Goal: Task Accomplishment & Management: Manage account settings

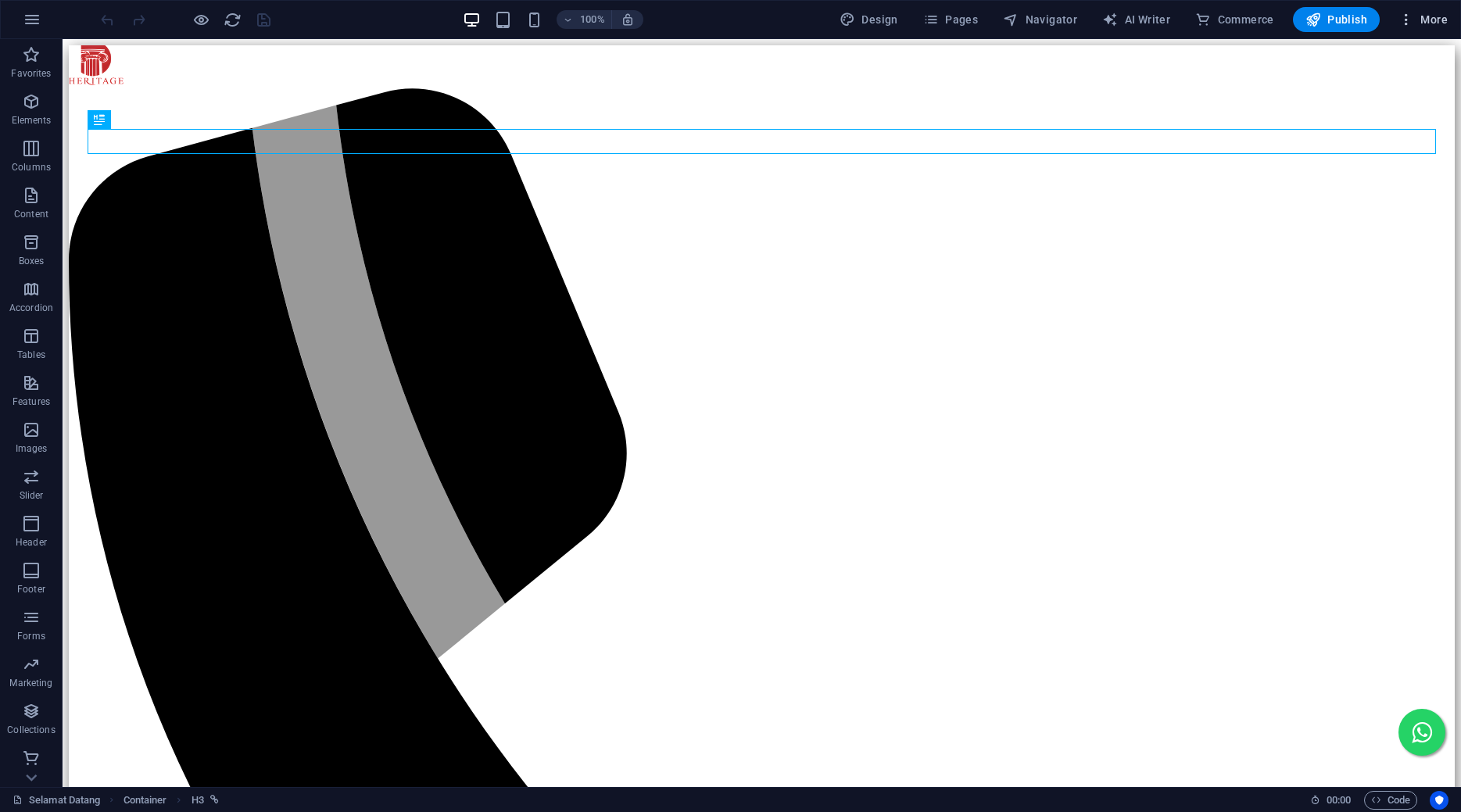
click at [1421, 27] on span "More" at bounding box center [1423, 19] width 49 height 16
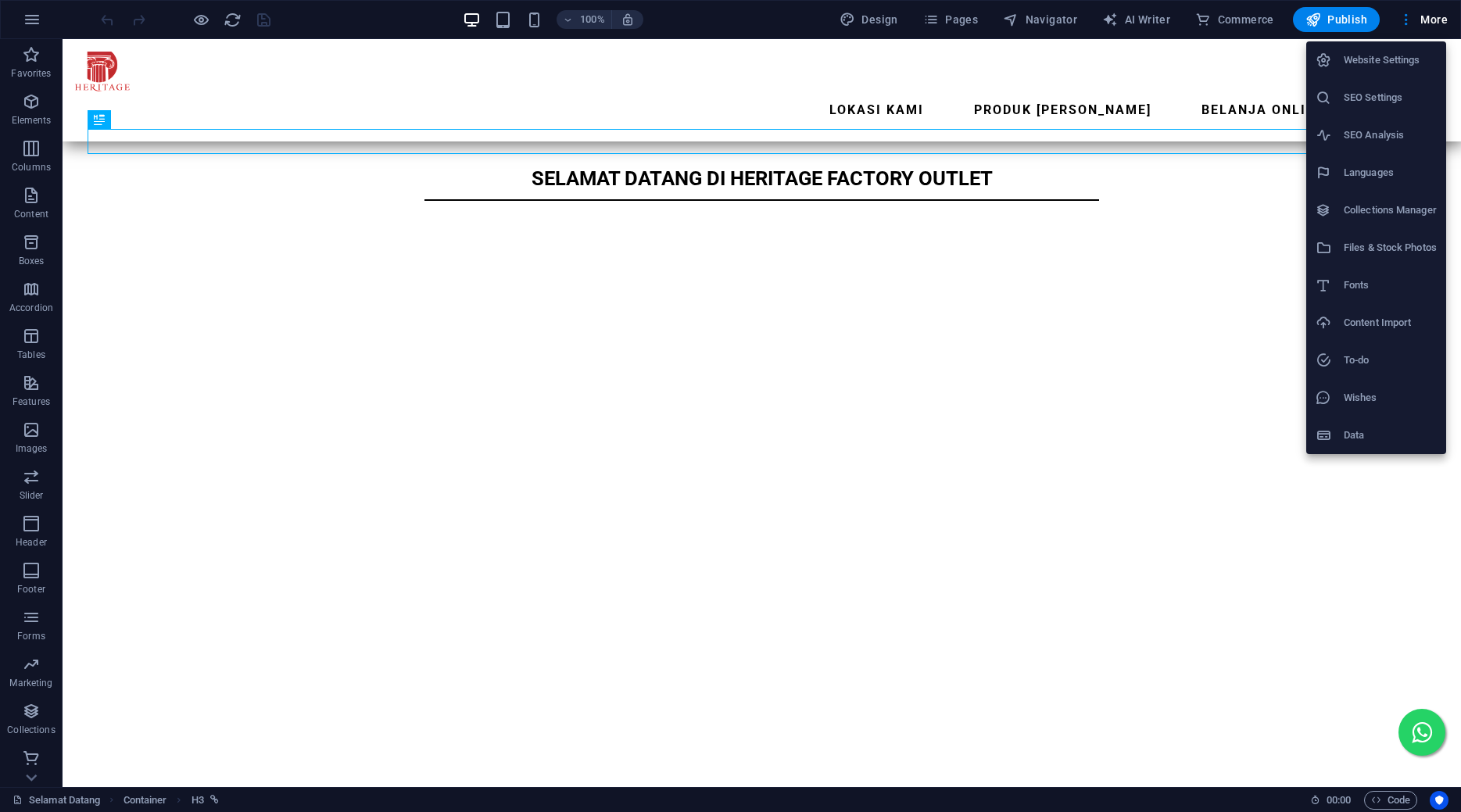
click at [1375, 96] on h6 "SEO Settings" at bounding box center [1390, 98] width 93 height 18
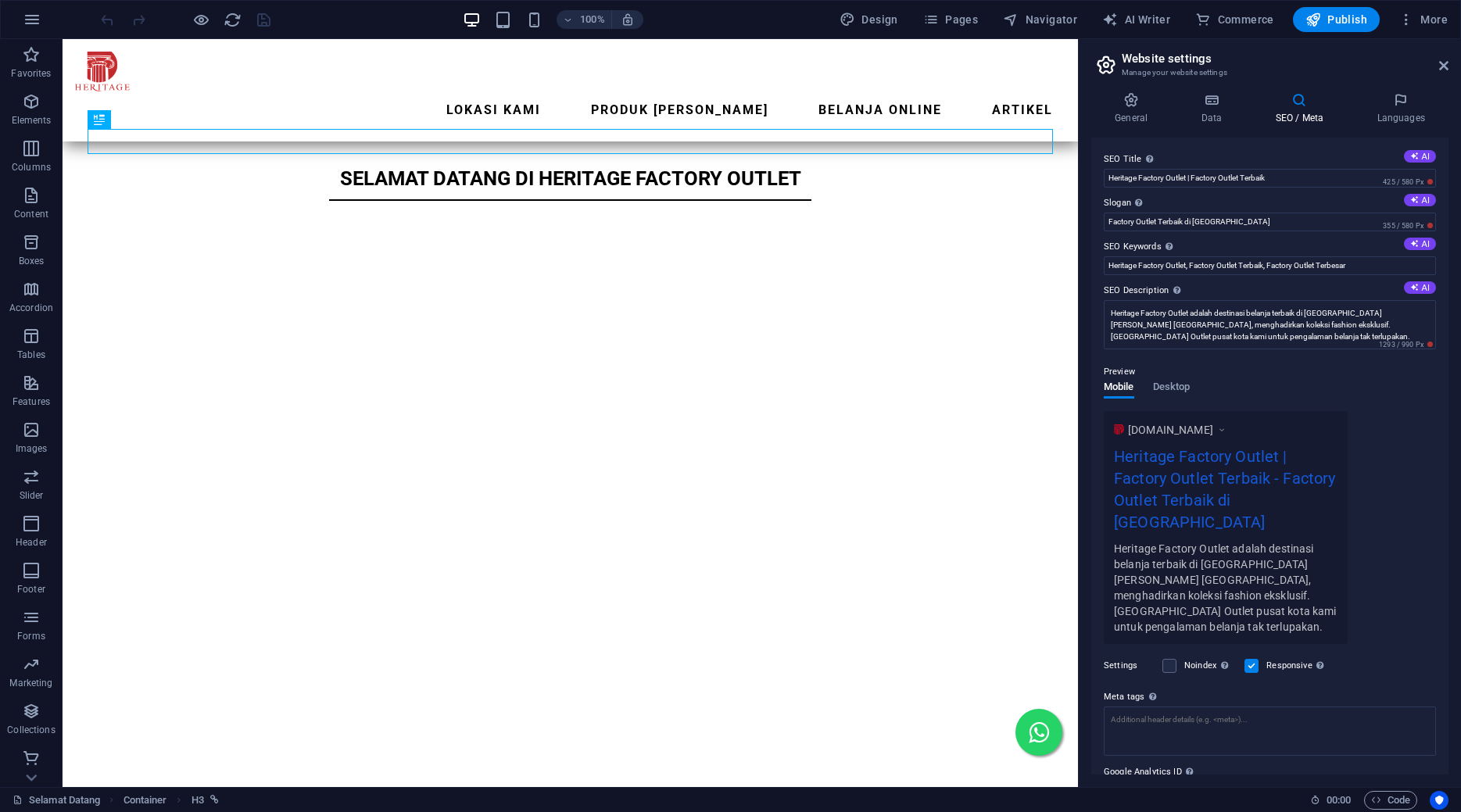
scroll to position [44, 0]
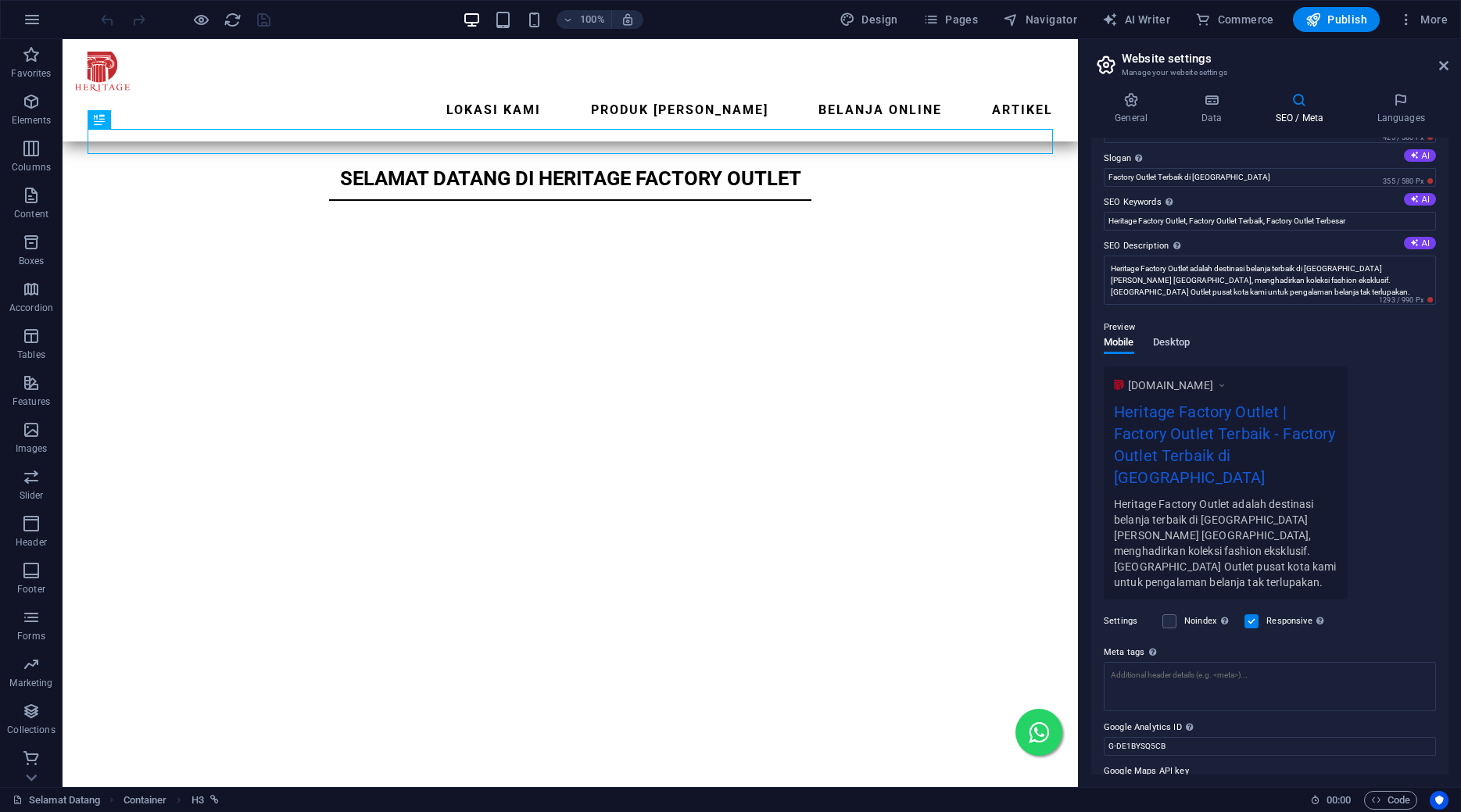
click at [1183, 341] on span "Desktop" at bounding box center [1172, 344] width 38 height 22
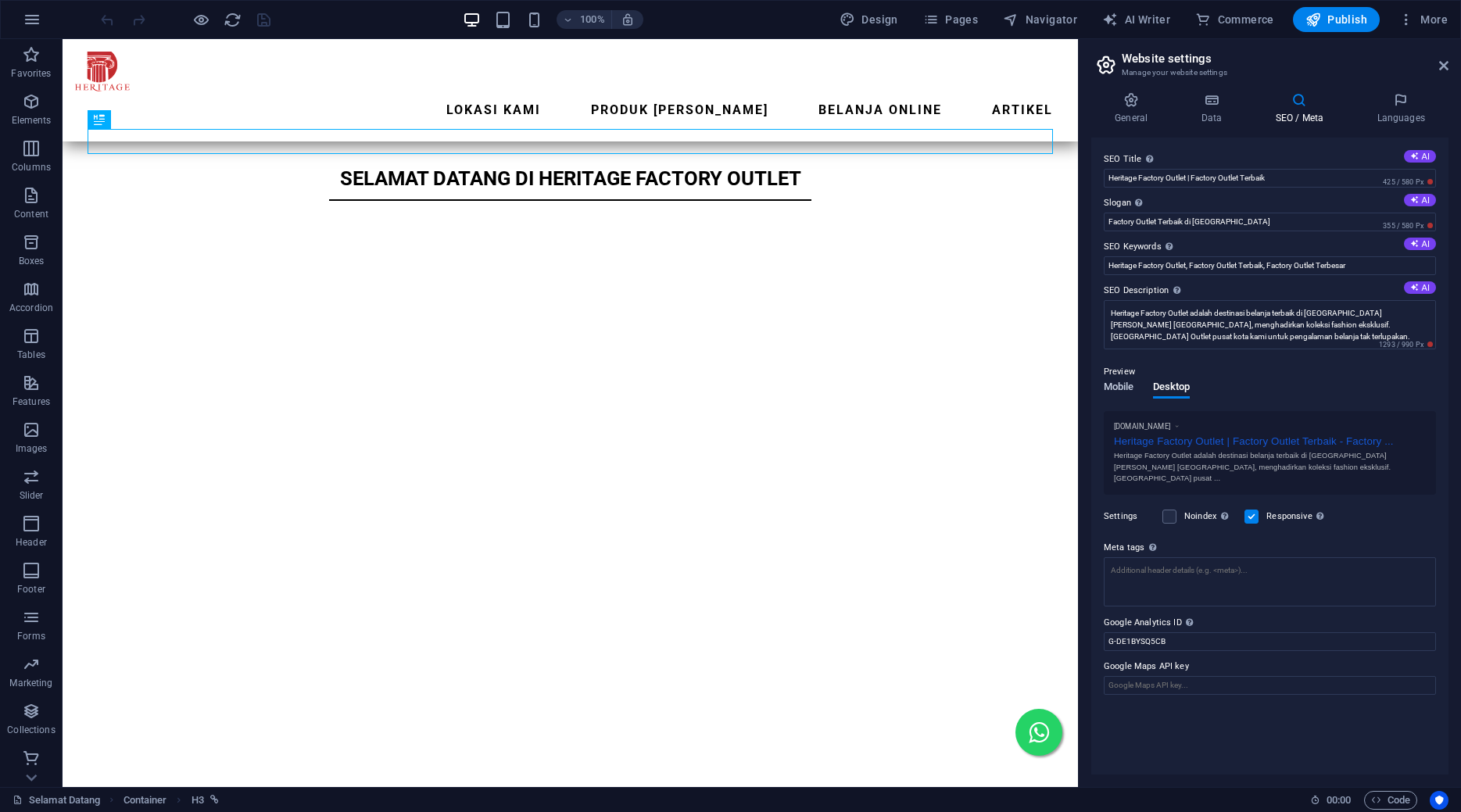
click at [1120, 381] on span "Mobile" at bounding box center [1119, 389] width 30 height 22
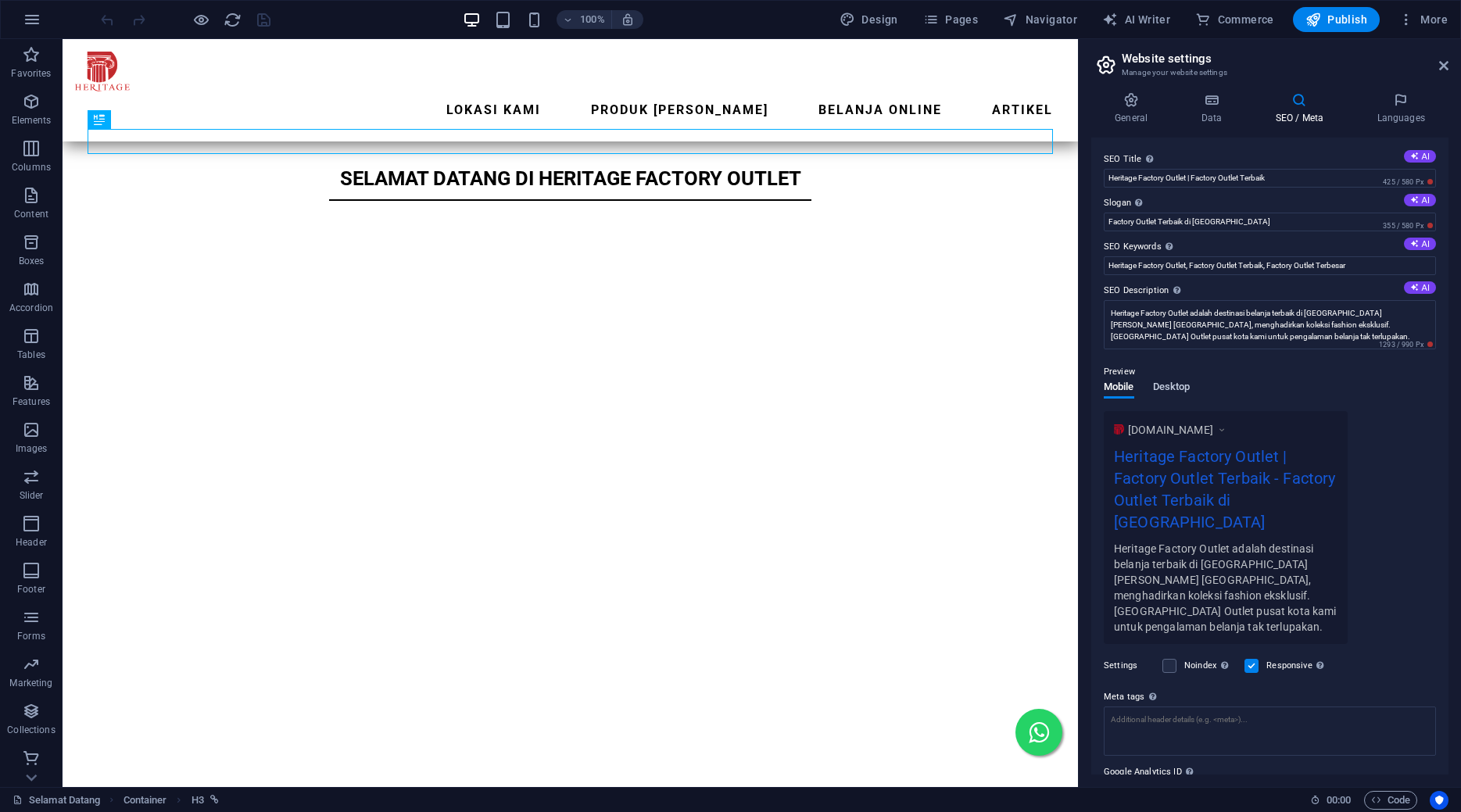
click at [1183, 395] on span "Desktop" at bounding box center [1172, 389] width 38 height 22
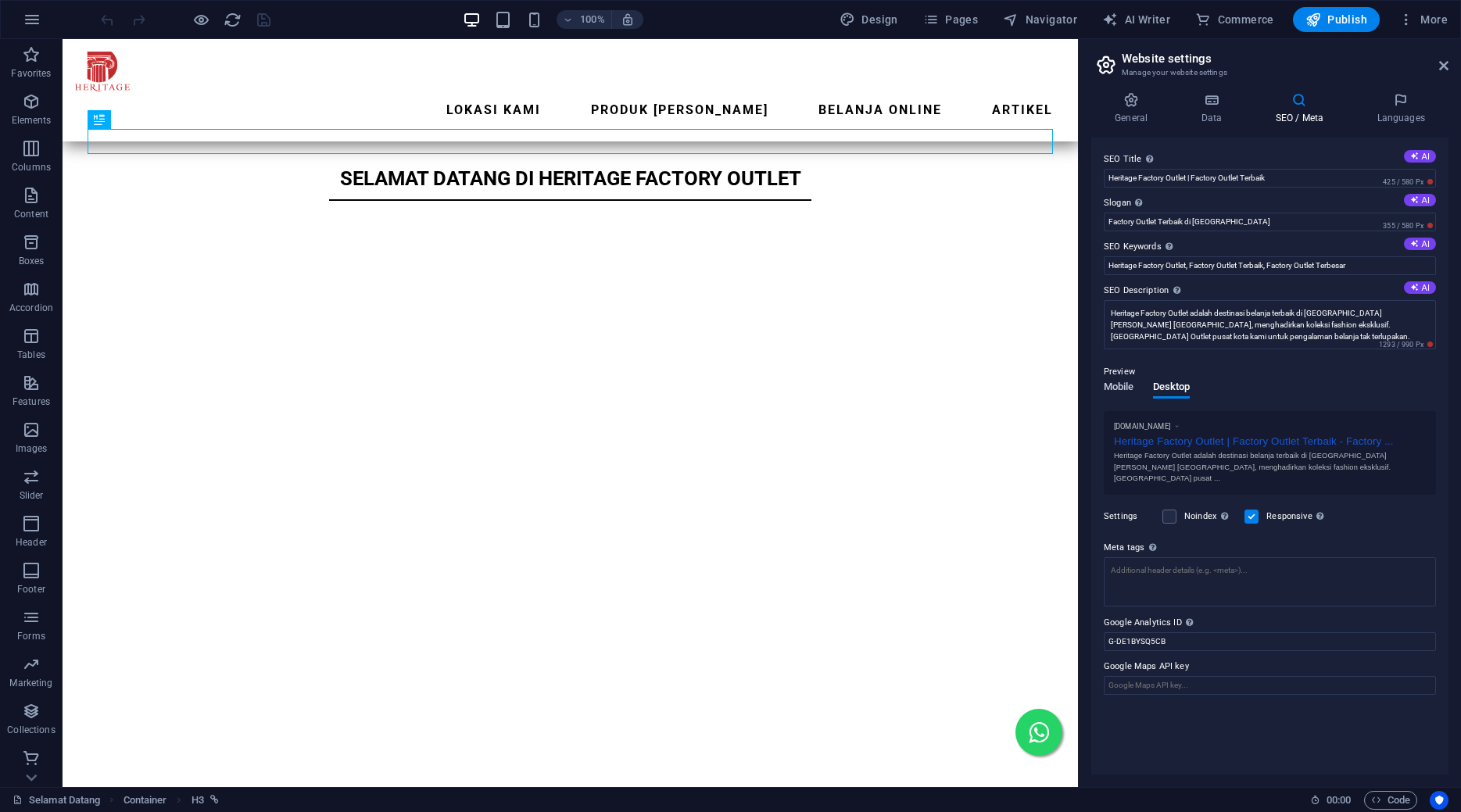
click at [1126, 386] on span "Mobile" at bounding box center [1119, 389] width 30 height 22
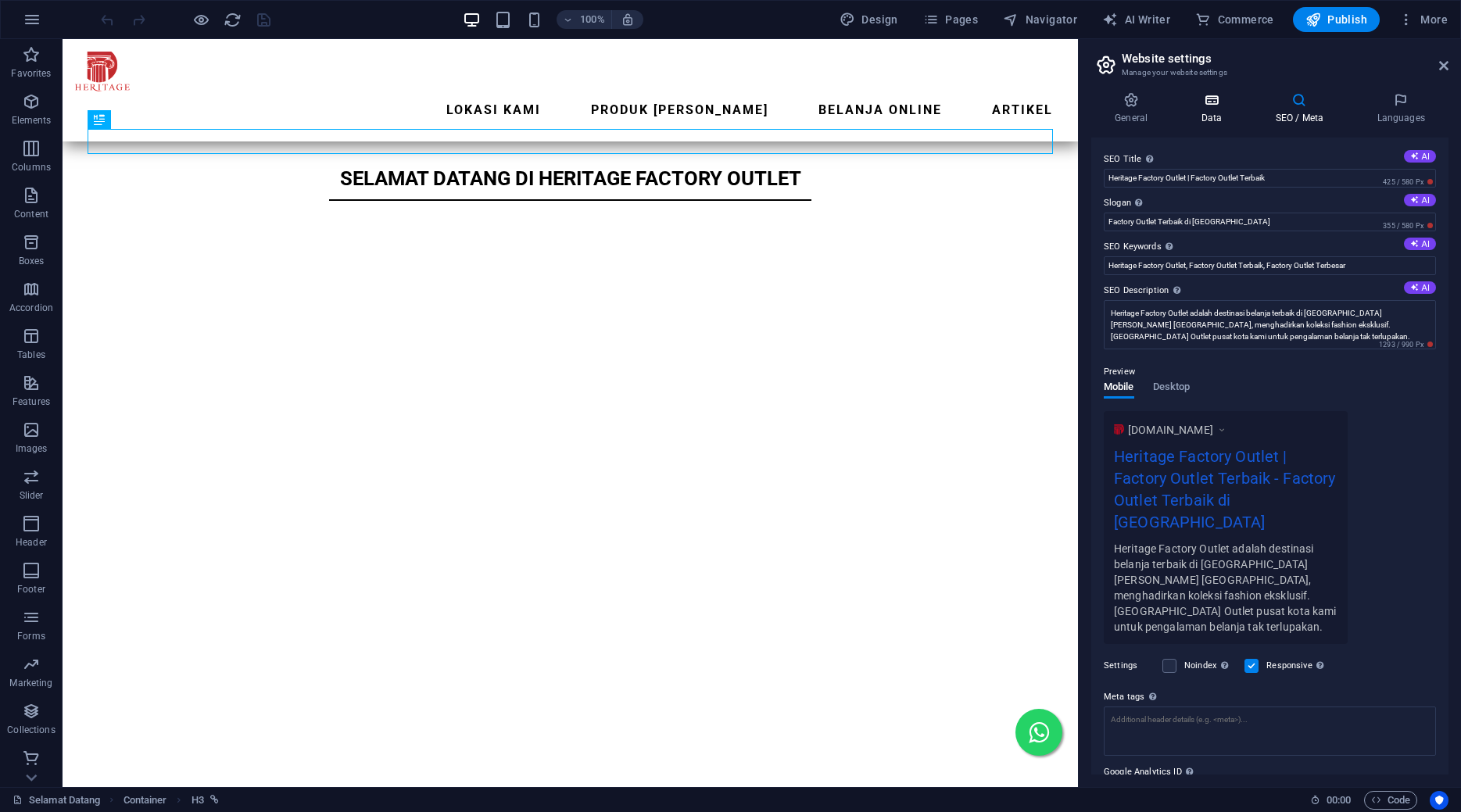
click at [1223, 94] on icon at bounding box center [1211, 100] width 68 height 16
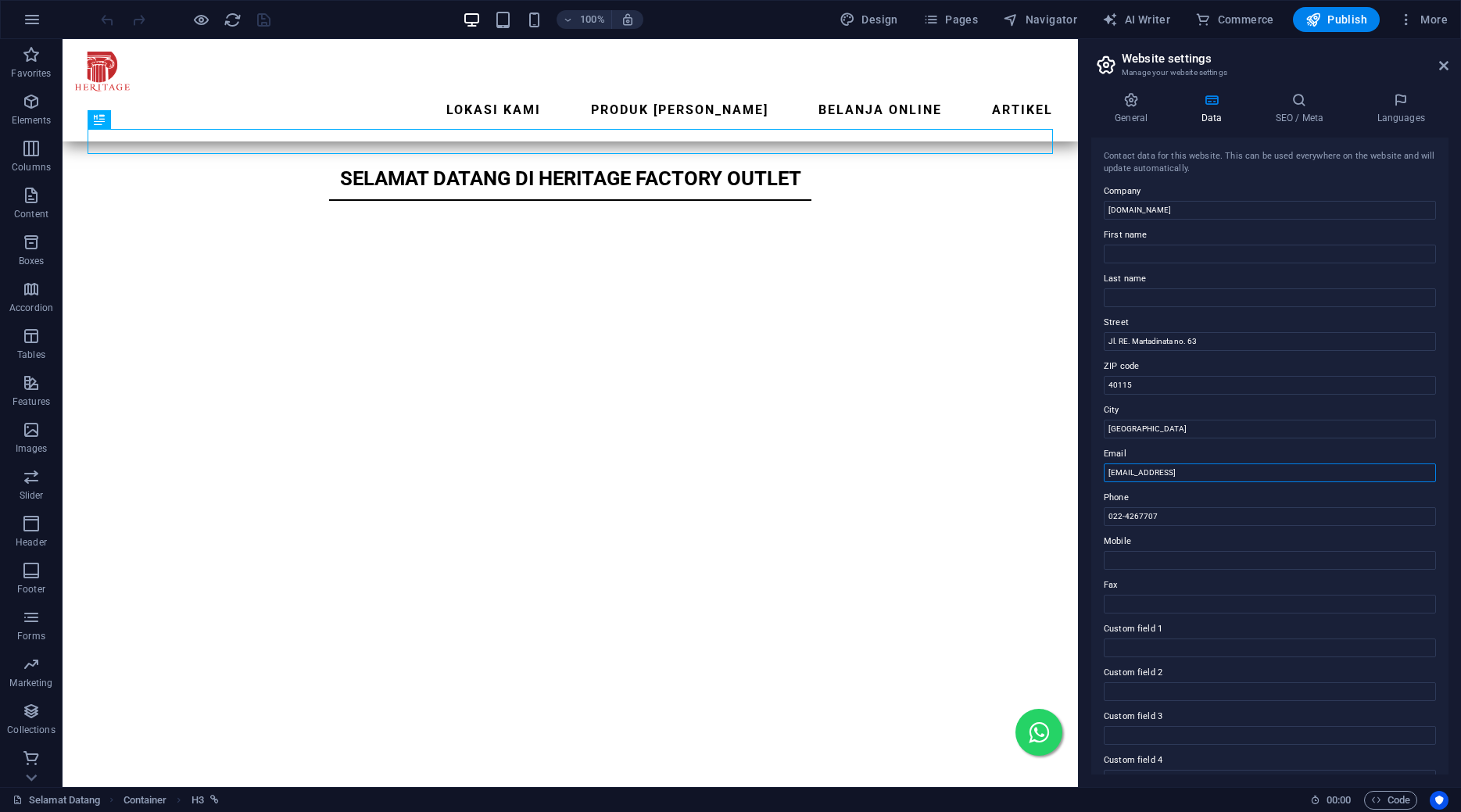
click at [1291, 472] on input "[EMAIL_ADDRESS]" at bounding box center [1269, 472] width 332 height 18
type input "g"
type input "[EMAIL_ADDRESS][DOMAIN_NAME]"
click at [260, 14] on icon "save" at bounding box center [264, 20] width 18 height 18
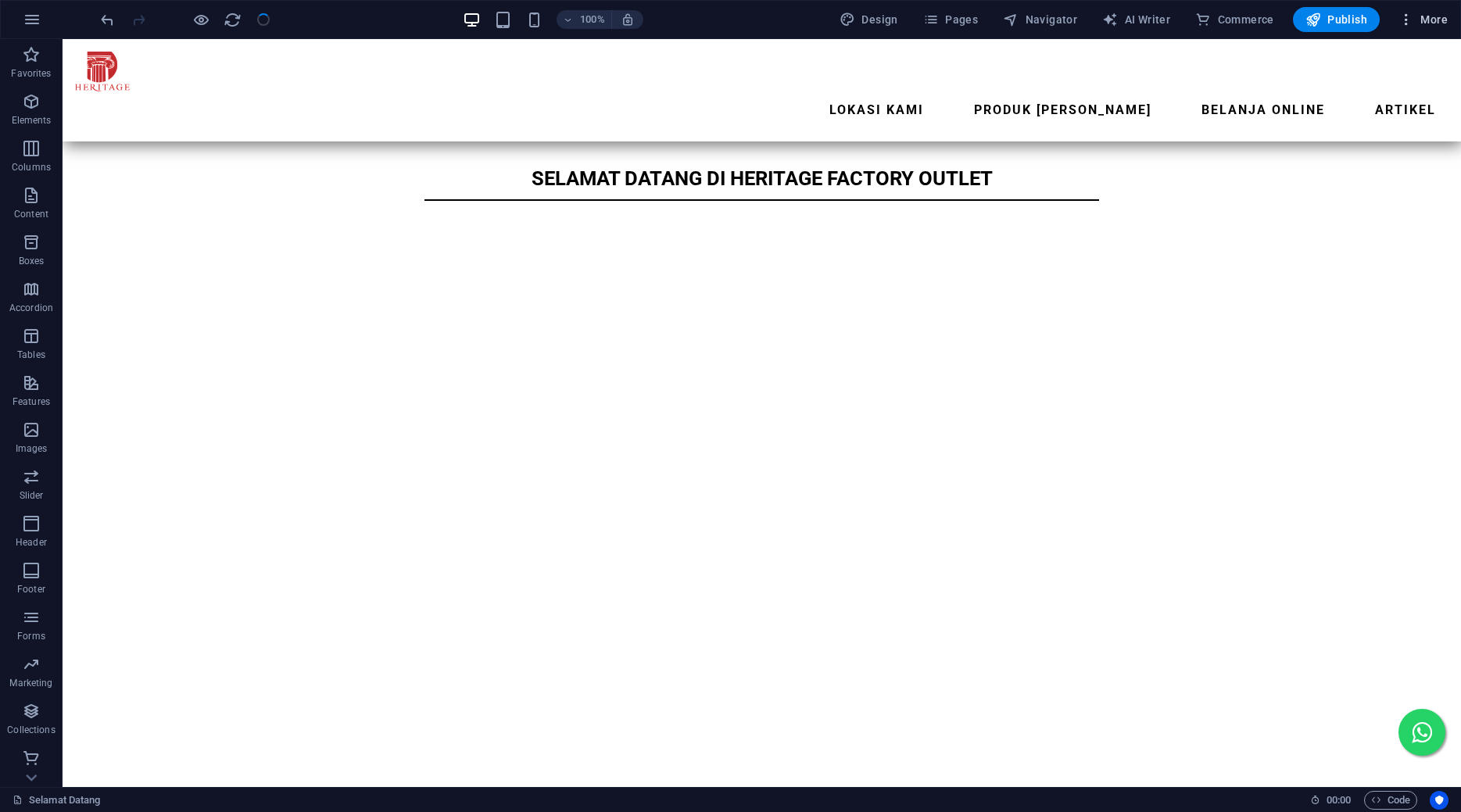
click at [1423, 14] on span "More" at bounding box center [1423, 19] width 49 height 16
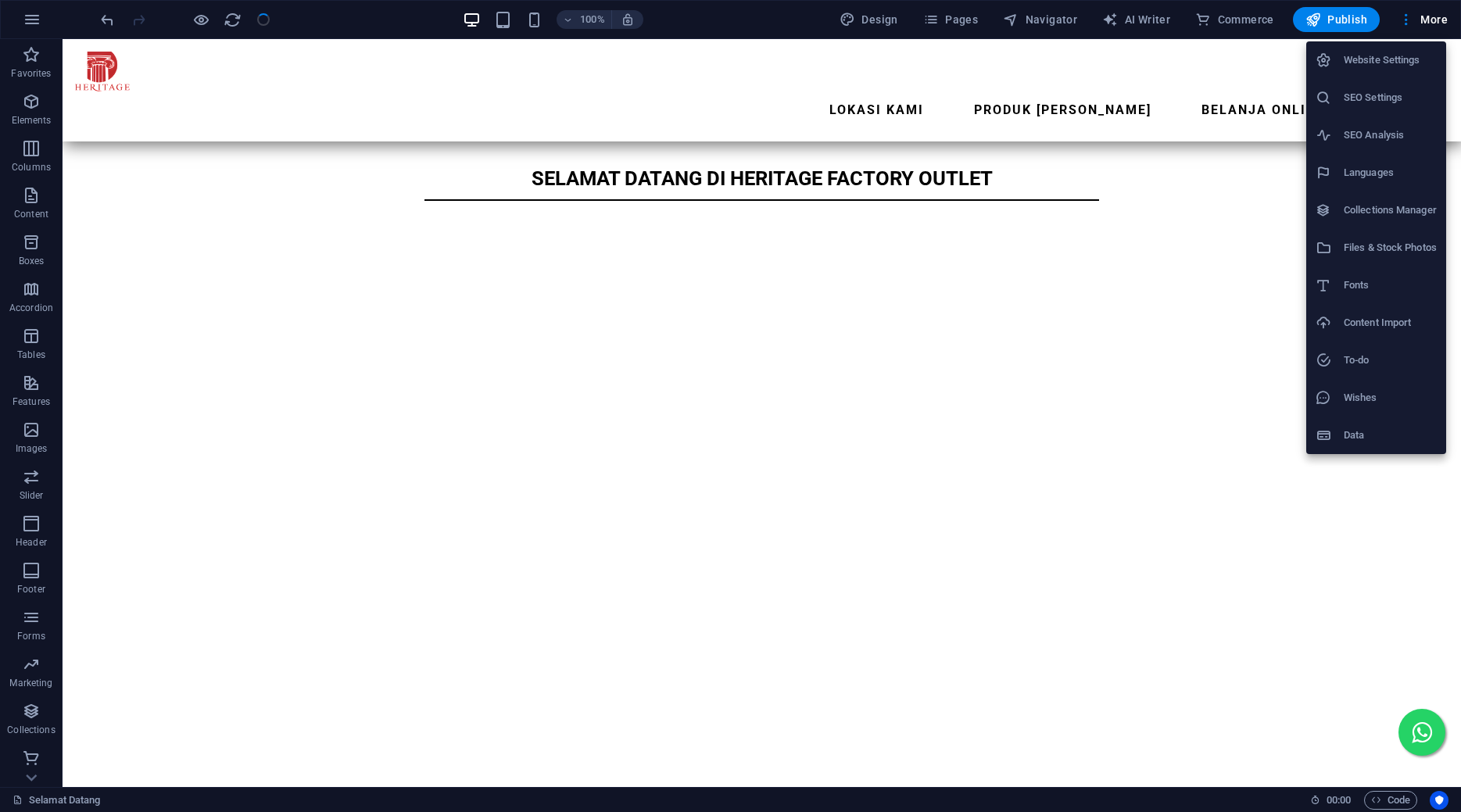
click at [1389, 56] on h6 "Website Settings" at bounding box center [1390, 60] width 93 height 18
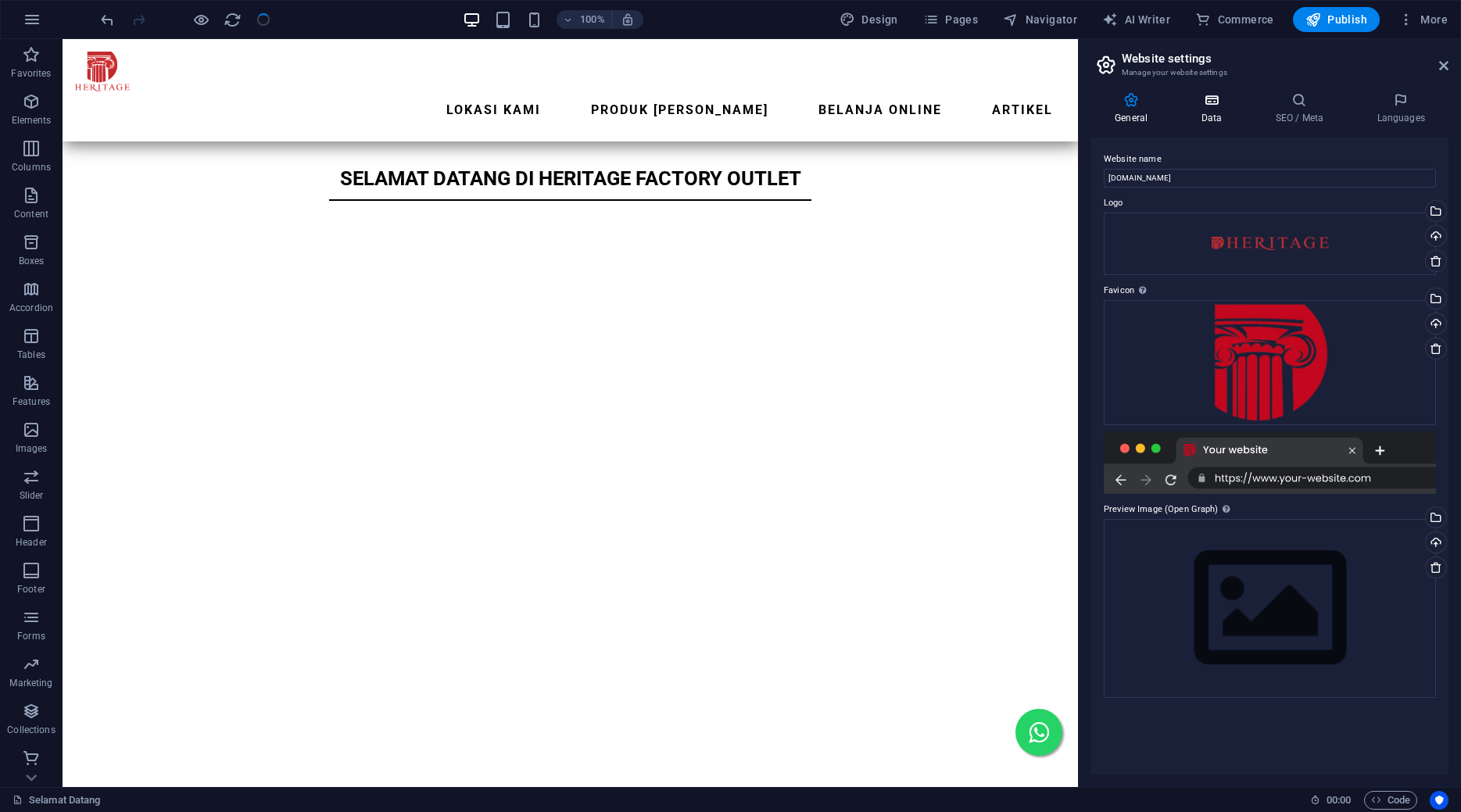
click at [1233, 116] on h4 "Data" at bounding box center [1214, 108] width 74 height 33
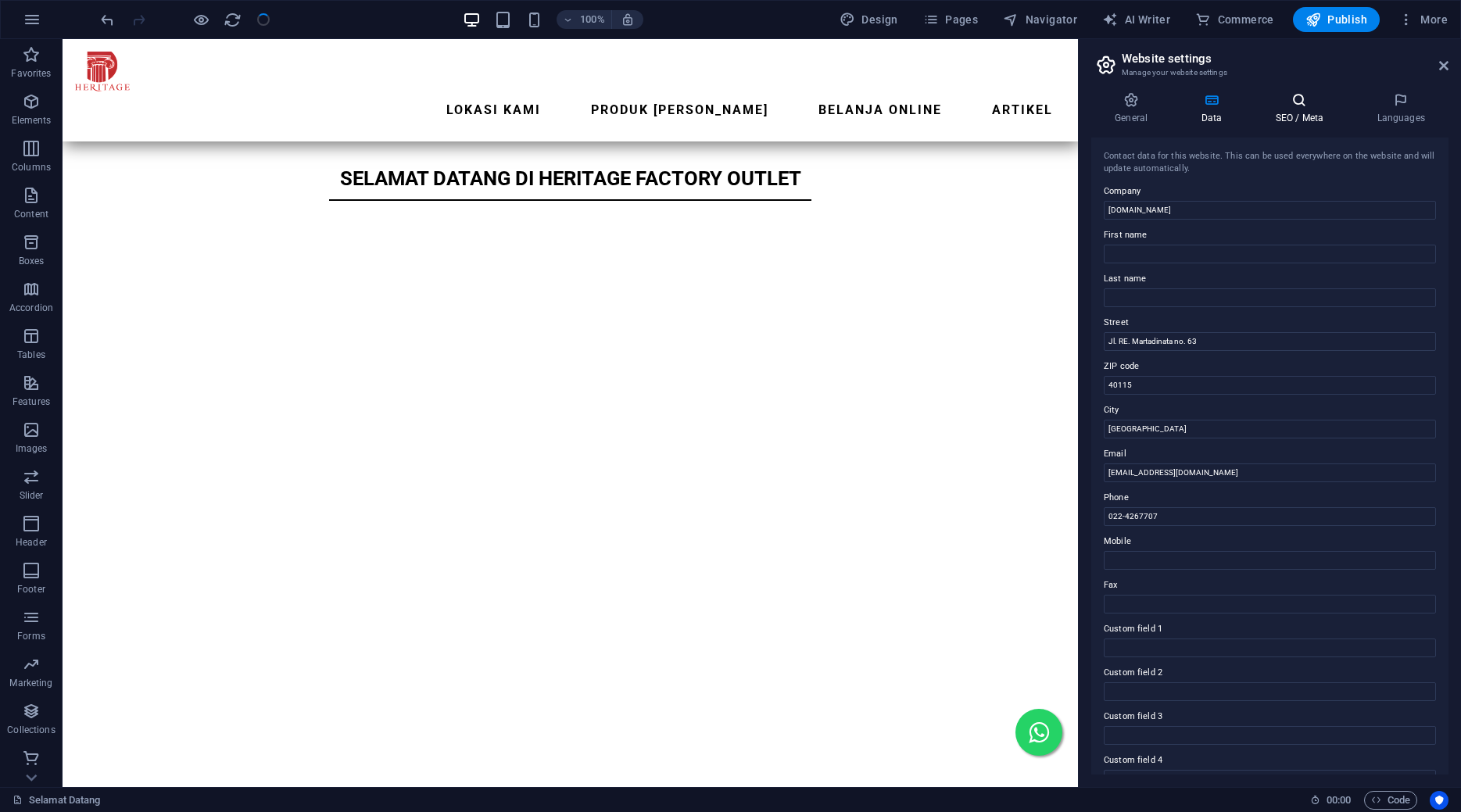
click at [1291, 111] on h4 "SEO / Meta" at bounding box center [1303, 108] width 102 height 33
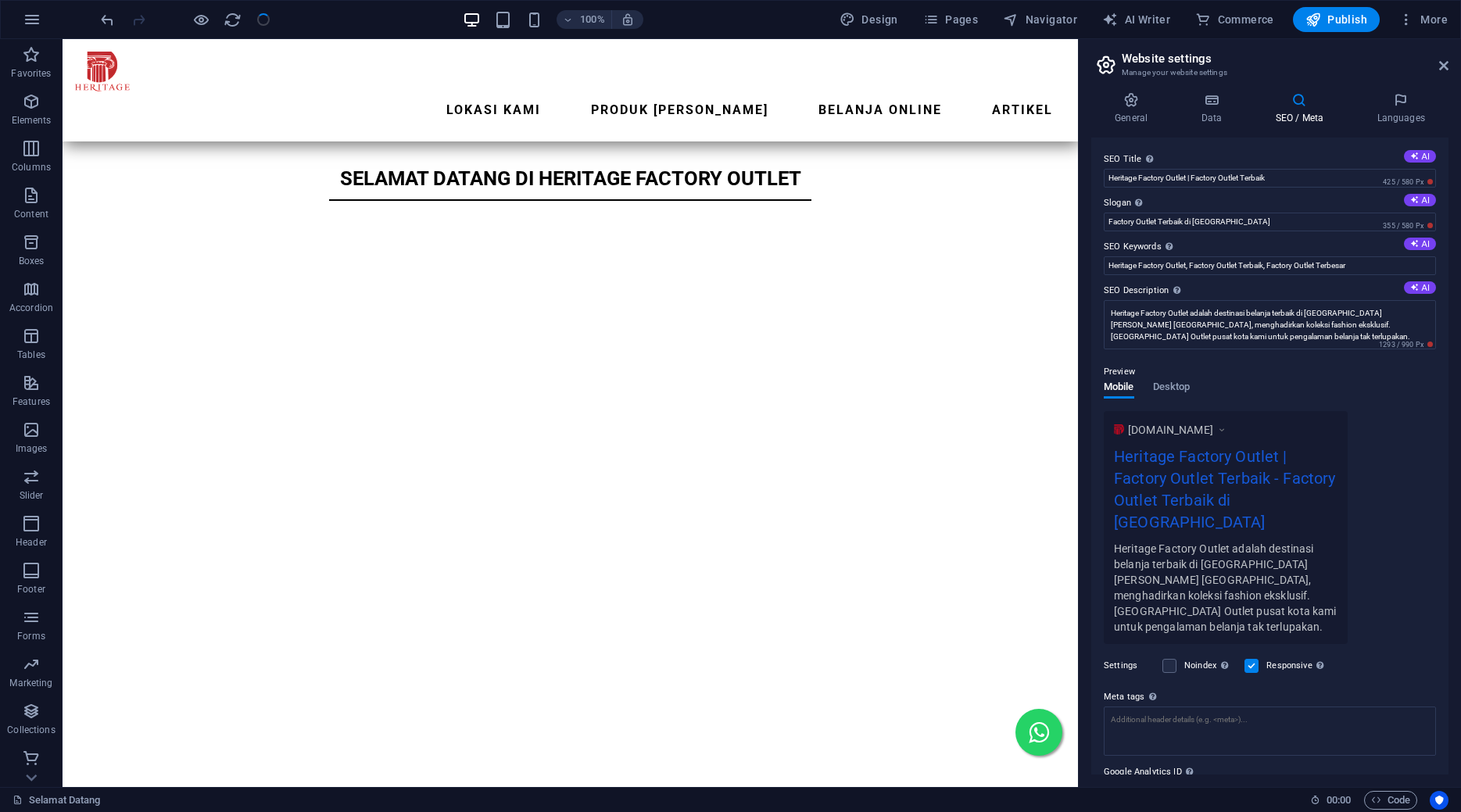
scroll to position [44, 0]
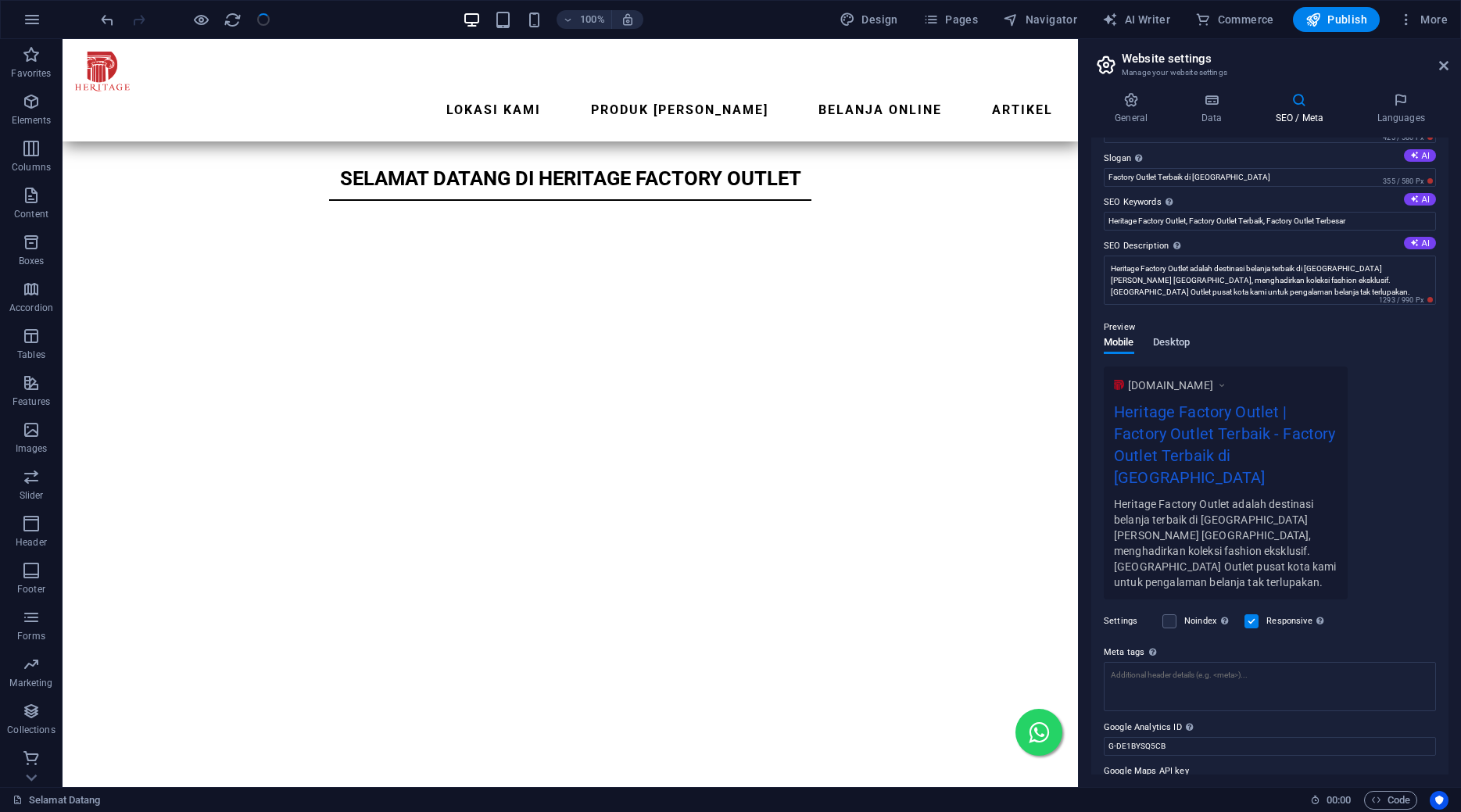
click at [1163, 354] on button "Desktop" at bounding box center [1172, 345] width 38 height 18
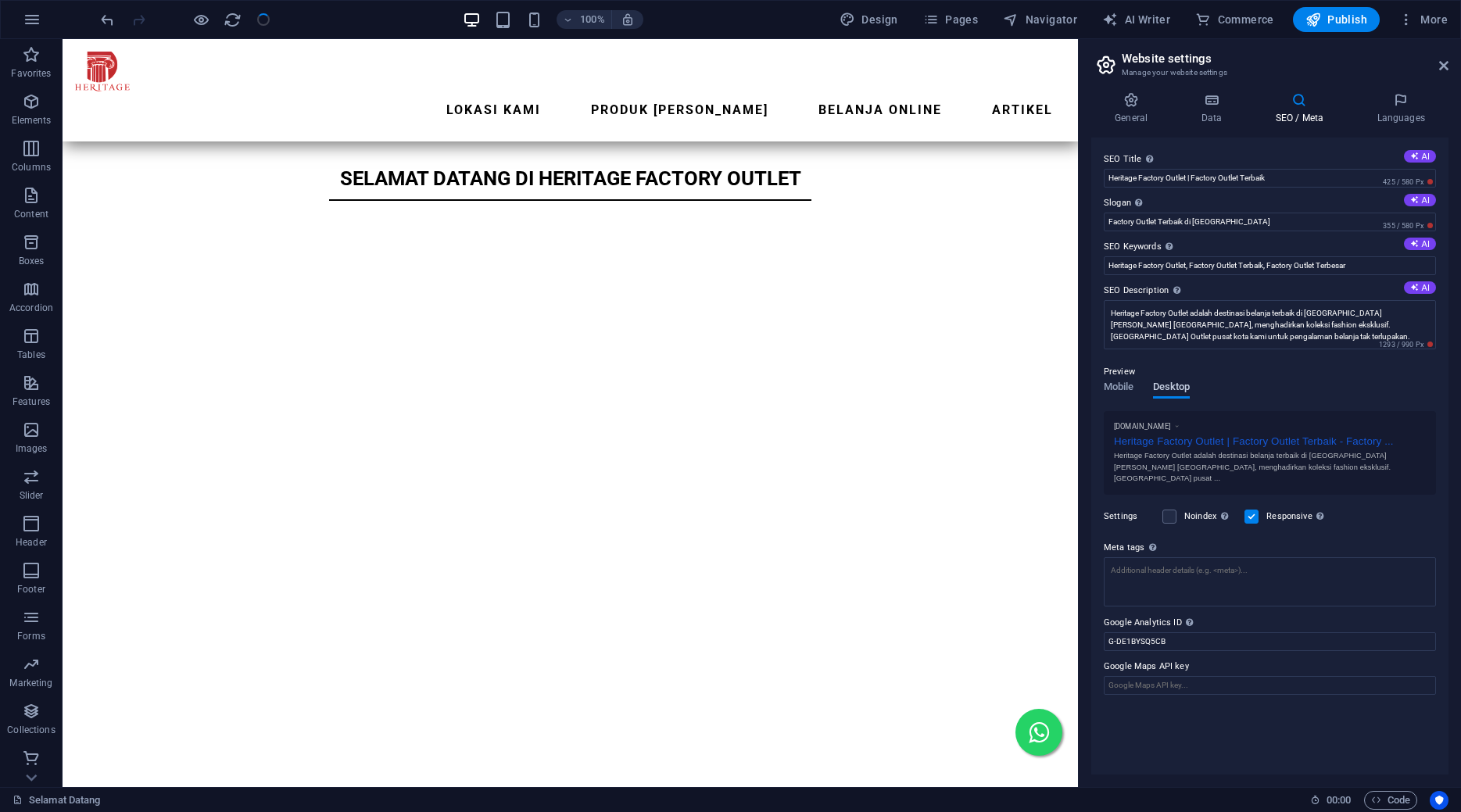
scroll to position [0, 0]
click at [1122, 385] on span "Mobile" at bounding box center [1119, 389] width 30 height 22
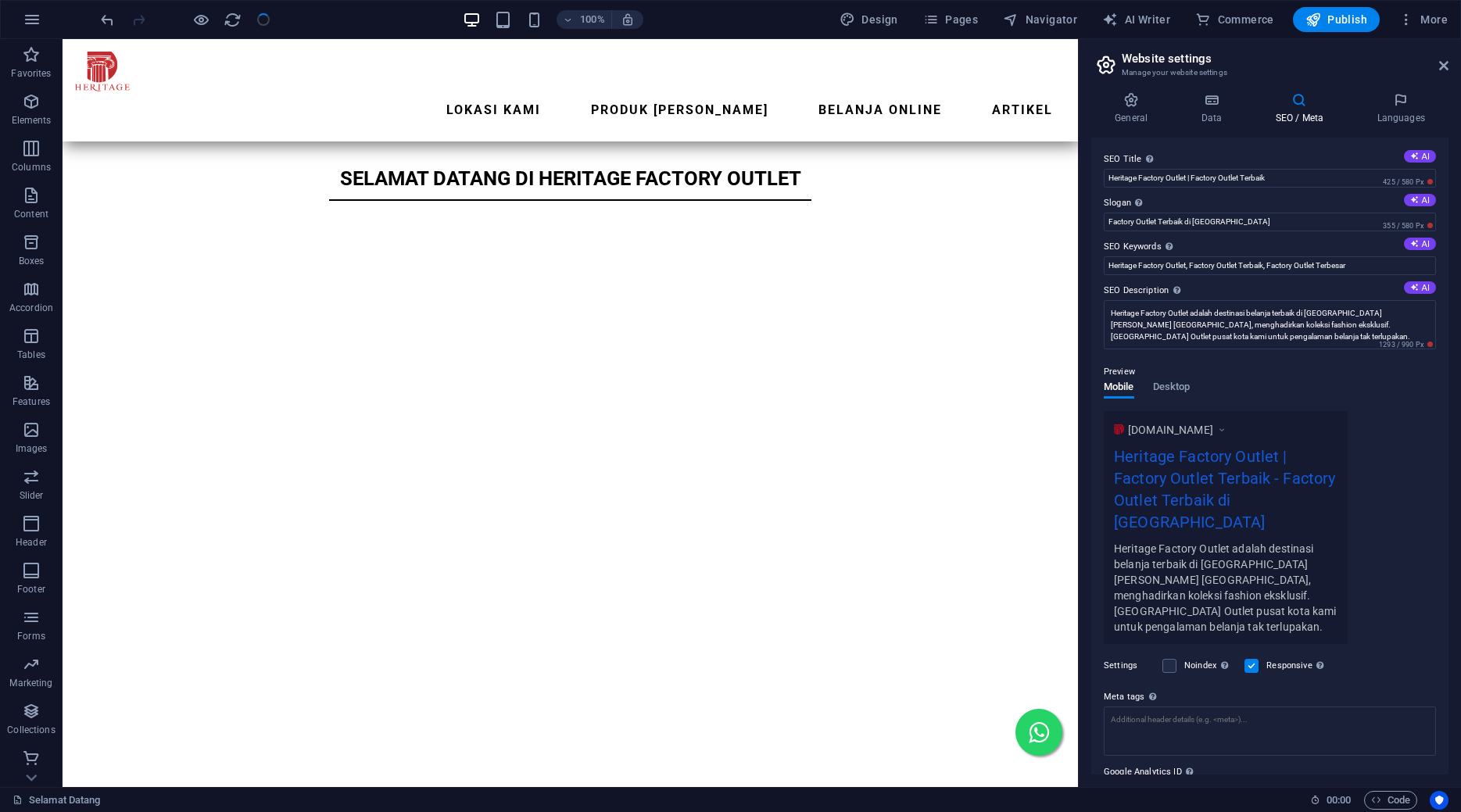
scroll to position [44, 0]
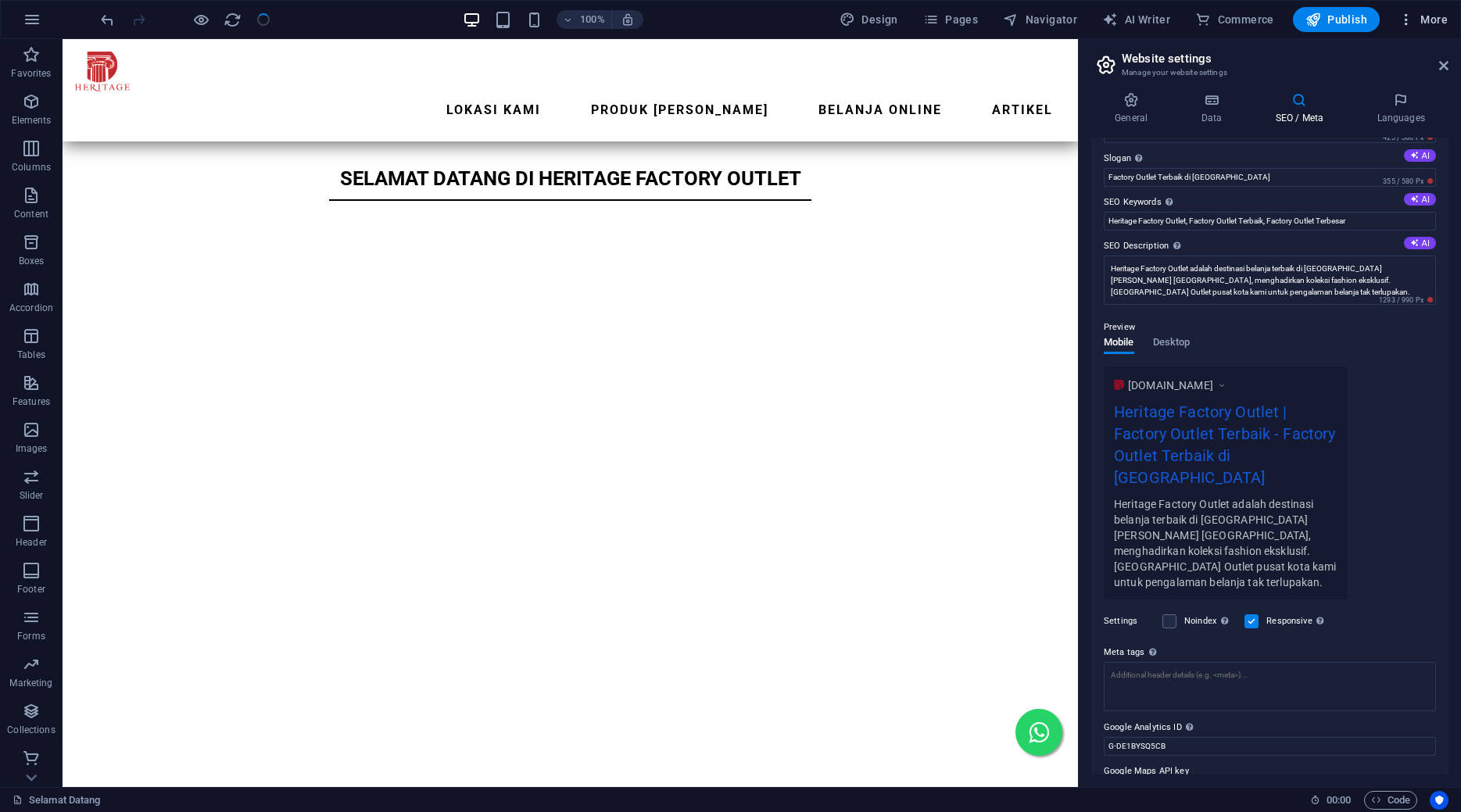
click at [1427, 18] on span "More" at bounding box center [1423, 19] width 49 height 16
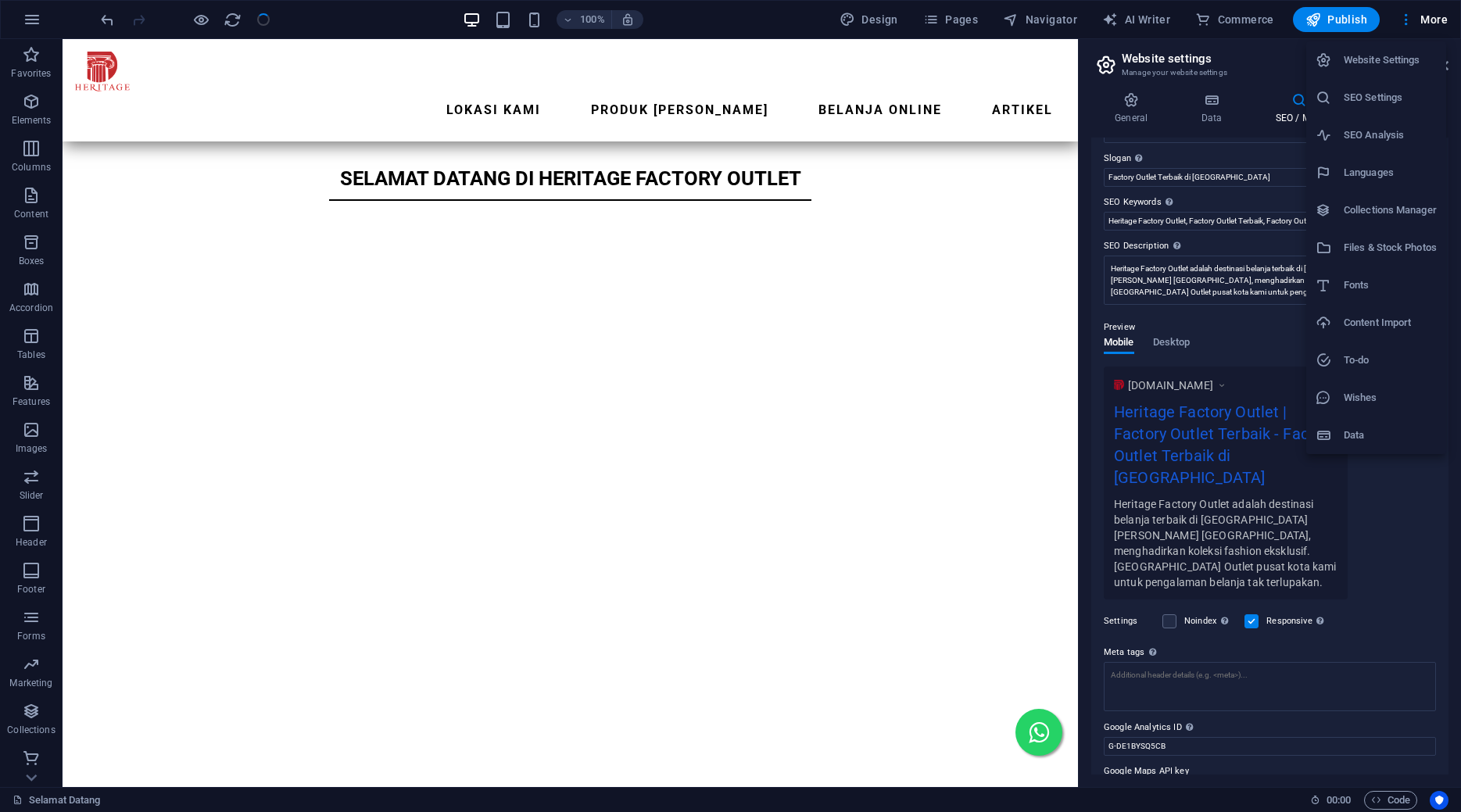
click at [33, 16] on div at bounding box center [730, 406] width 1461 height 812
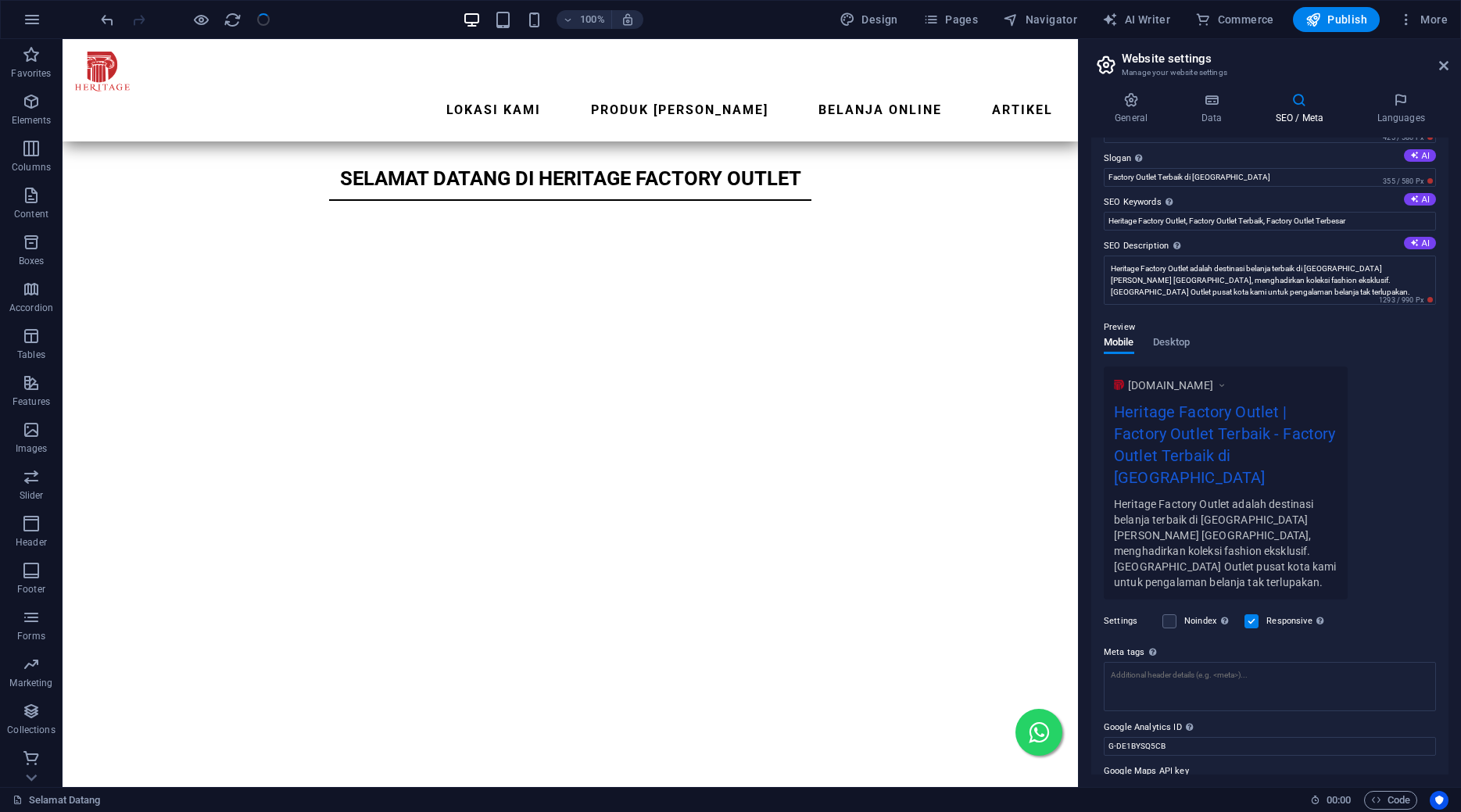
click at [33, 16] on icon "button" at bounding box center [32, 19] width 18 height 18
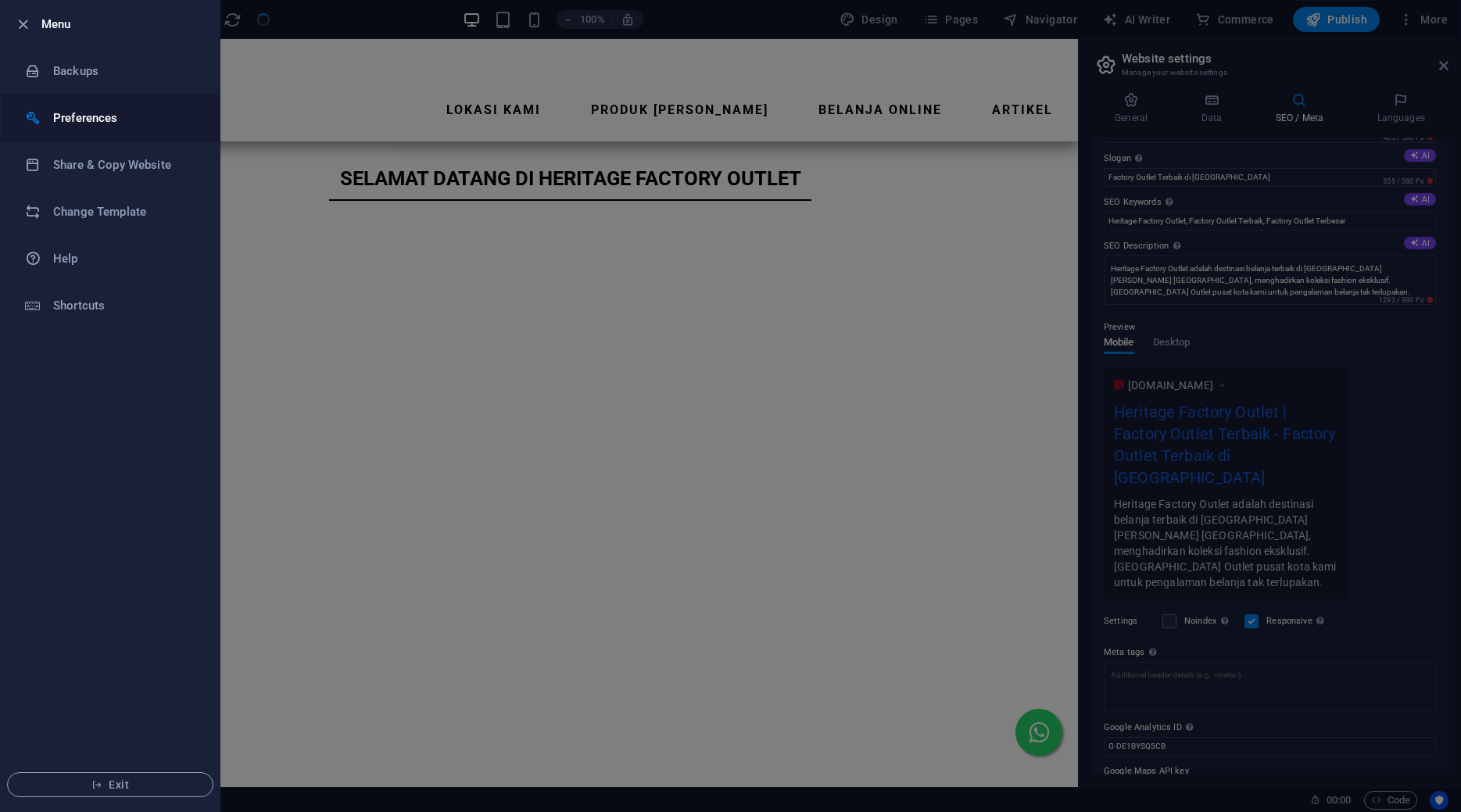
click at [114, 115] on h6 "Preferences" at bounding box center [125, 118] width 145 height 18
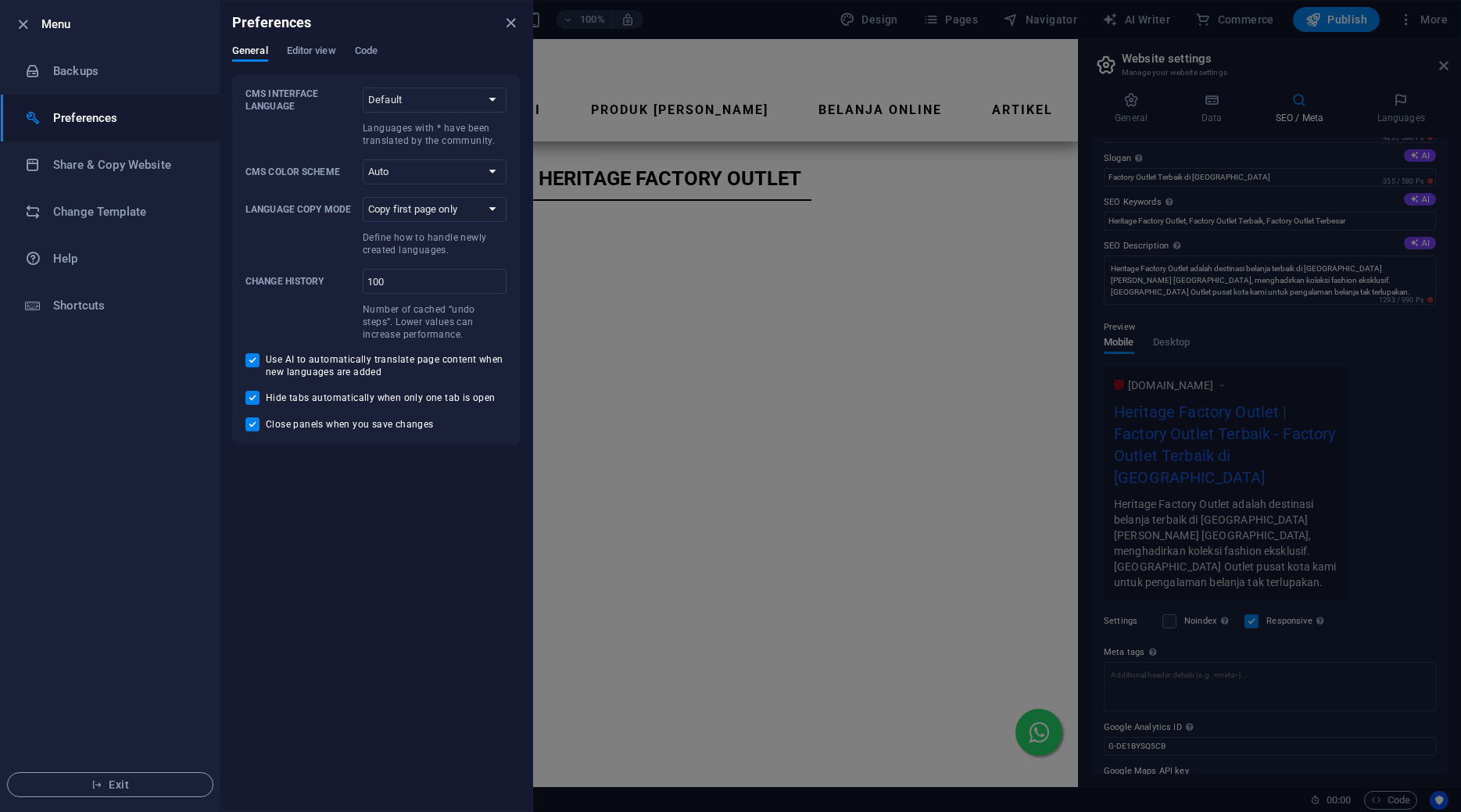
click at [114, 115] on h6 "Preferences" at bounding box center [125, 118] width 145 height 18
click at [798, 12] on div at bounding box center [730, 406] width 1461 height 812
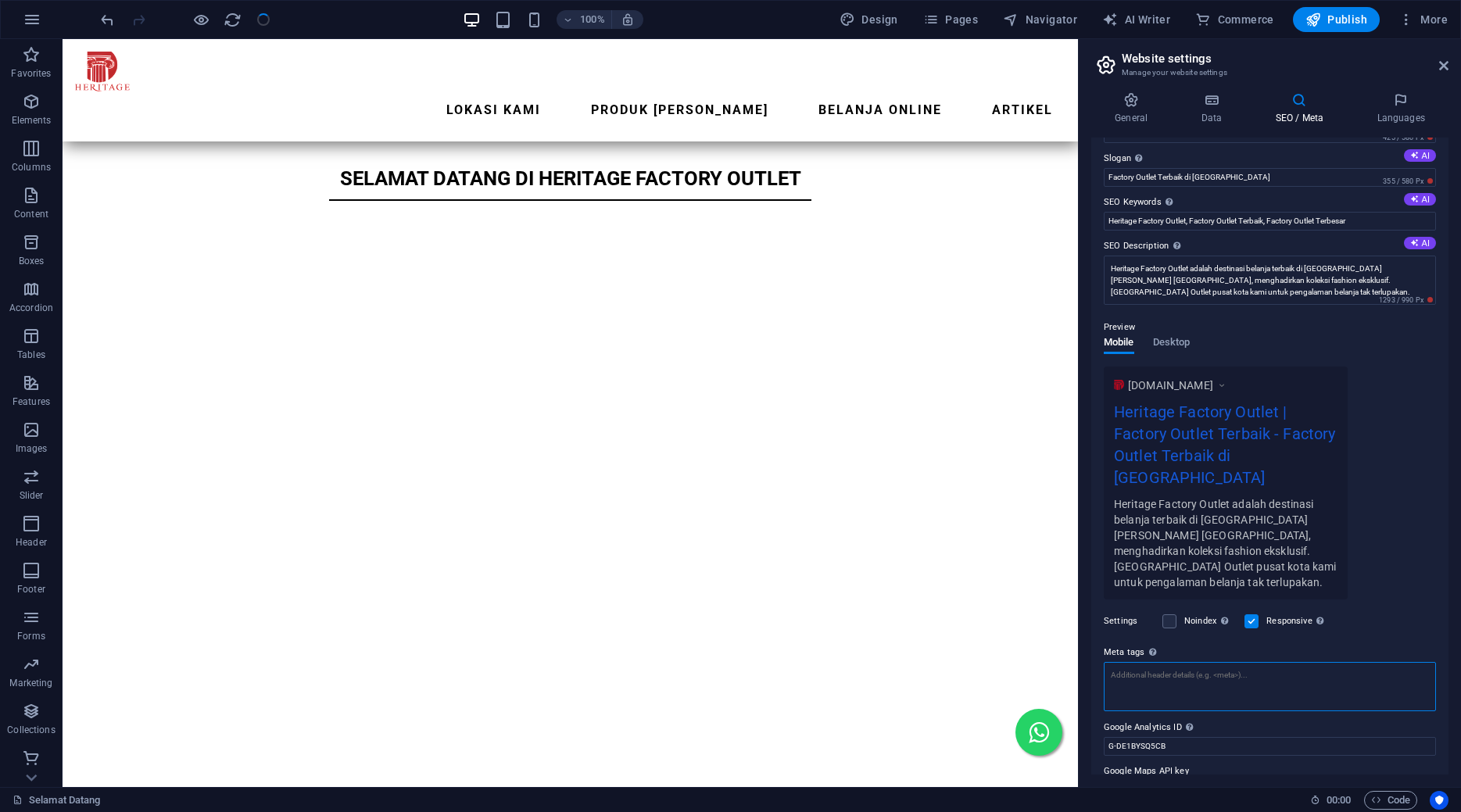
scroll to position [33, 0]
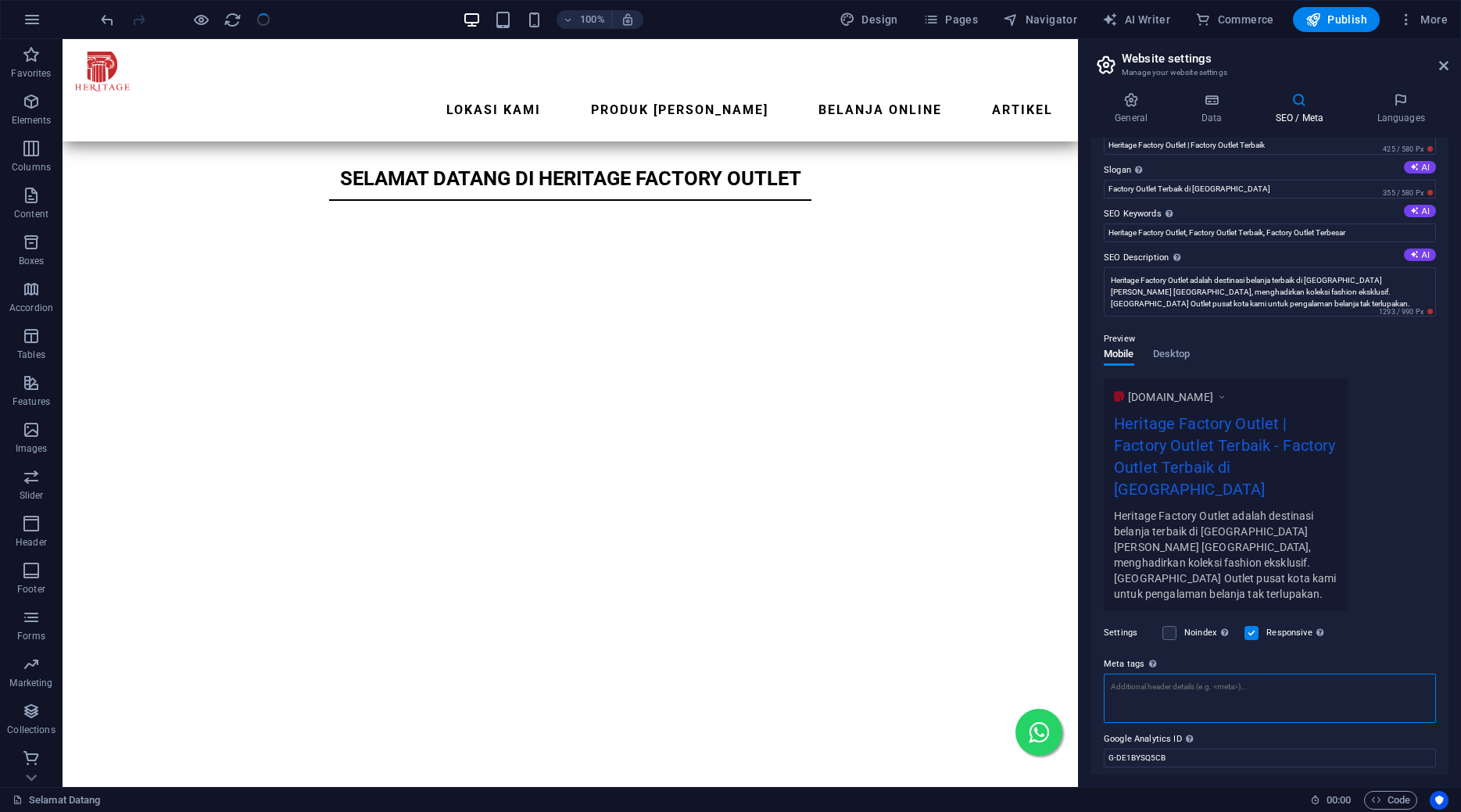
click at [1195, 674] on textarea "Meta tags Enter HTML code here that will be placed inside the tags of your webs…" at bounding box center [1269, 698] width 332 height 49
paste textarea "<!-- Google Tag Manager --> <script>(function(w,d,s,l,i){w[l]=w[l]||[];w[l].pus…"
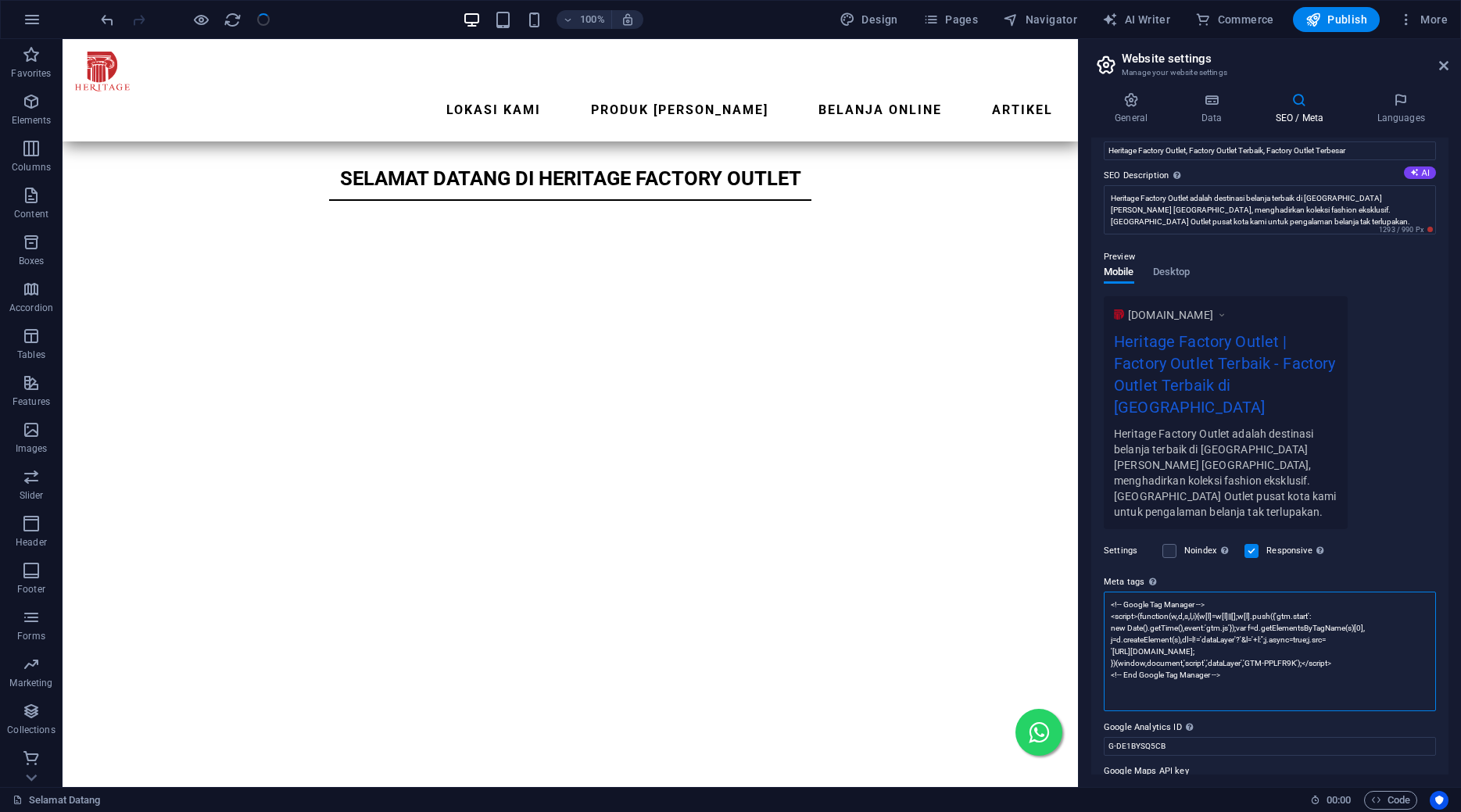
type textarea "<!-- Google Tag Manager --> <script>(function(w,d,s,l,i){w[l]=w[l]||[];w[l].pus…"
click at [1167, 284] on div "SEO Title The title of your website - make it something that stands out in sear…" at bounding box center [1269, 457] width 357 height 637
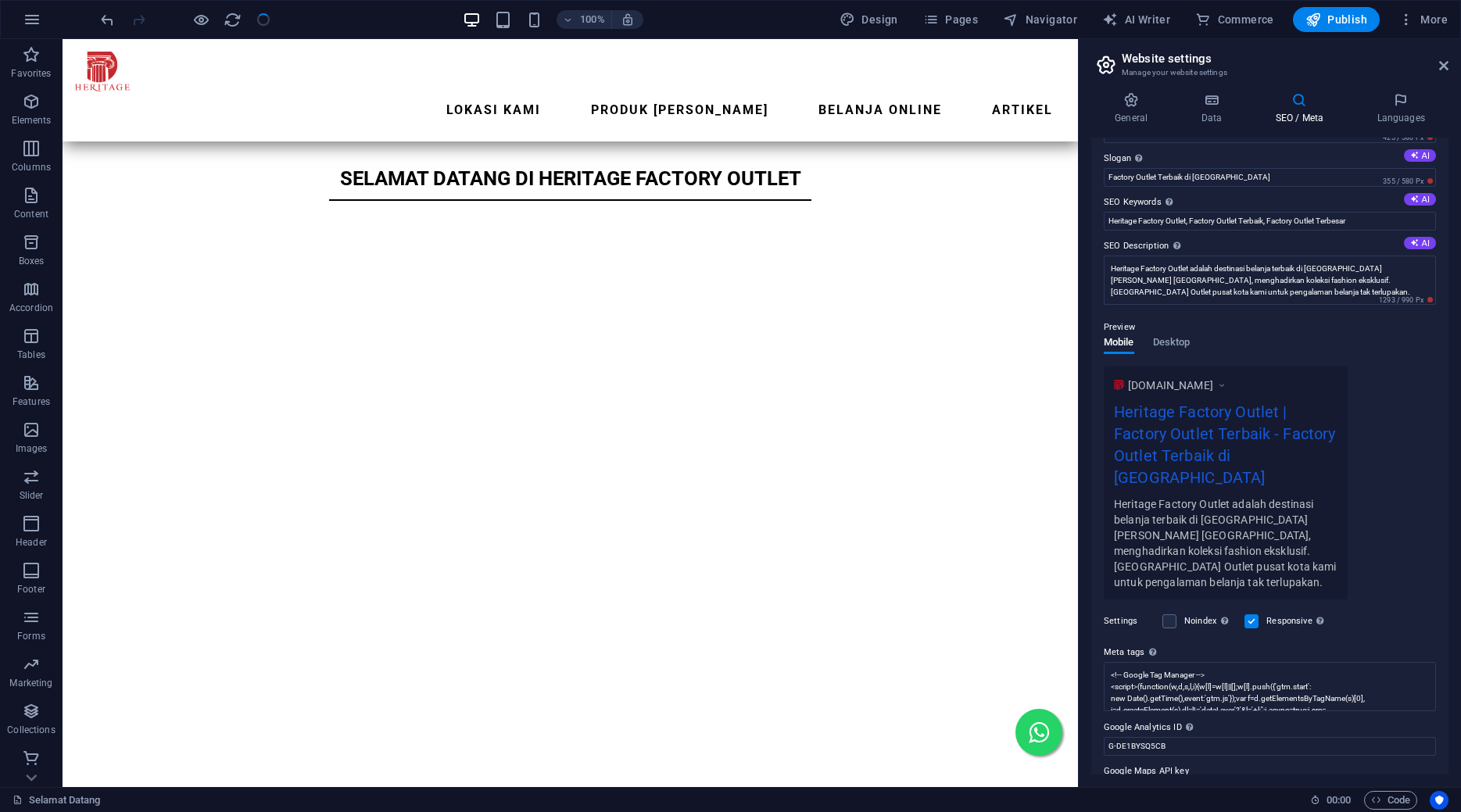
scroll to position [0, 0]
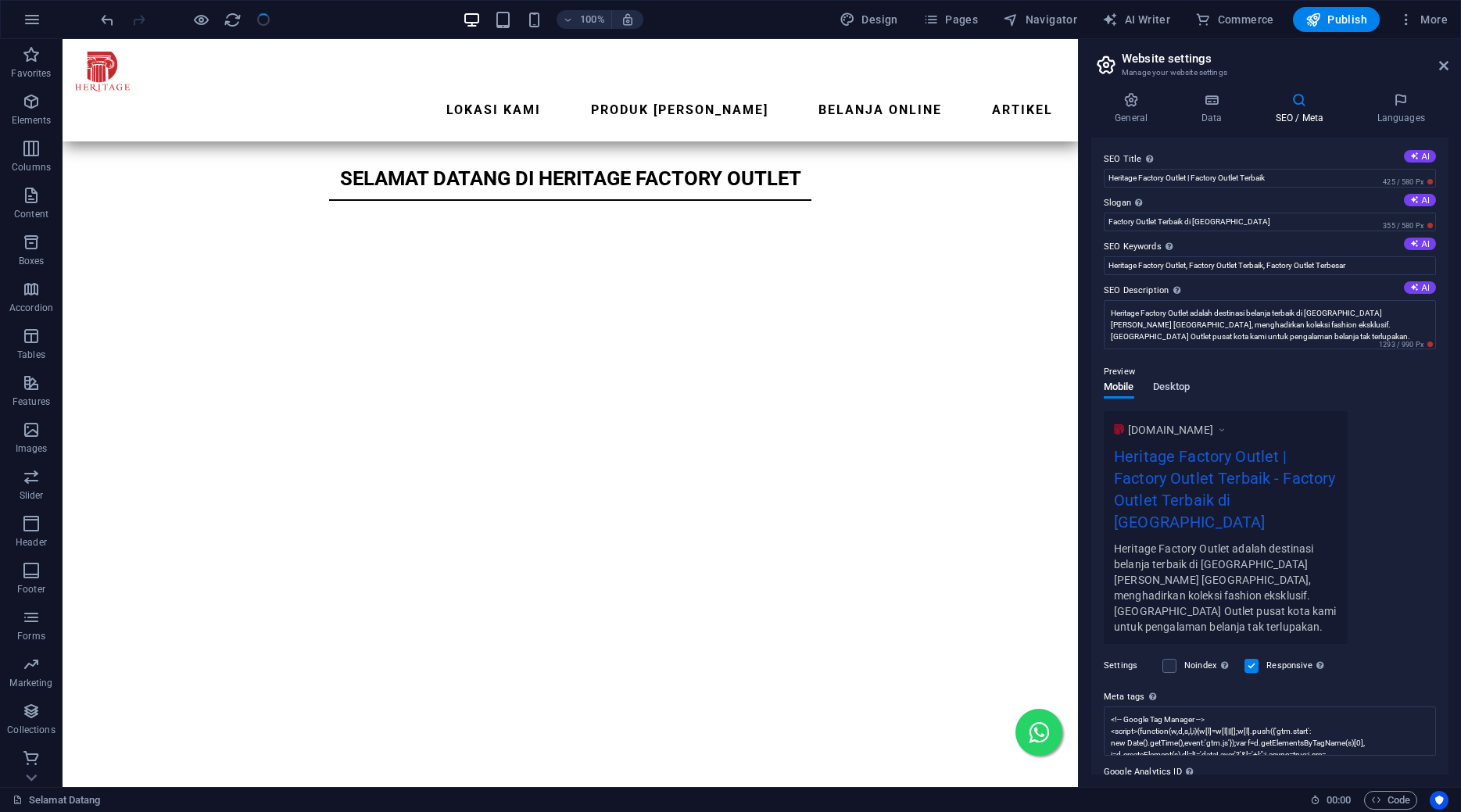
click at [1177, 382] on span "Desktop" at bounding box center [1172, 389] width 38 height 22
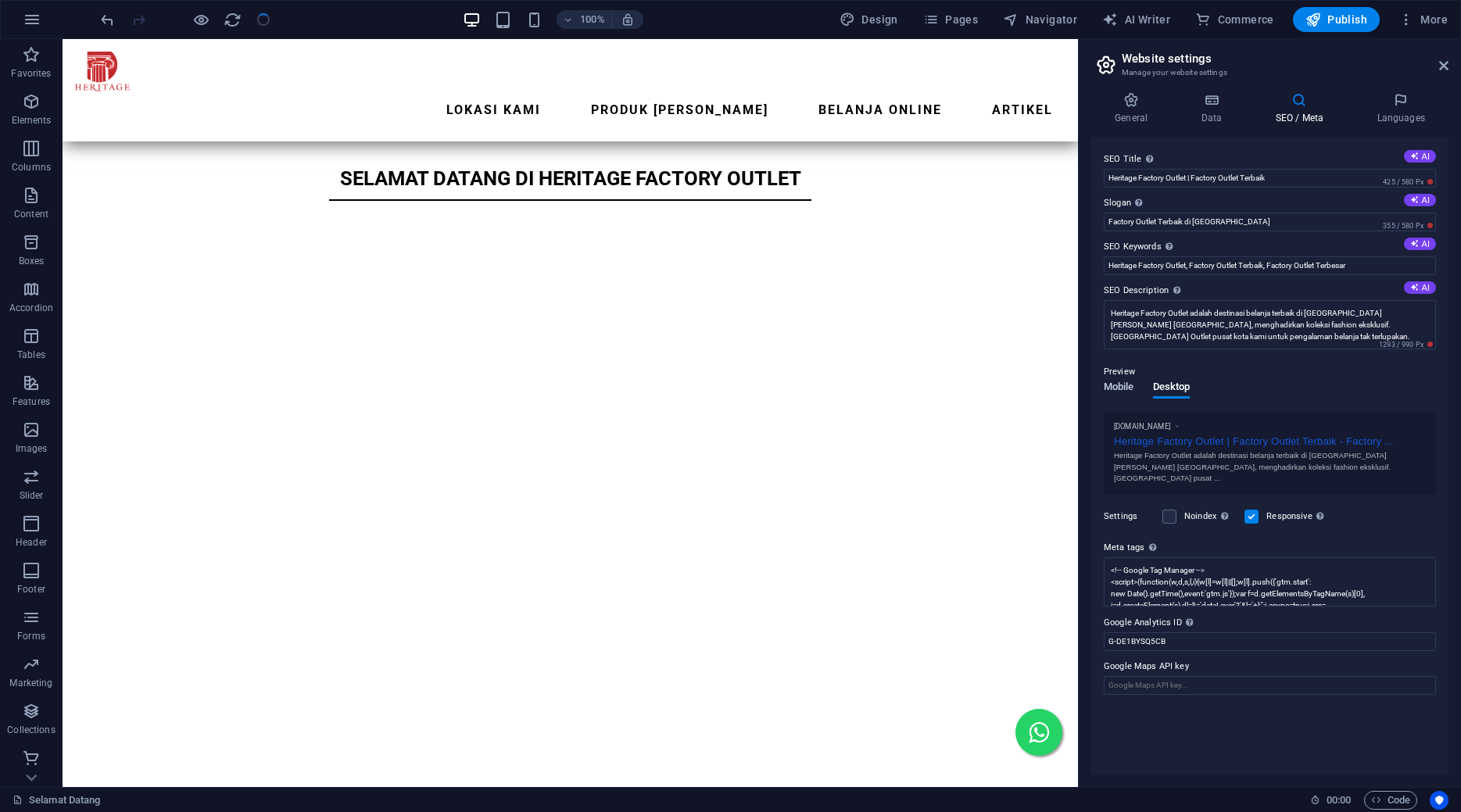
click at [1111, 388] on span "Mobile" at bounding box center [1119, 389] width 30 height 22
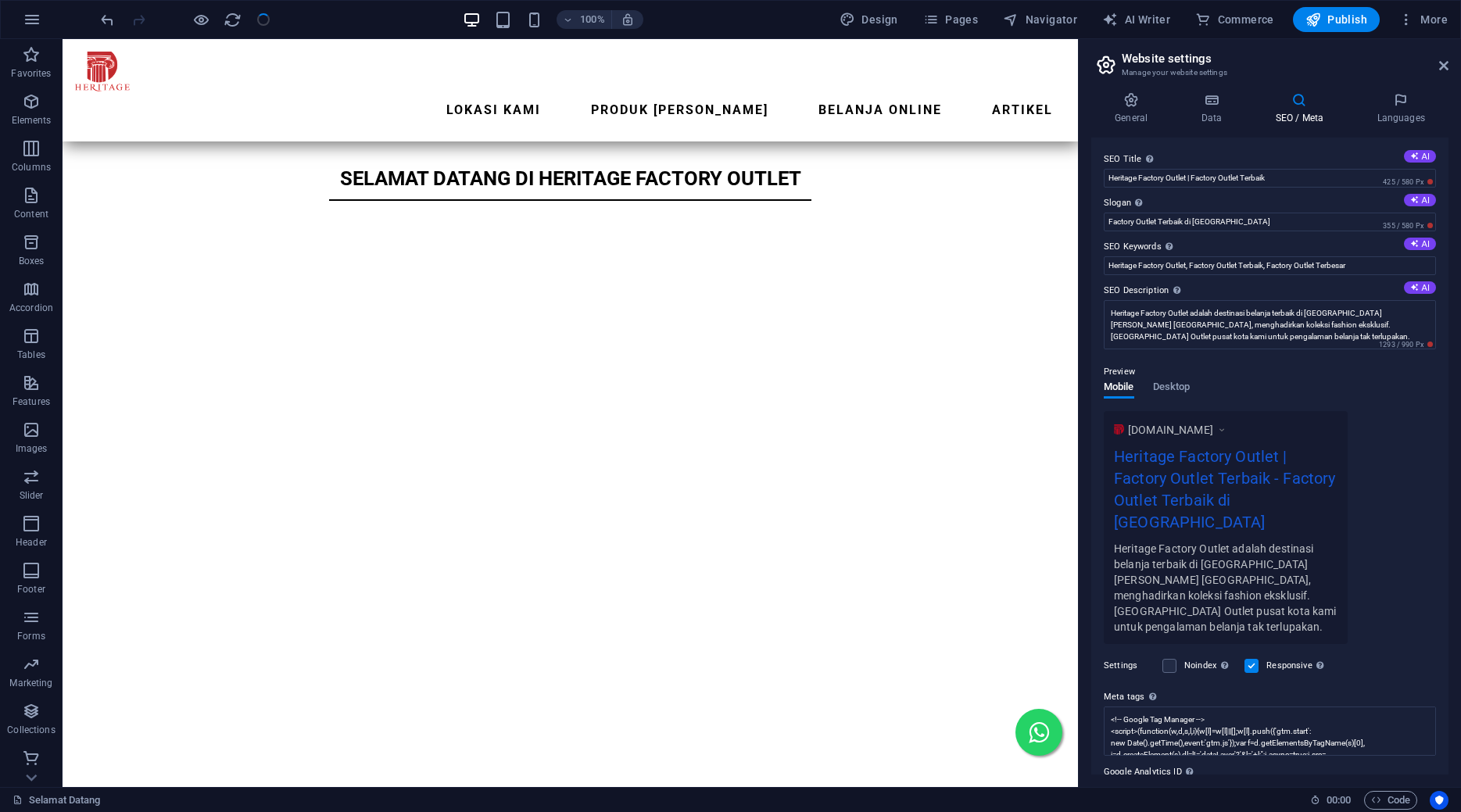
click at [270, 18] on div at bounding box center [185, 19] width 175 height 25
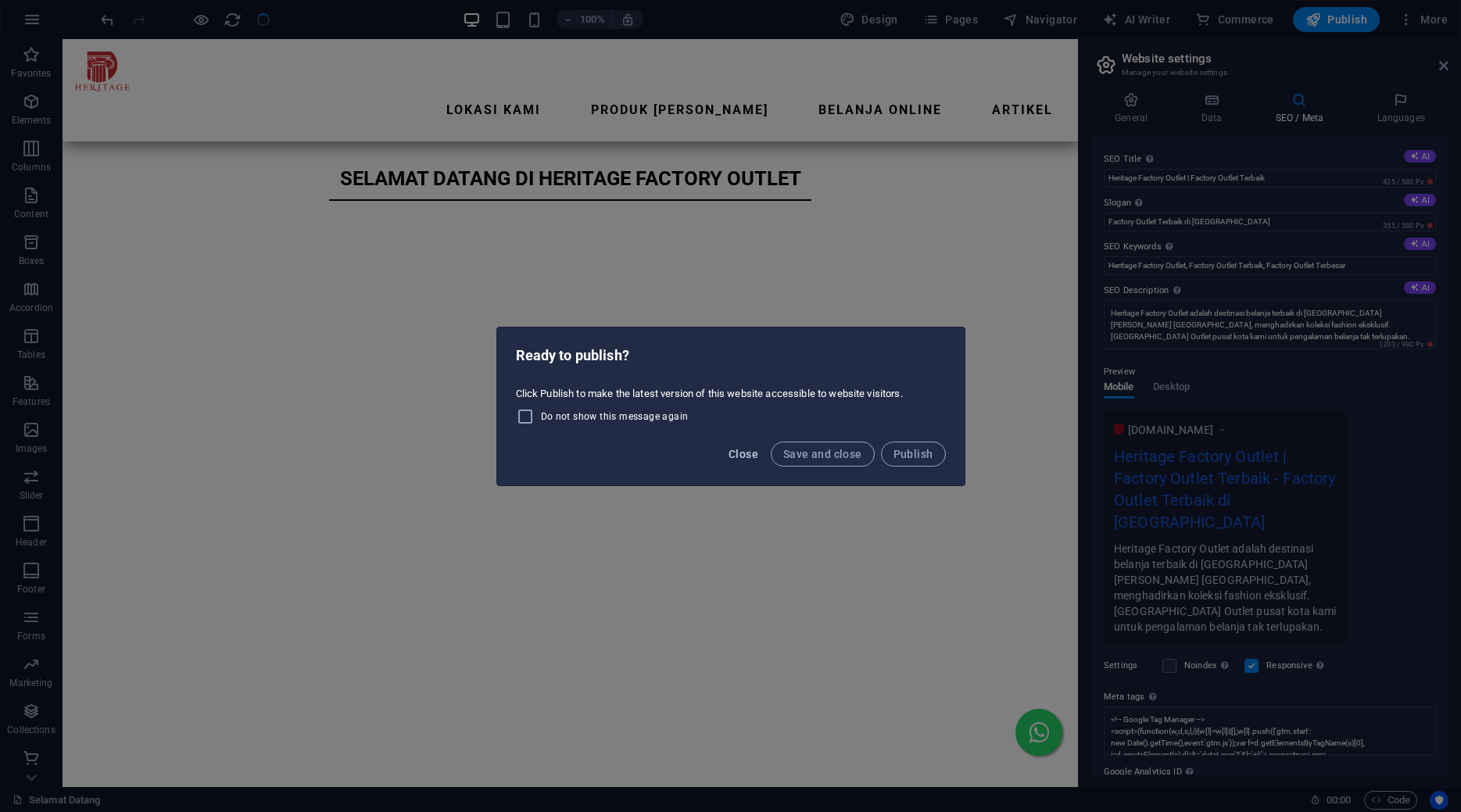
click at [747, 451] on span "Close" at bounding box center [743, 454] width 30 height 13
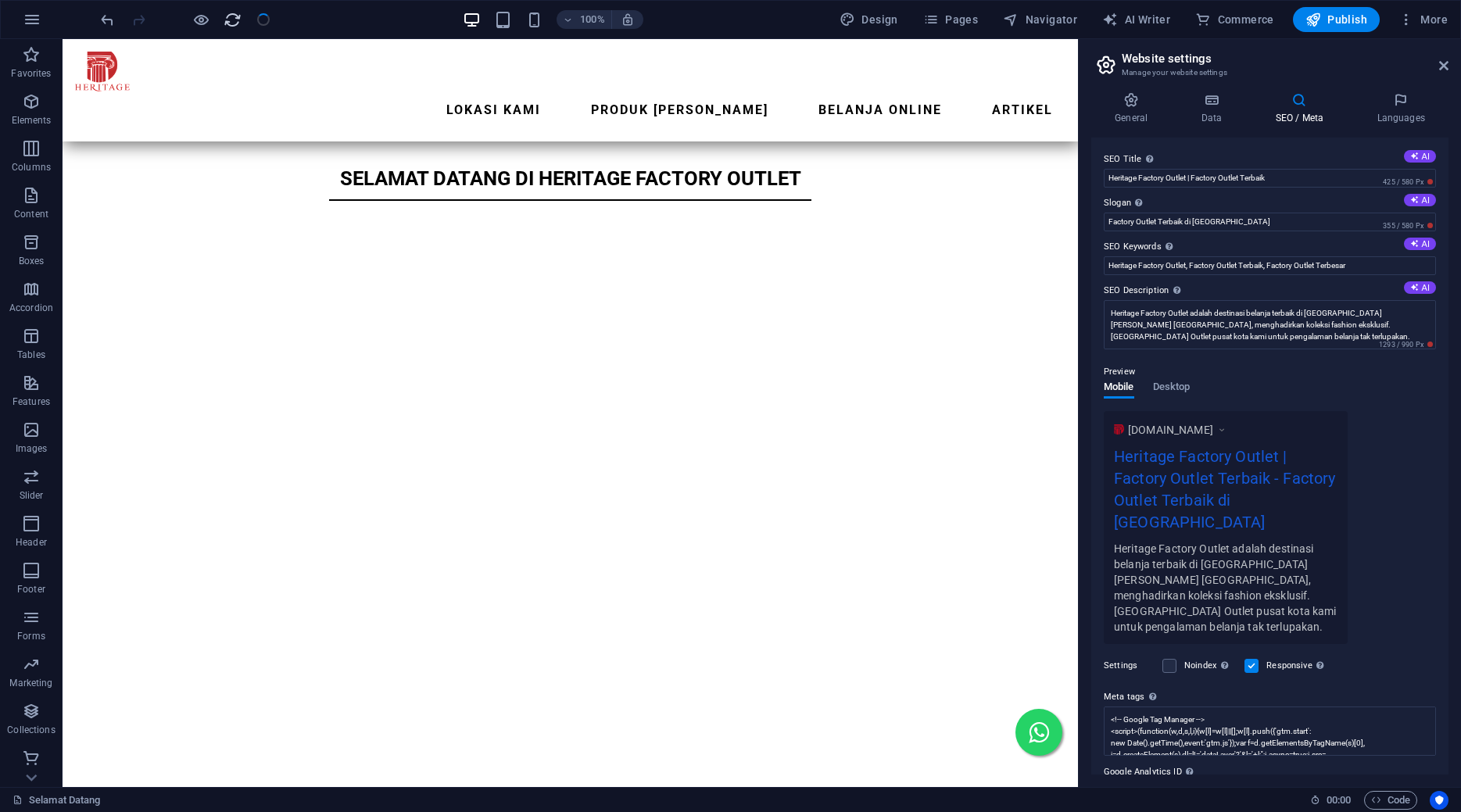
click at [232, 21] on icon "reload" at bounding box center [232, 20] width 18 height 18
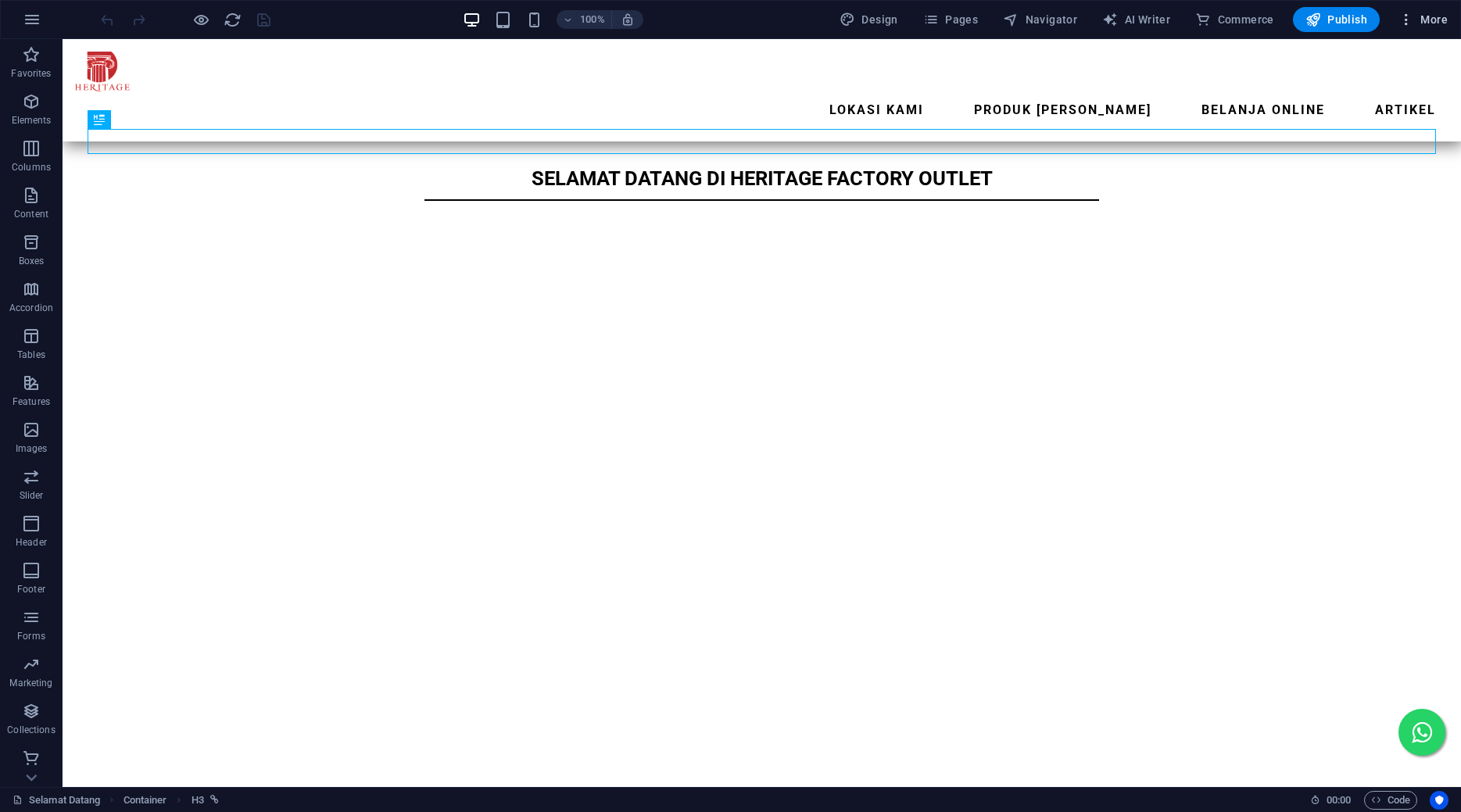
click at [1420, 15] on span "More" at bounding box center [1423, 19] width 49 height 16
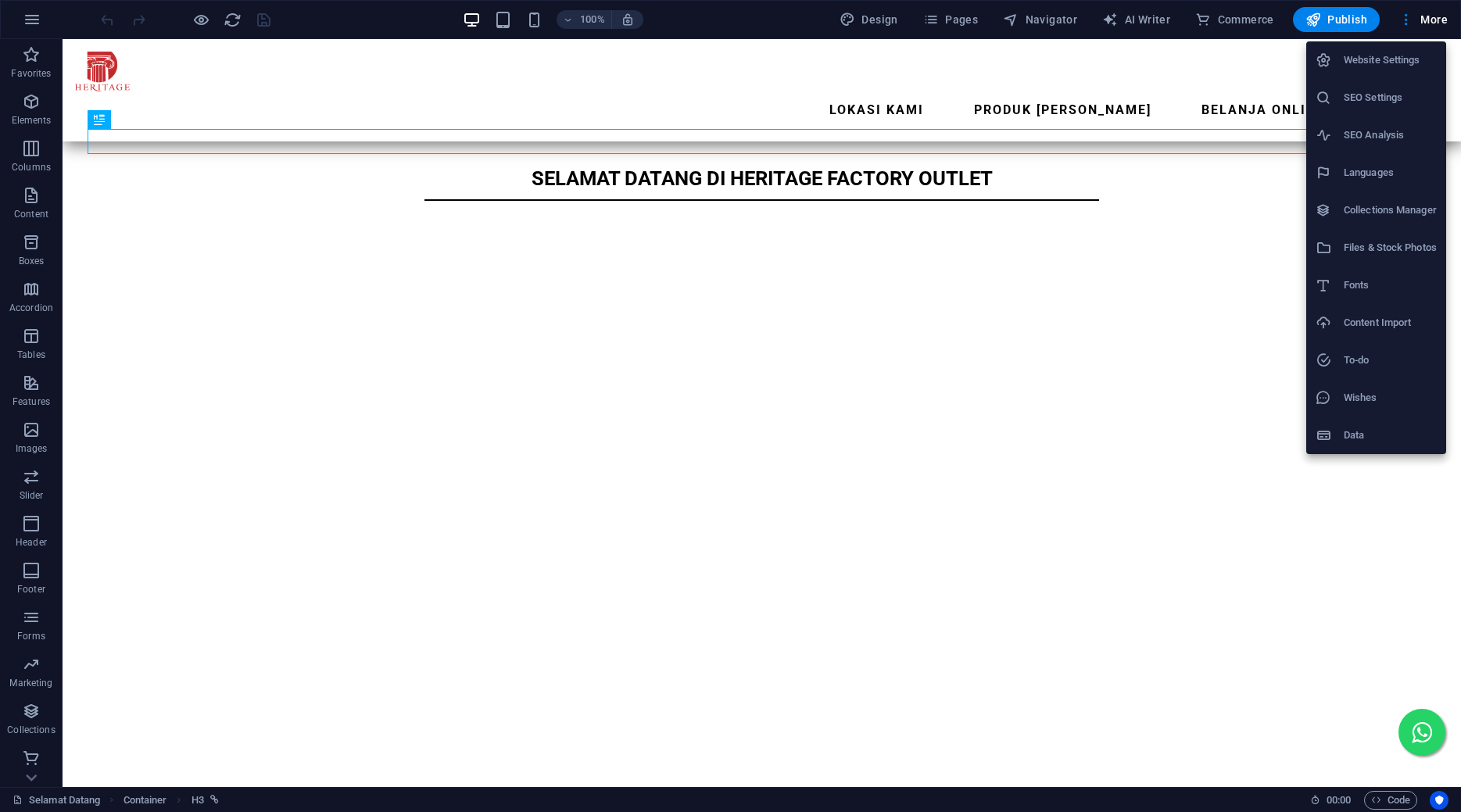
click at [1375, 65] on h6 "Website Settings" at bounding box center [1390, 60] width 93 height 18
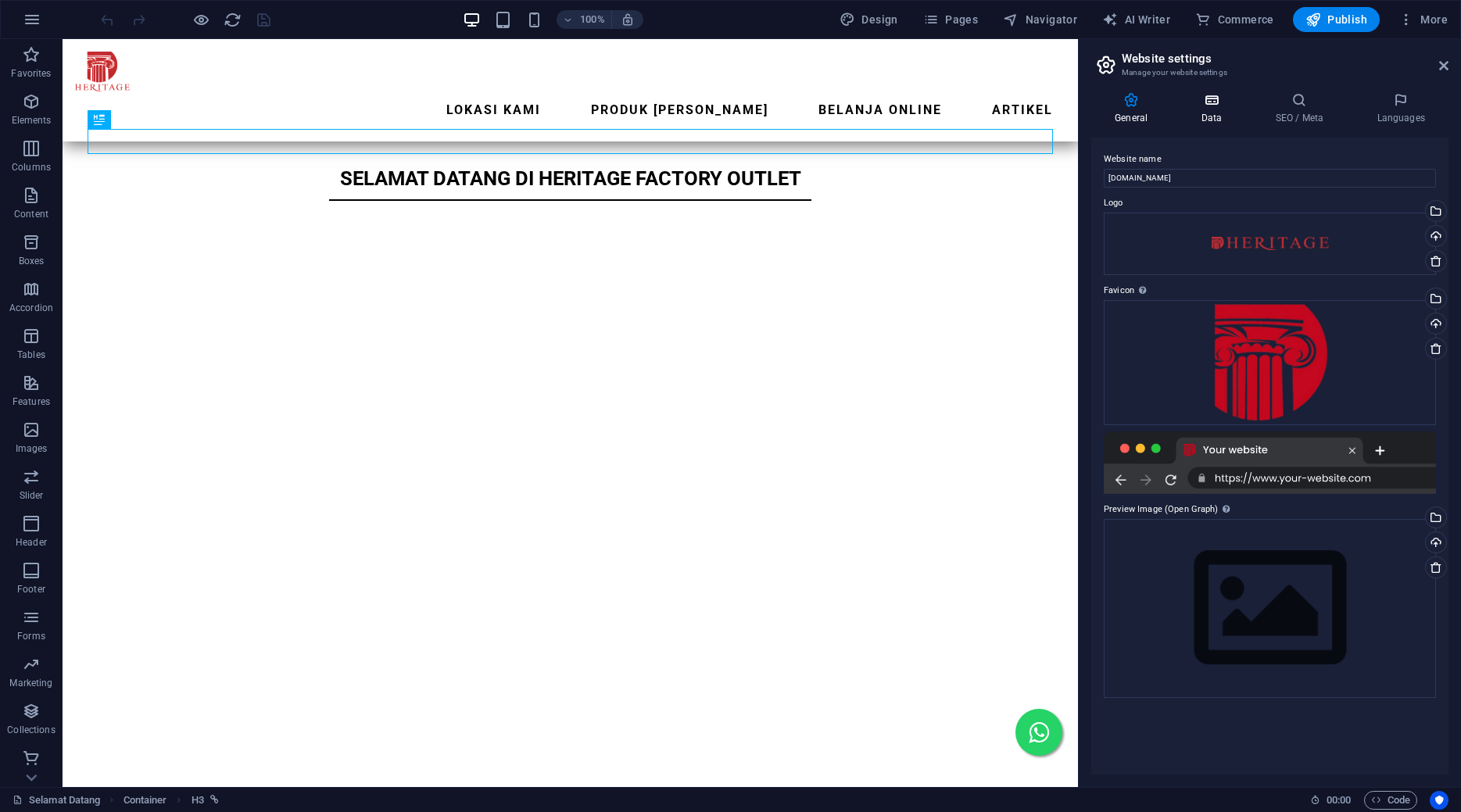
click at [1216, 105] on icon at bounding box center [1211, 100] width 68 height 16
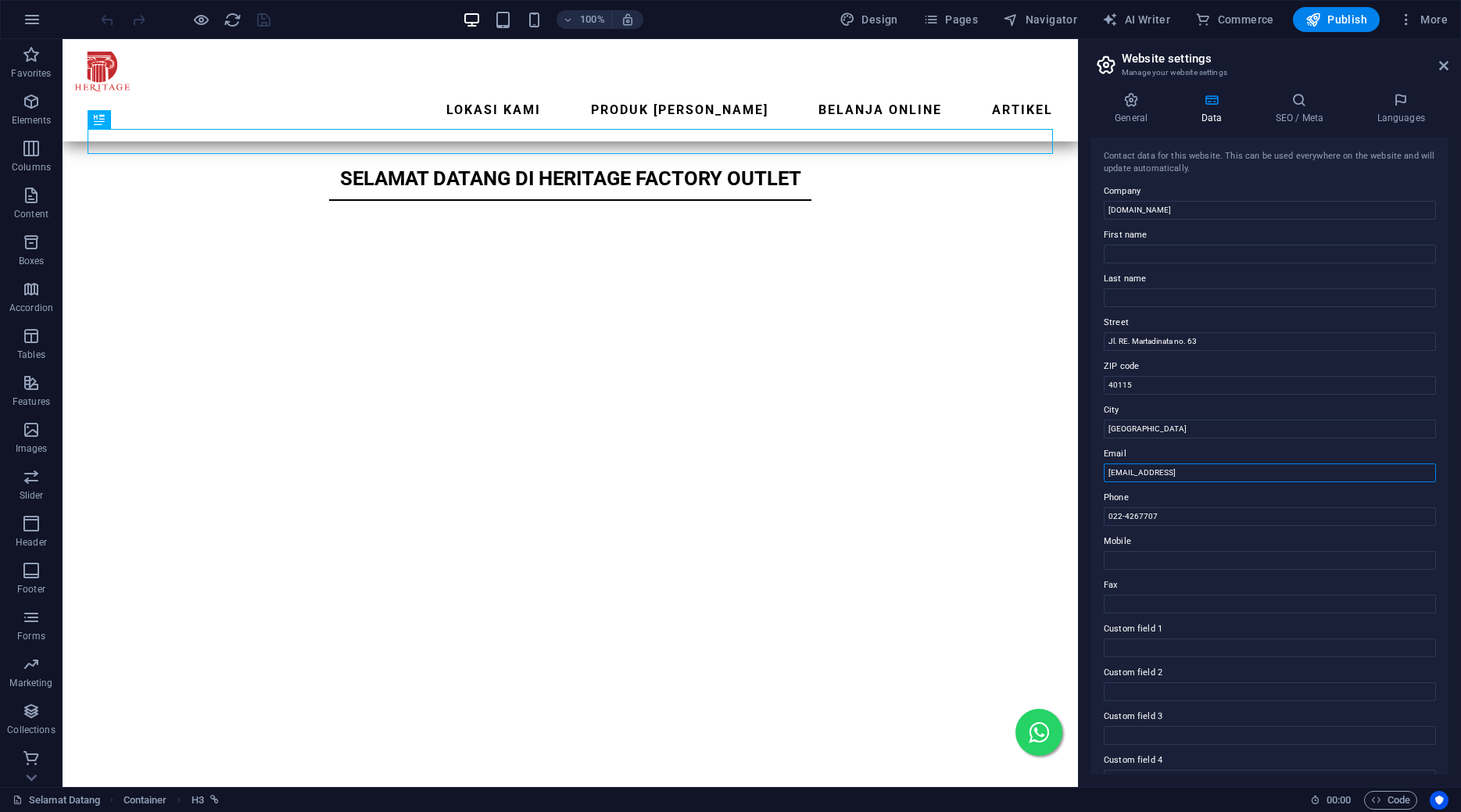
drag, startPoint x: 1303, startPoint y: 463, endPoint x: 991, endPoint y: 448, distance: 312.4
click at [1091, 448] on div "Contact data for this website. This can be used everywhere on the website and w…" at bounding box center [1269, 457] width 357 height 637
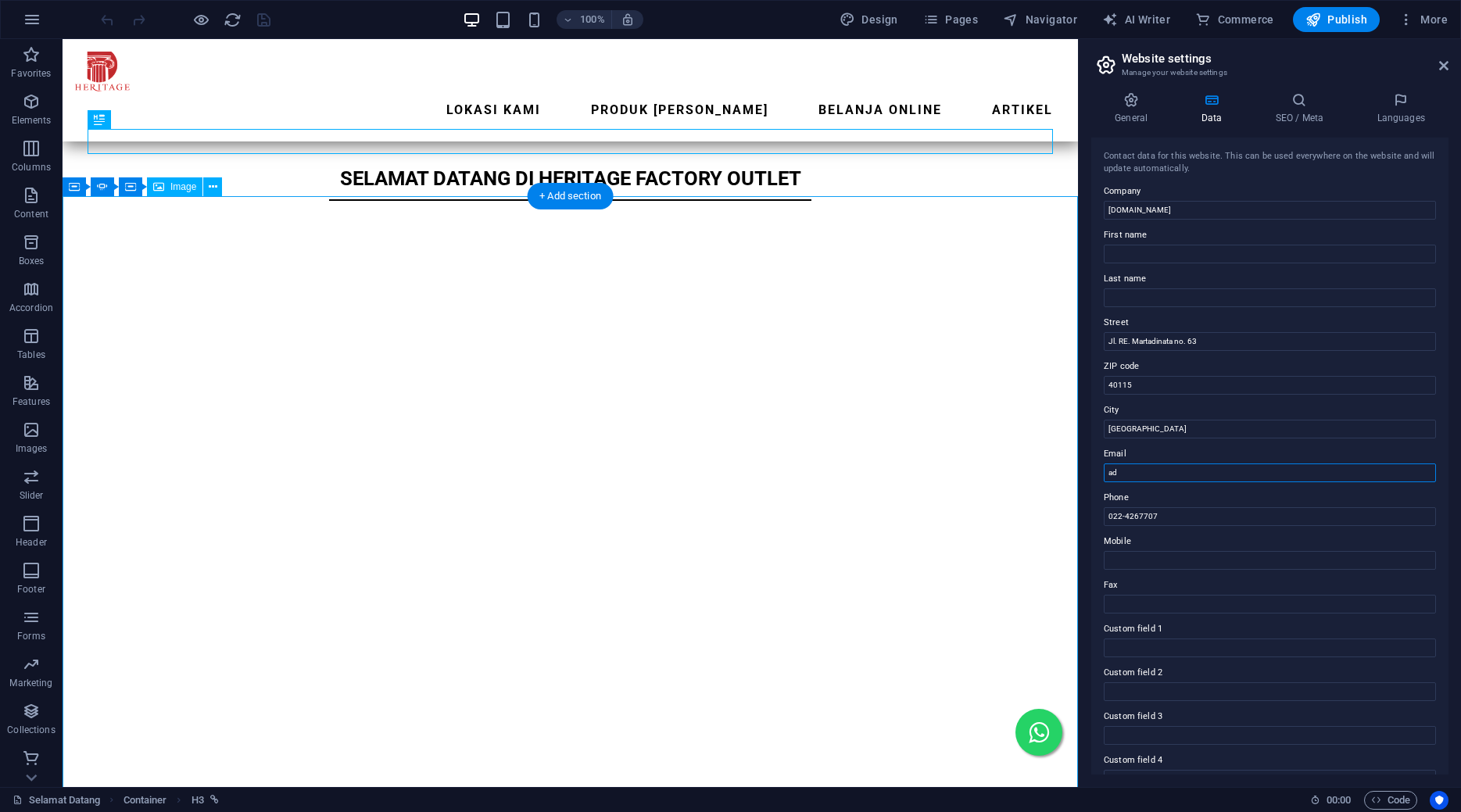
type input "a"
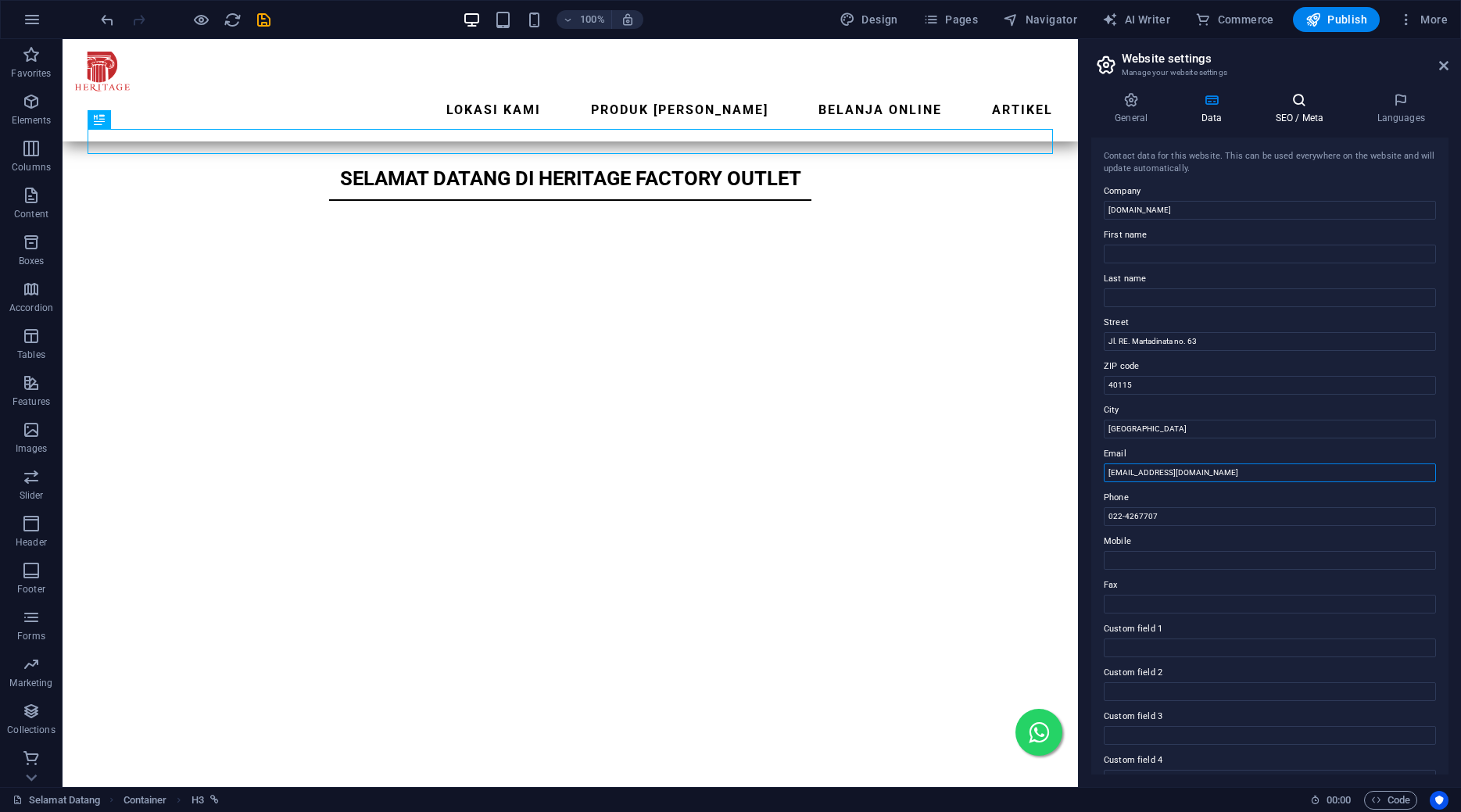
type input "[EMAIL_ADDRESS][DOMAIN_NAME]"
click at [1297, 107] on icon at bounding box center [1300, 100] width 95 height 16
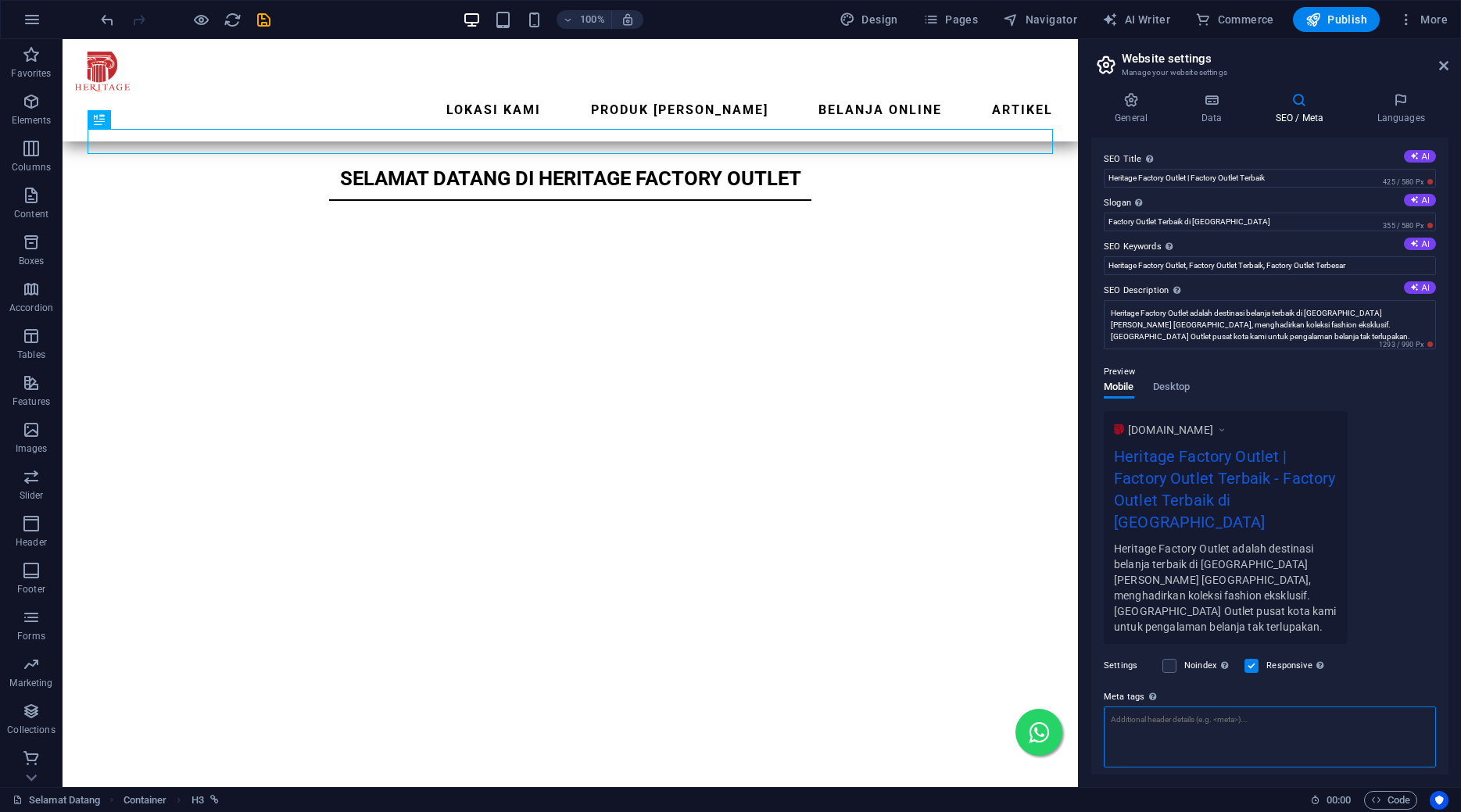
click at [1159, 707] on textarea "Meta tags Enter HTML code here that will be placed inside the tags of your webs…" at bounding box center [1269, 737] width 332 height 61
paste textarea "<!-- Google Tag Manager --> <script>(function(w,d,s,l,i){w[l]=w[l]||[];w[l].pus…"
type textarea "<!-- Google Tag Manager --> <script>(function(w,d,s,l,i){w[l]=w[l]||[];w[l].pus…"
click at [267, 18] on icon "save" at bounding box center [264, 20] width 18 height 18
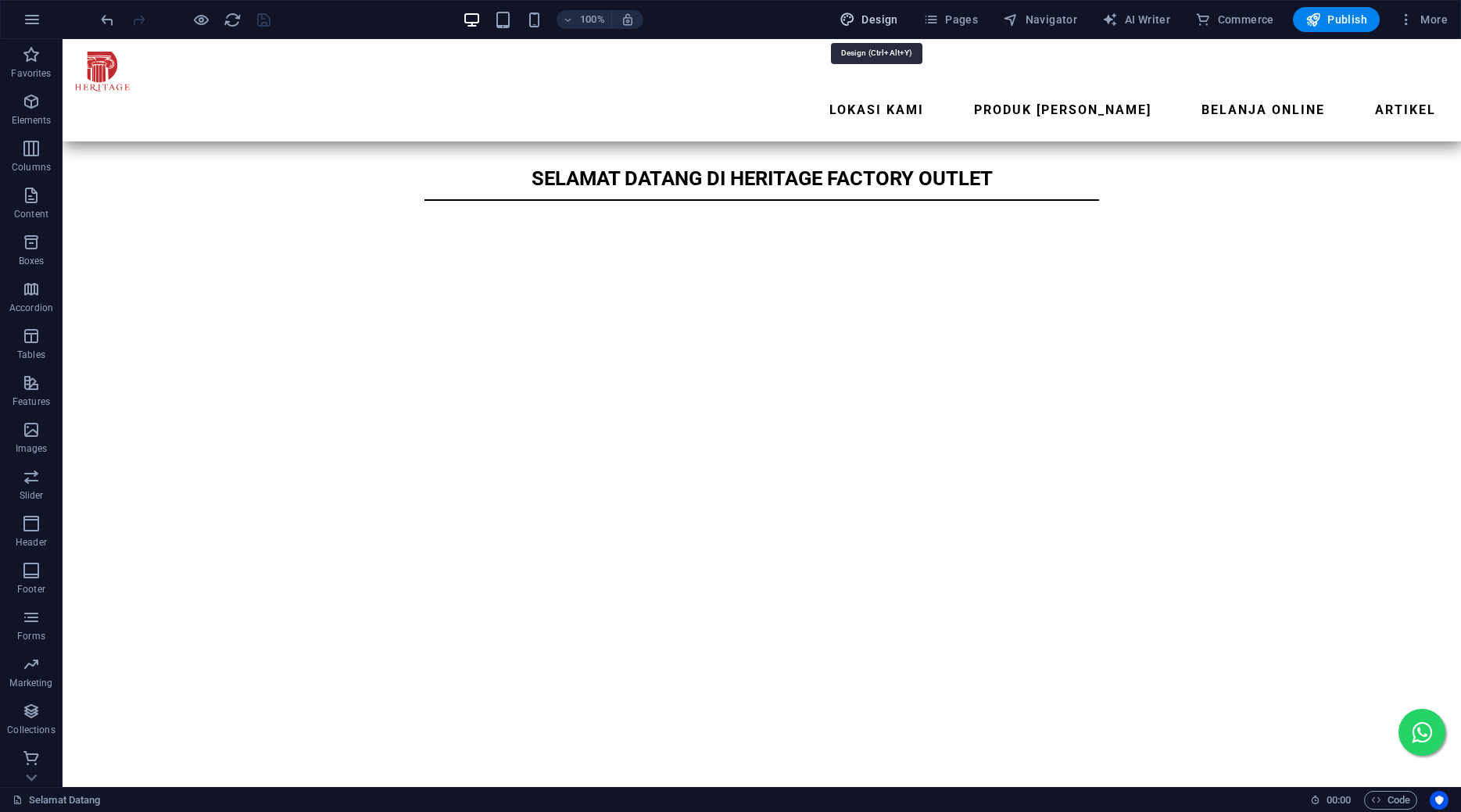
click at [876, 20] on span "Design" at bounding box center [869, 19] width 59 height 16
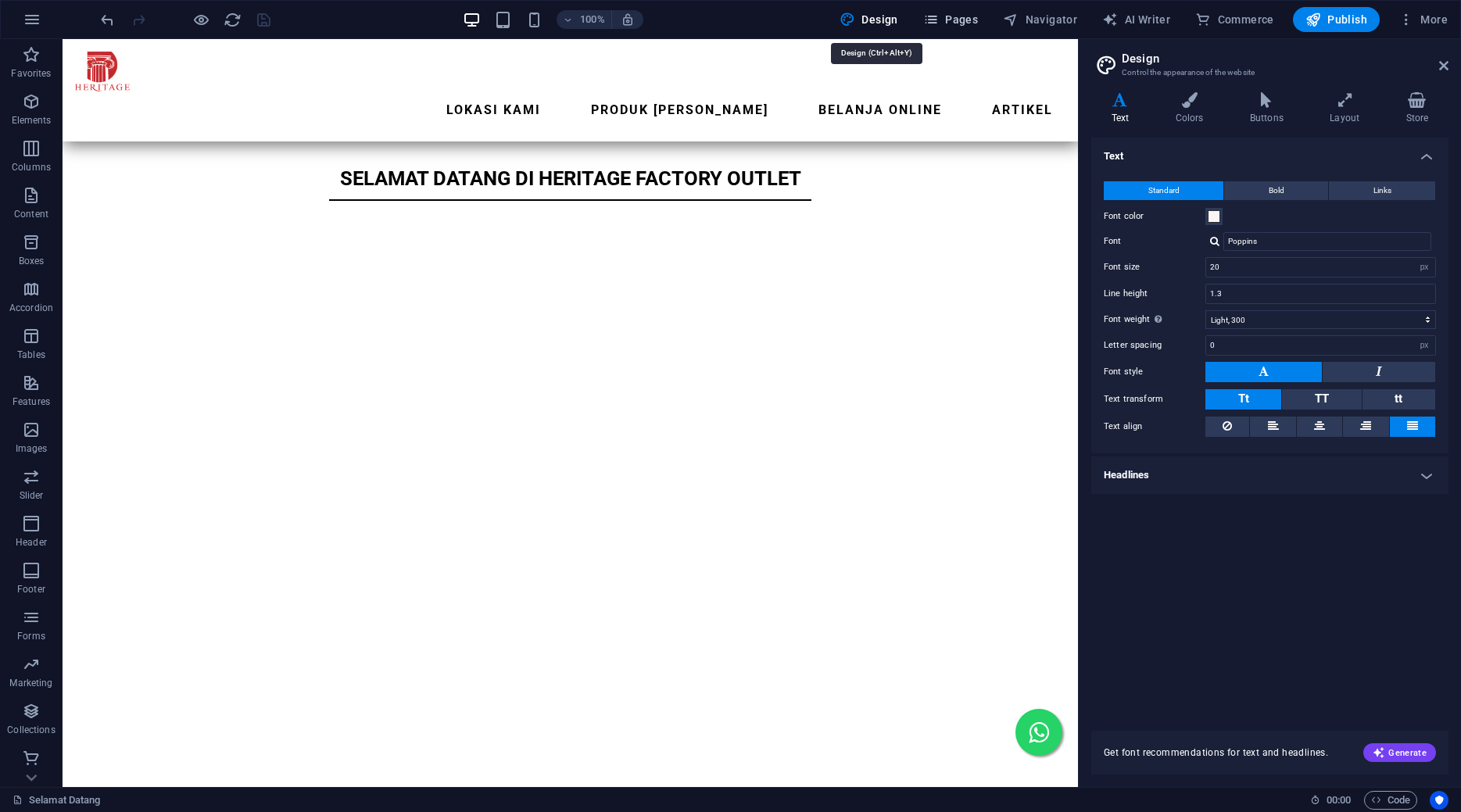
click at [939, 18] on icon "button" at bounding box center [931, 19] width 16 height 16
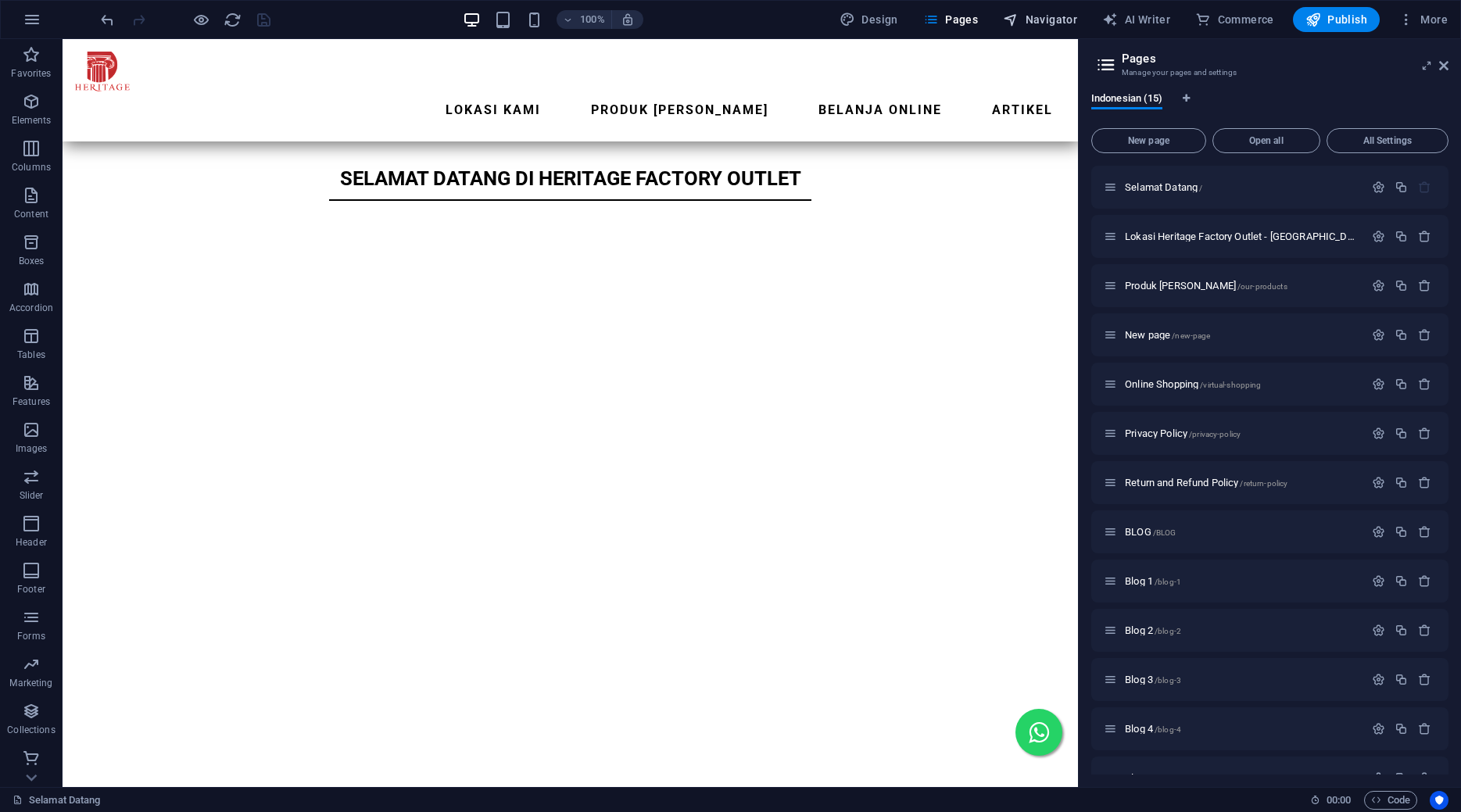
click at [1034, 25] on span "Navigator" at bounding box center [1040, 19] width 74 height 16
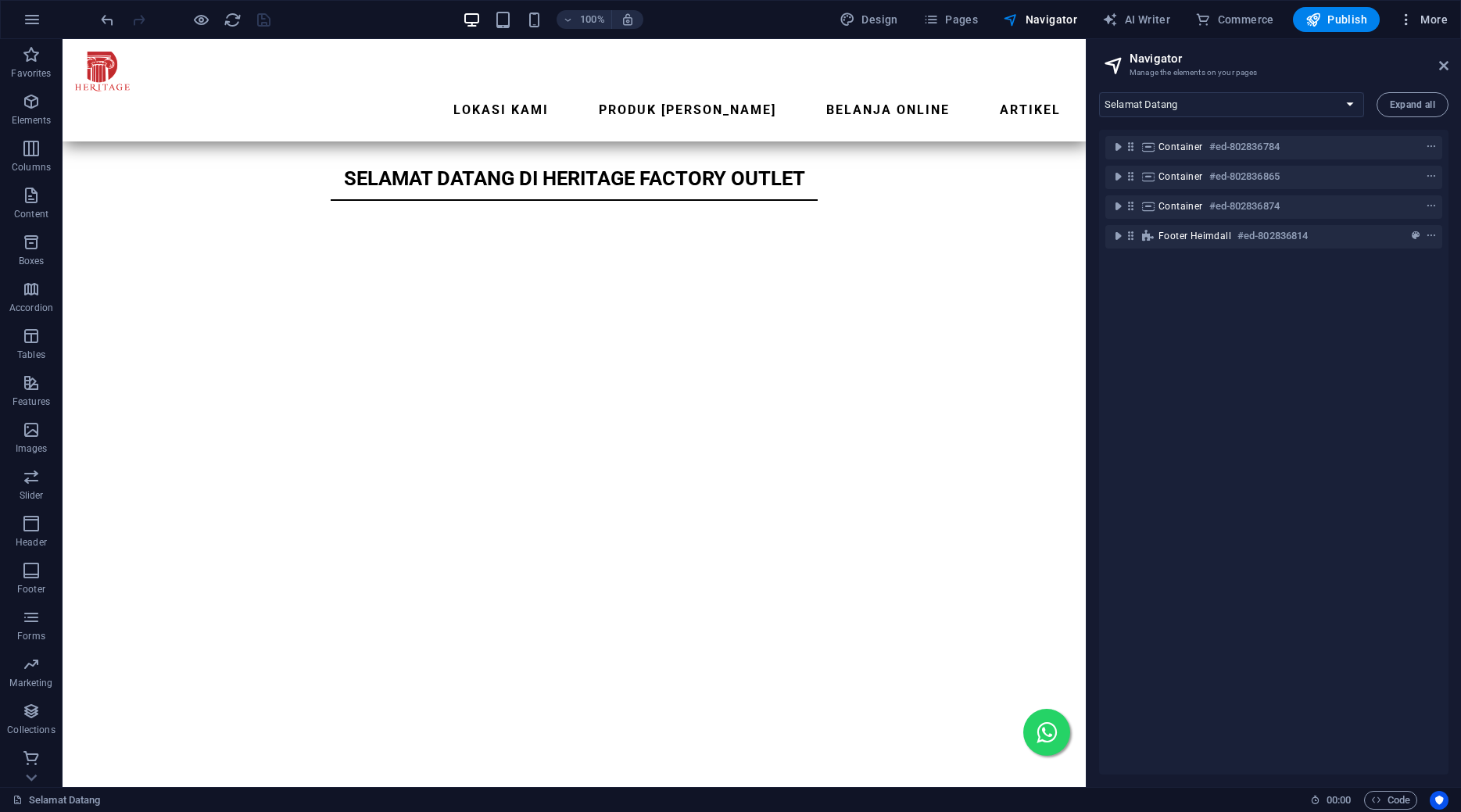
click at [1428, 31] on button "More" at bounding box center [1423, 19] width 62 height 25
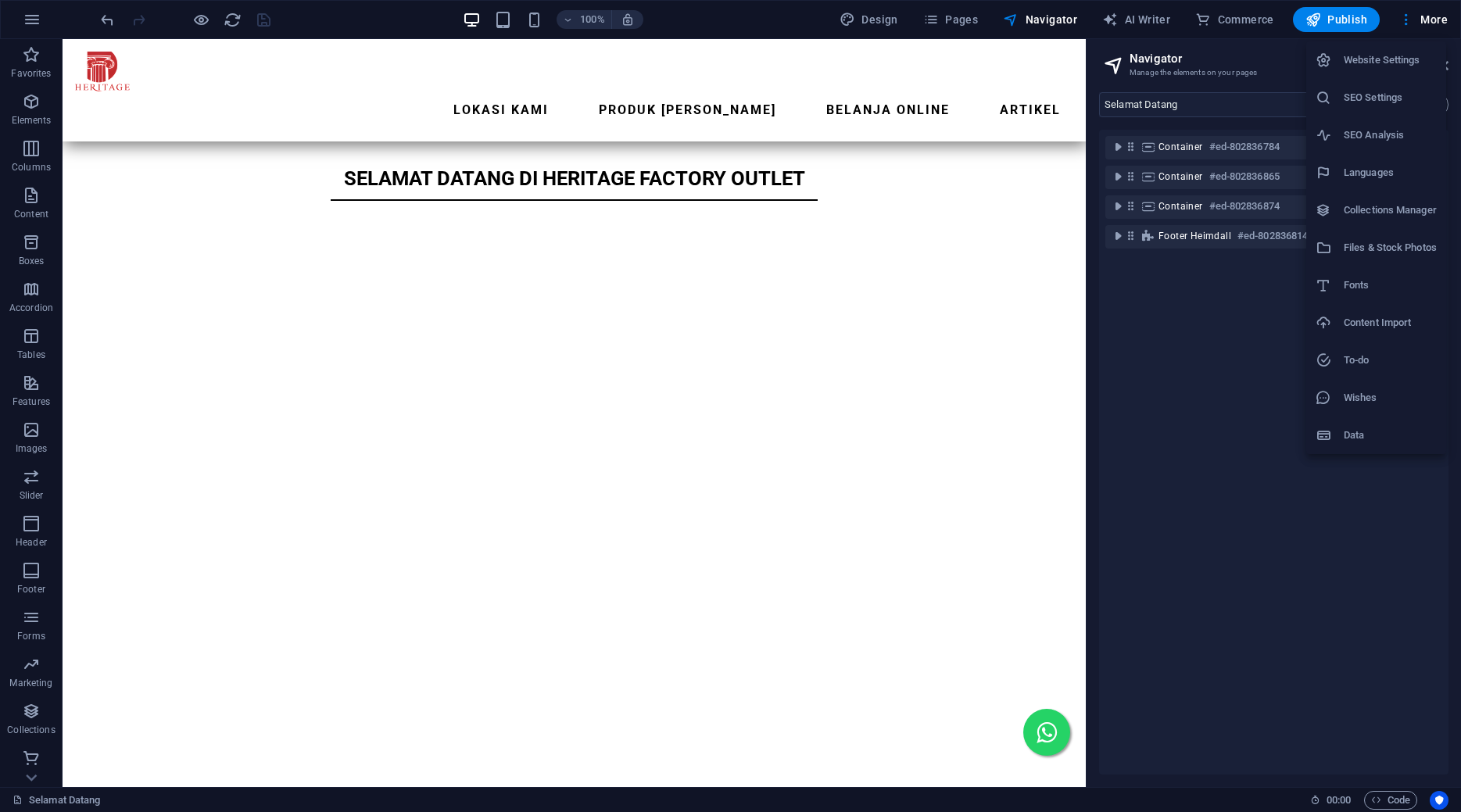
click at [34, 5] on div at bounding box center [730, 406] width 1461 height 812
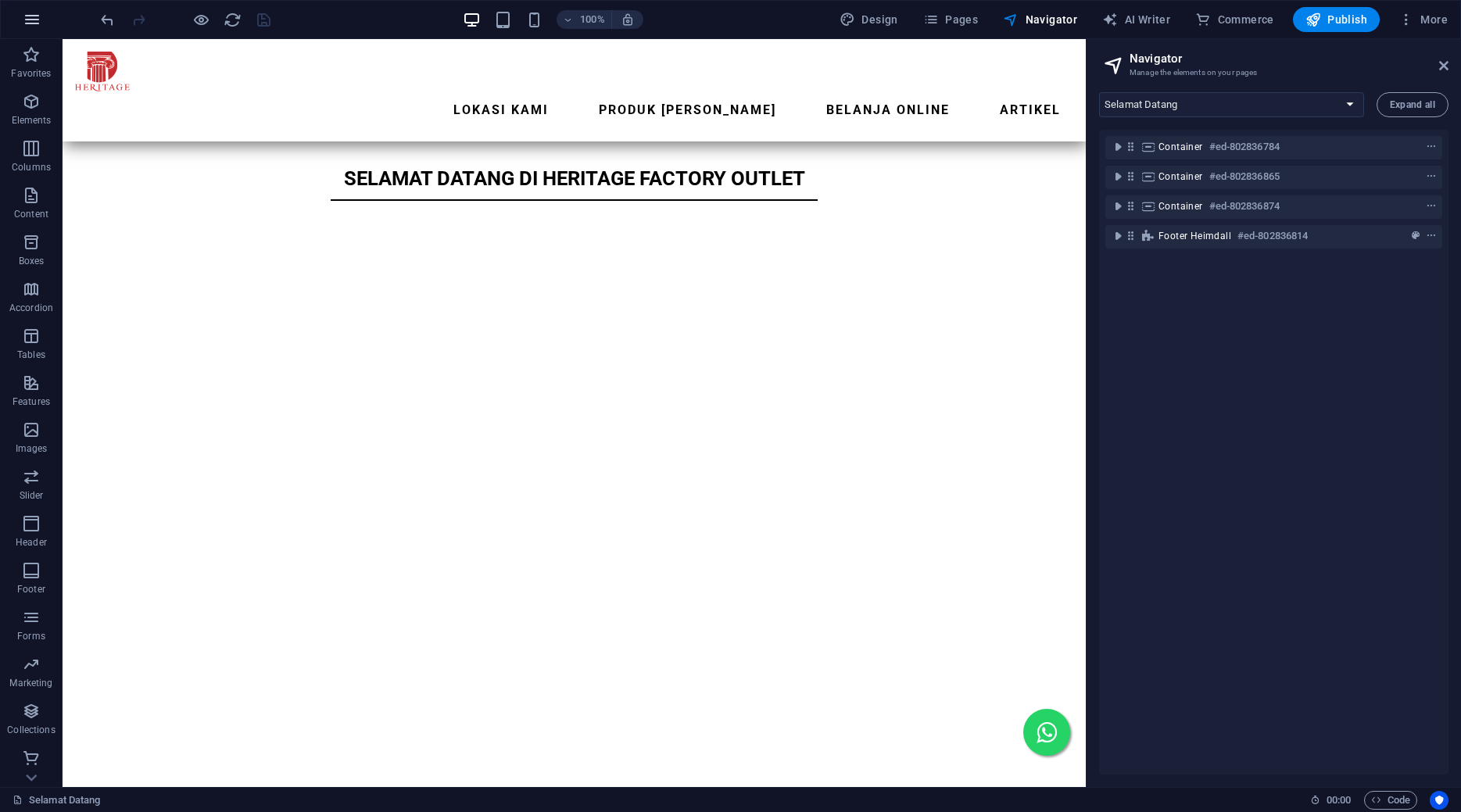
click at [30, 19] on icon "button" at bounding box center [32, 19] width 18 height 18
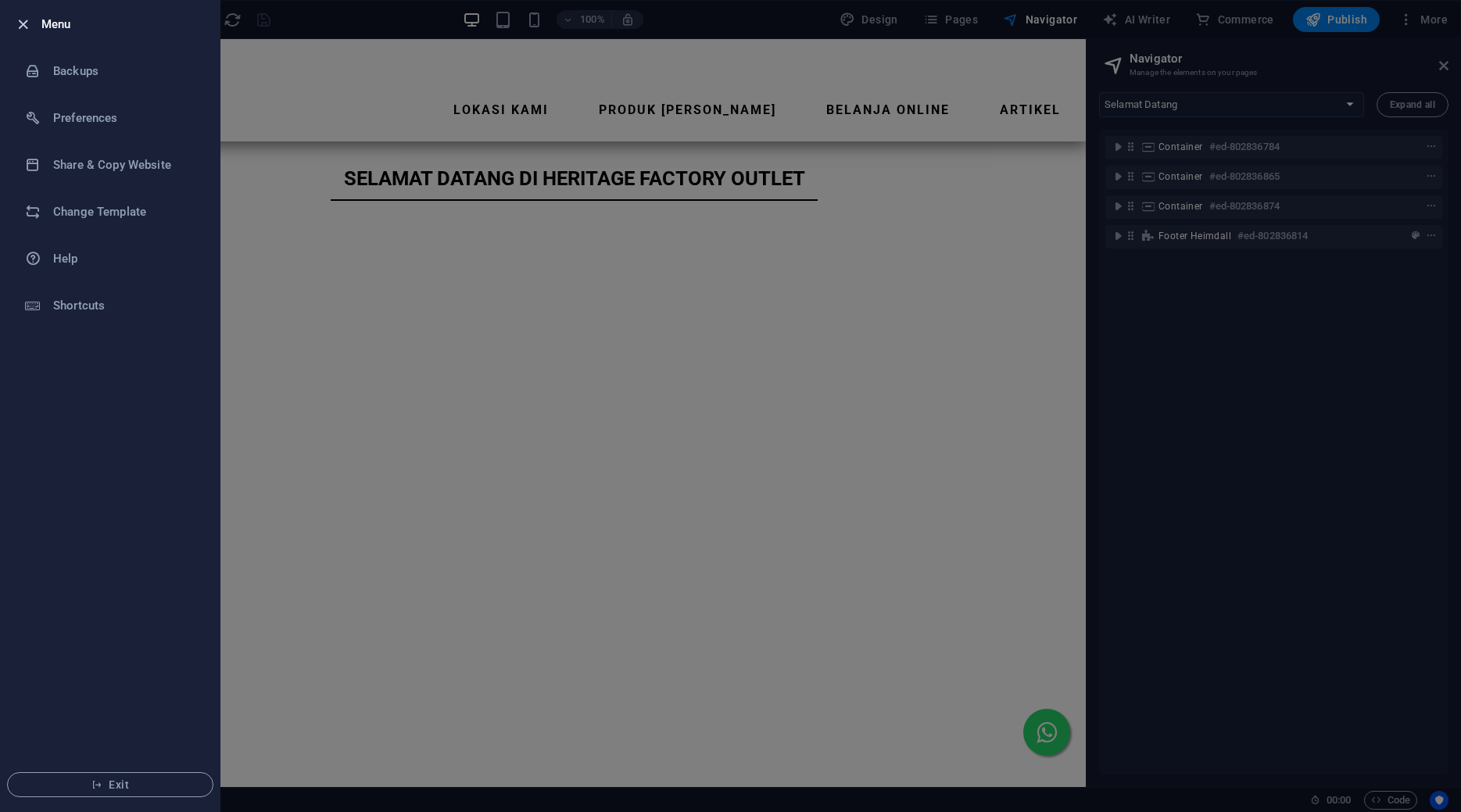
click at [15, 18] on icon "button" at bounding box center [23, 25] width 18 height 18
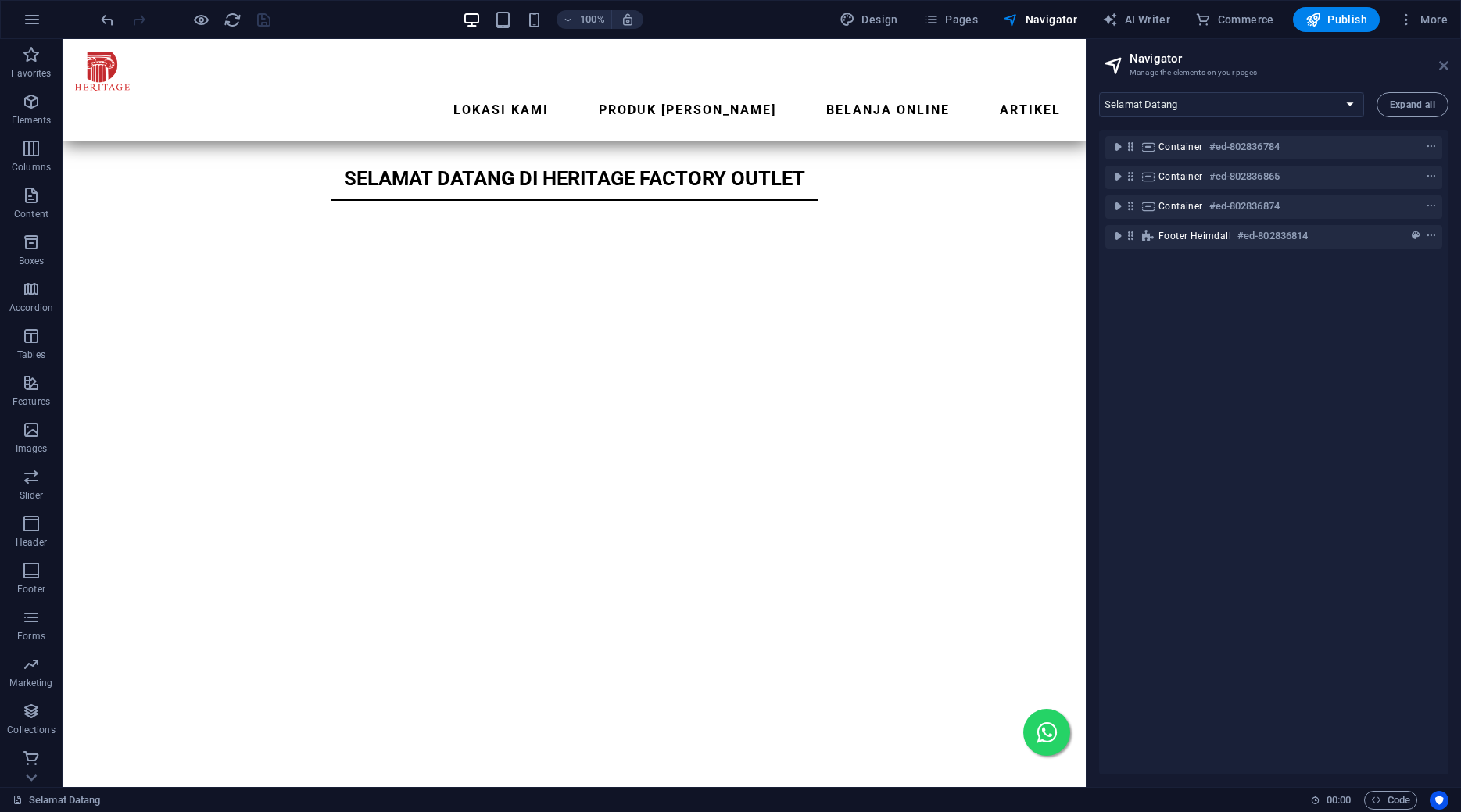
click at [1443, 64] on icon at bounding box center [1443, 65] width 9 height 13
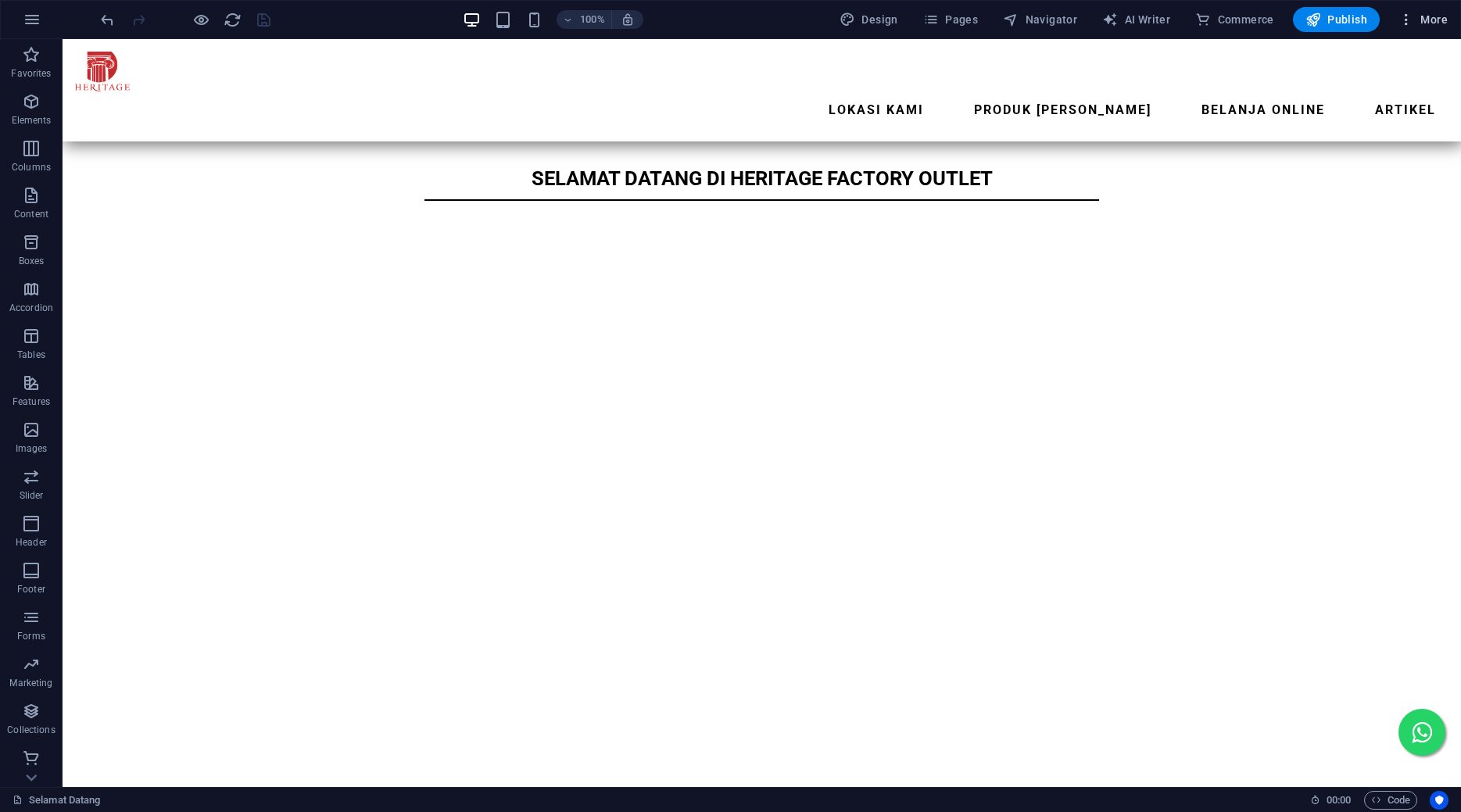
click at [1427, 14] on span "More" at bounding box center [1423, 19] width 49 height 16
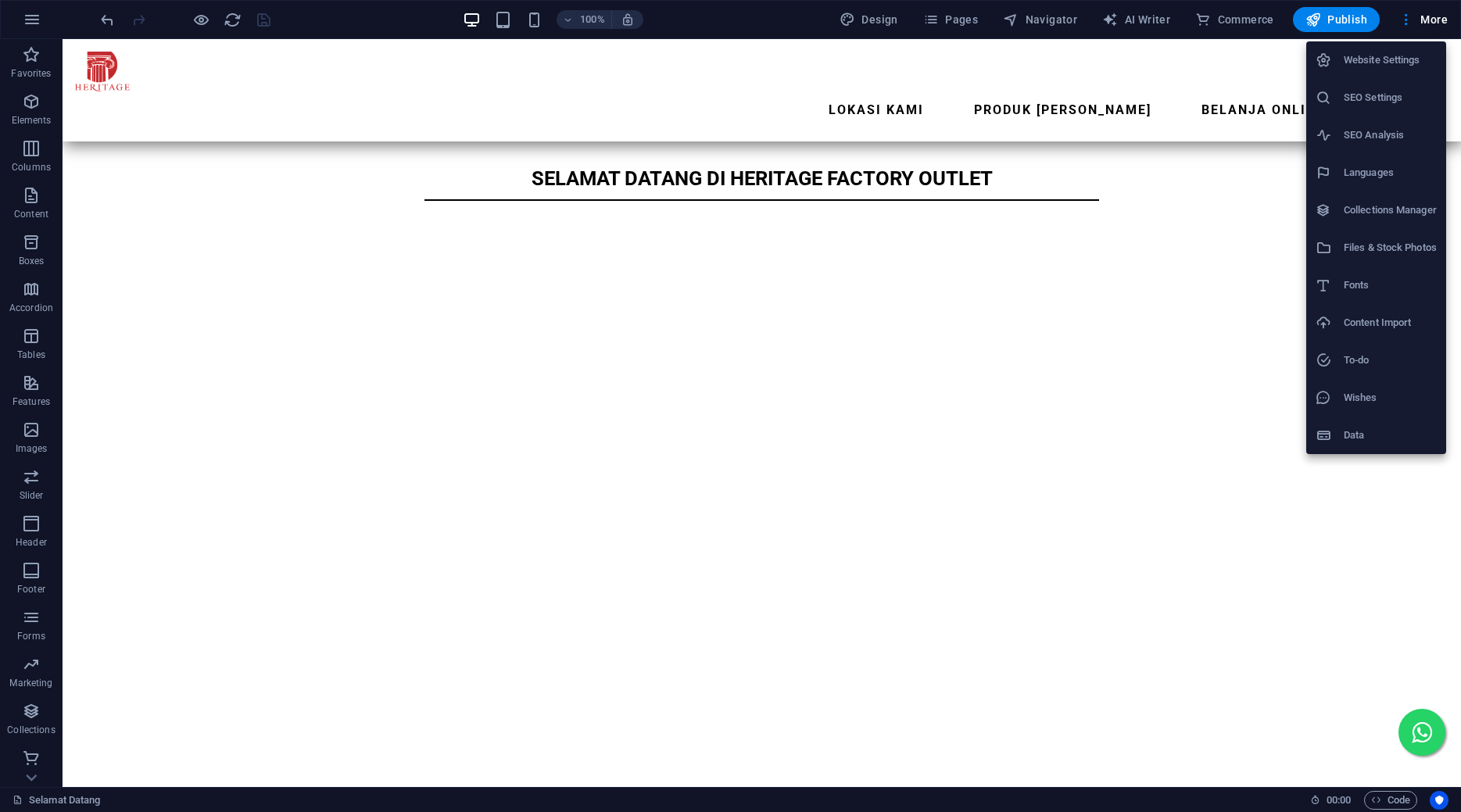
click at [1376, 403] on h6 "Wishes" at bounding box center [1390, 398] width 93 height 18
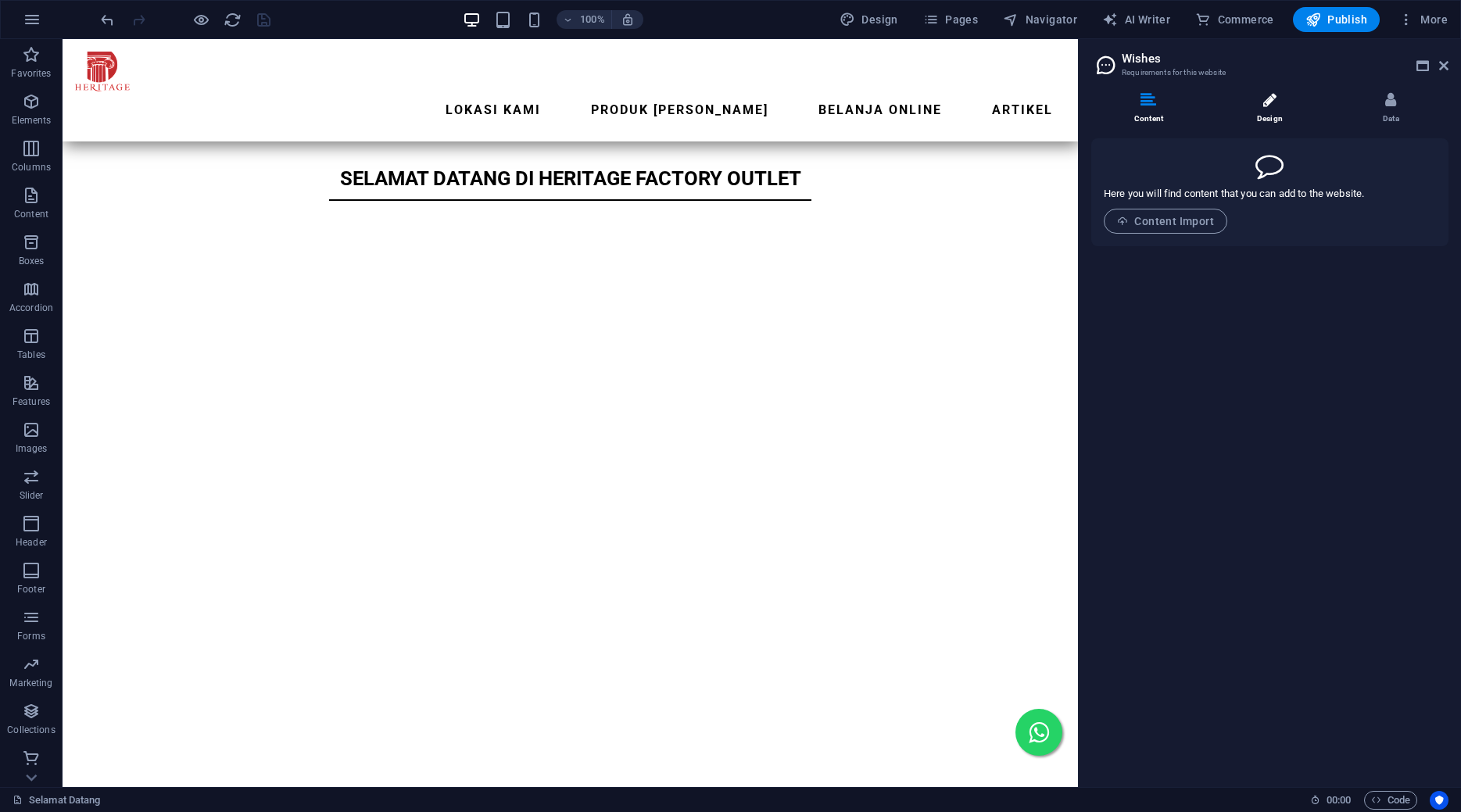
click at [1283, 106] on li "Design" at bounding box center [1273, 109] width 121 height 33
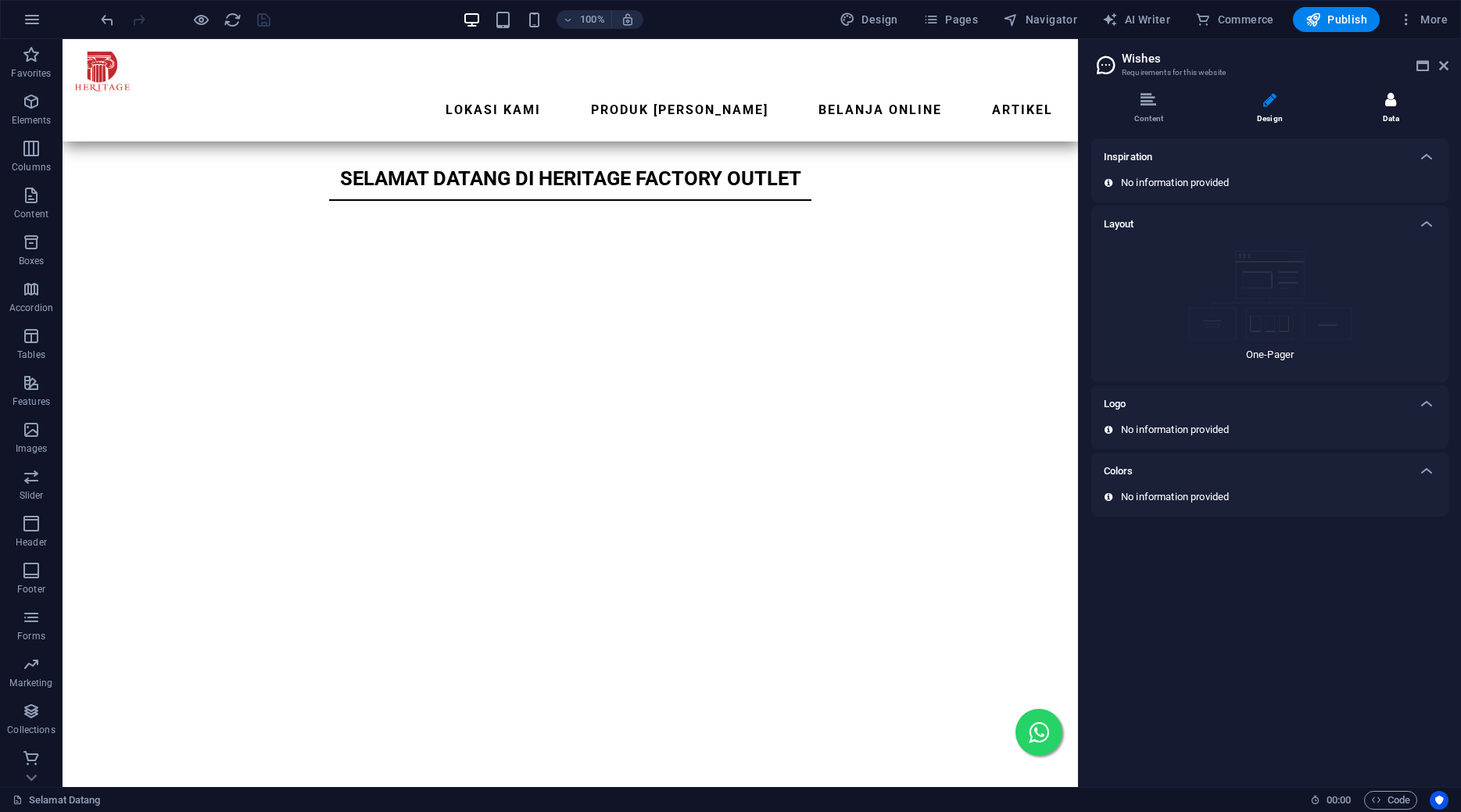
click at [1397, 106] on icon at bounding box center [1391, 100] width 11 height 16
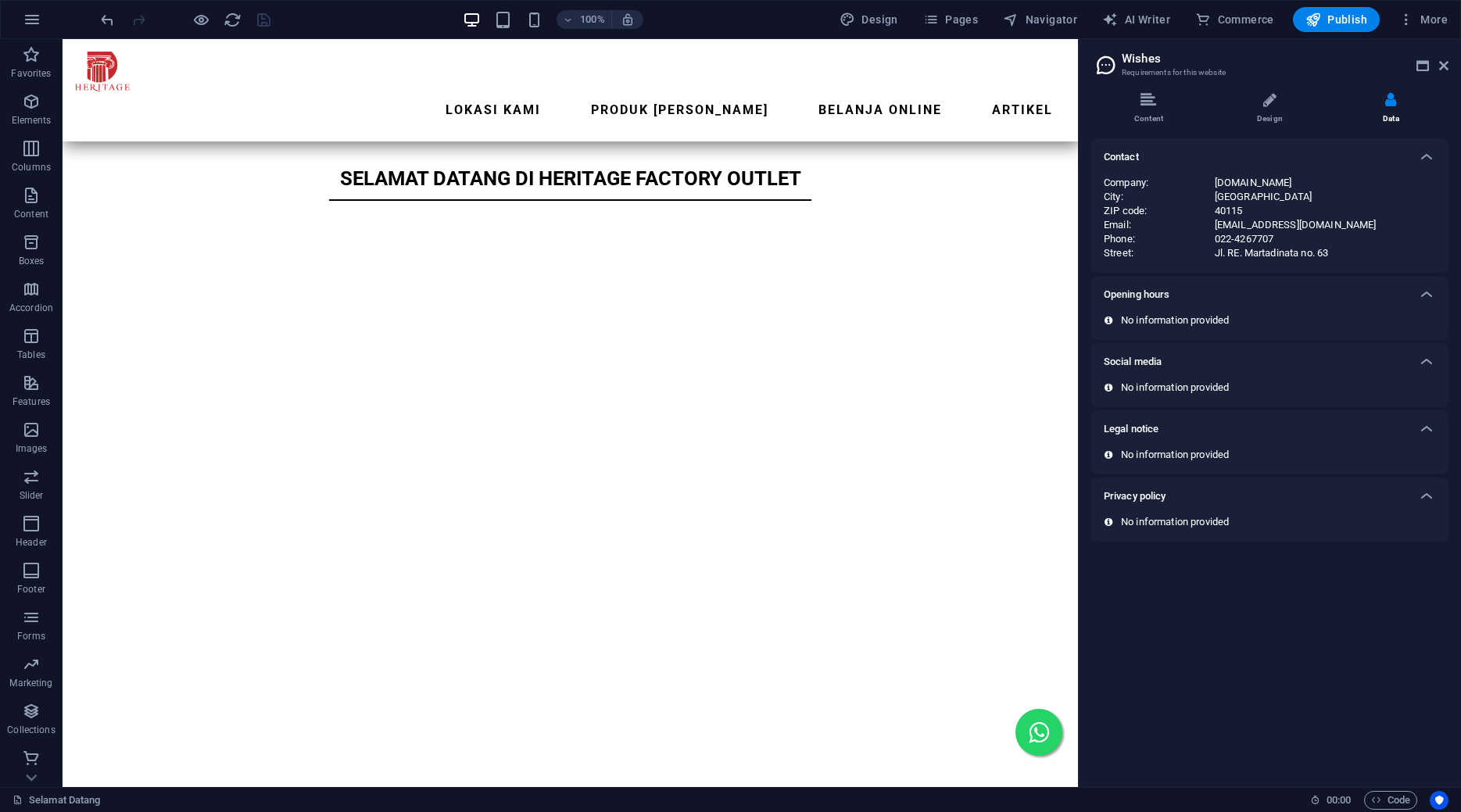
click at [1136, 78] on h3 "Requirements for this website" at bounding box center [1269, 73] width 295 height 14
click at [1144, 90] on div "Content Design Data Here you will find content that you can add to the website.…" at bounding box center [1269, 433] width 382 height 707
click at [1147, 106] on icon at bounding box center [1148, 100] width 16 height 16
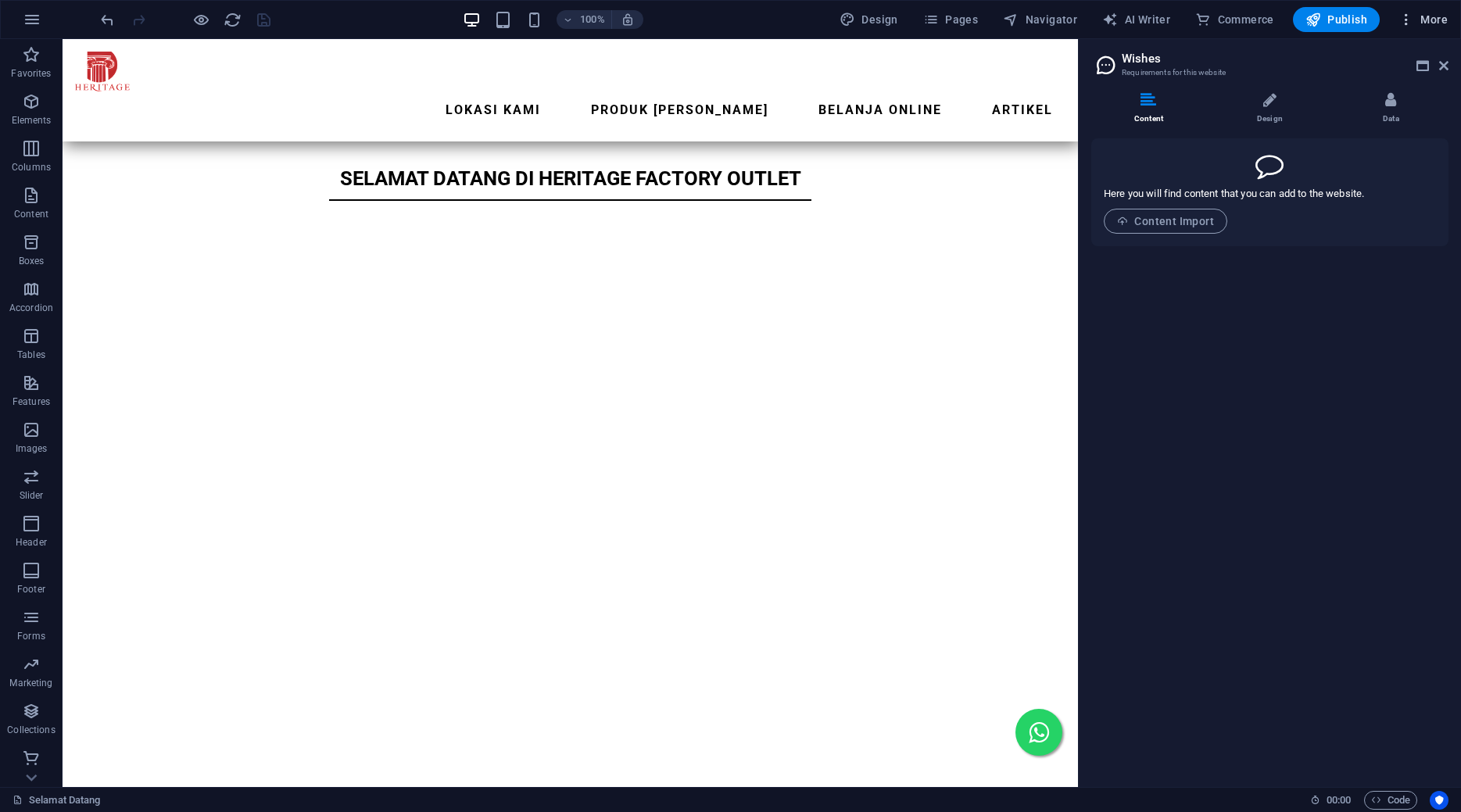
click at [1408, 10] on button "More" at bounding box center [1423, 19] width 62 height 25
click at [1377, 69] on li "Website Settings" at bounding box center [1376, 60] width 140 height 38
select select "70"
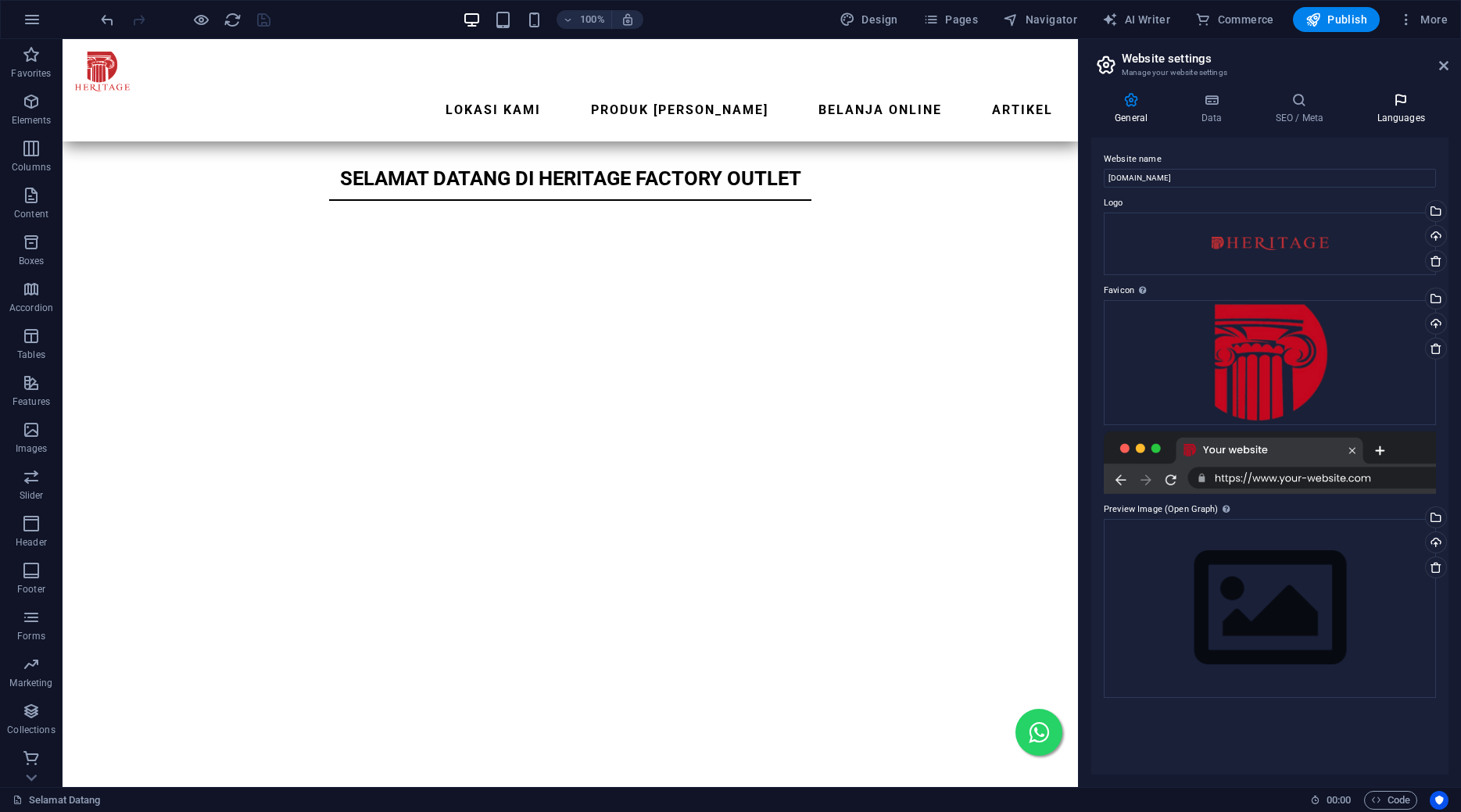
click at [1396, 105] on icon at bounding box center [1401, 100] width 95 height 16
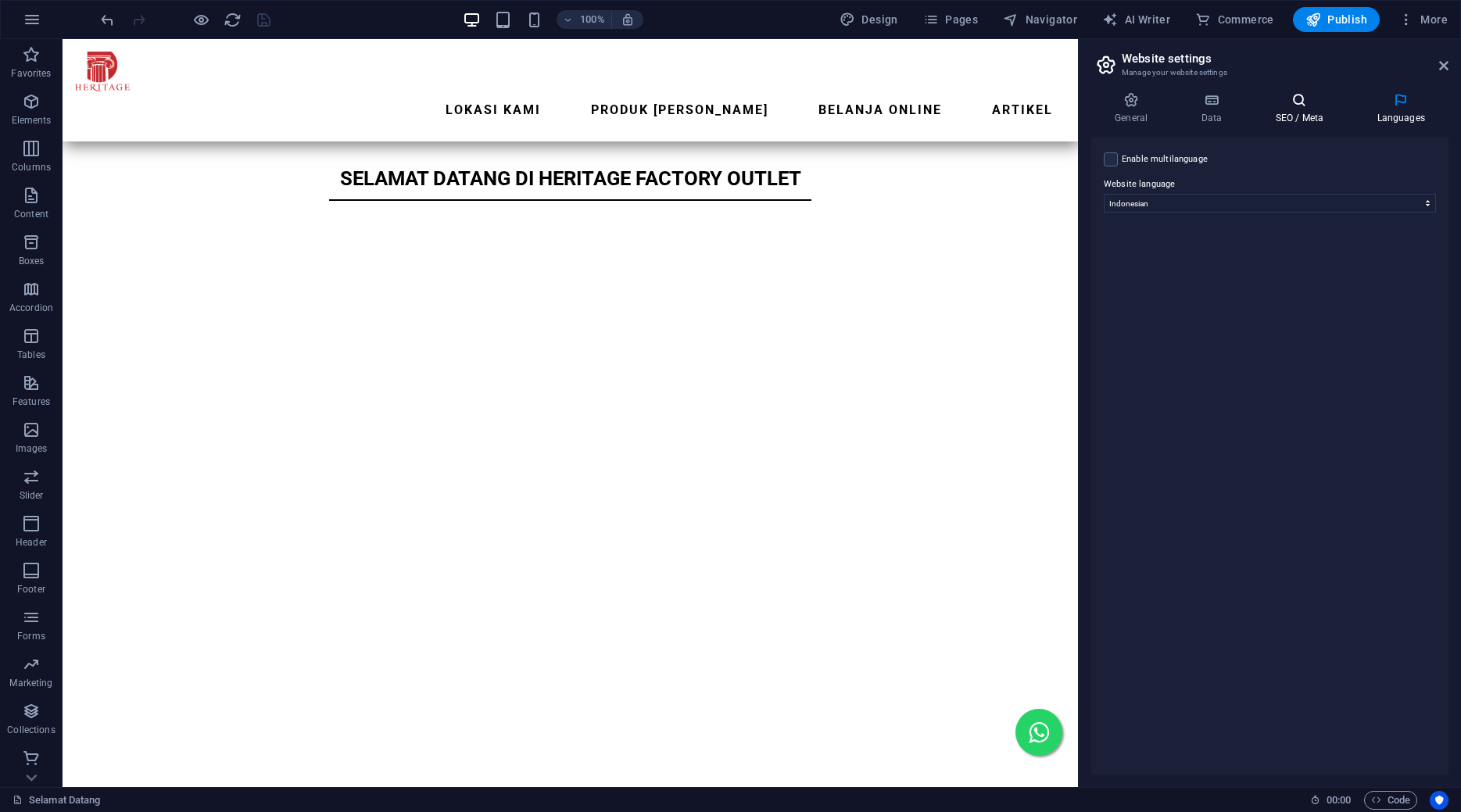
click at [1301, 107] on icon at bounding box center [1300, 100] width 95 height 16
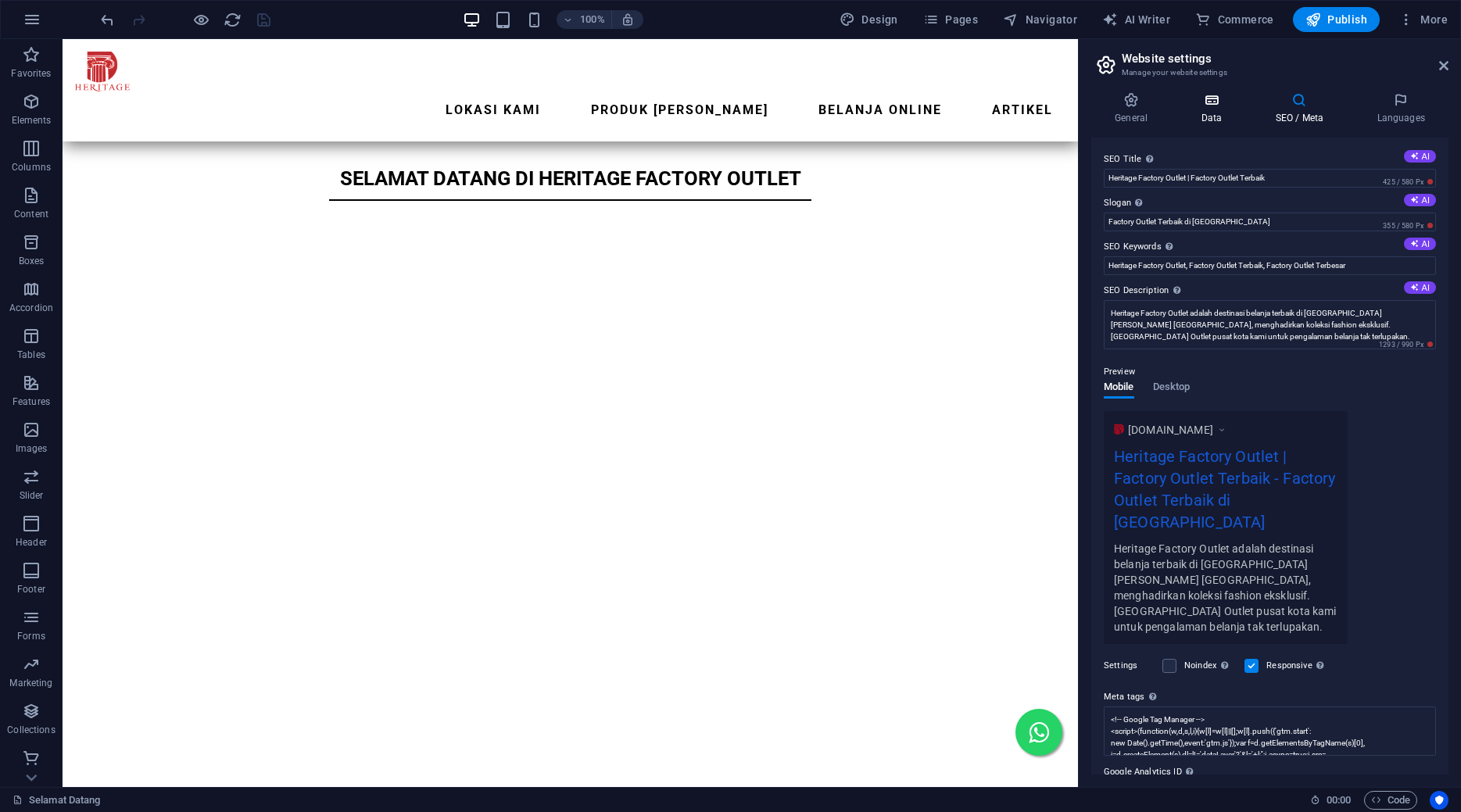
click at [1187, 102] on icon at bounding box center [1211, 100] width 68 height 16
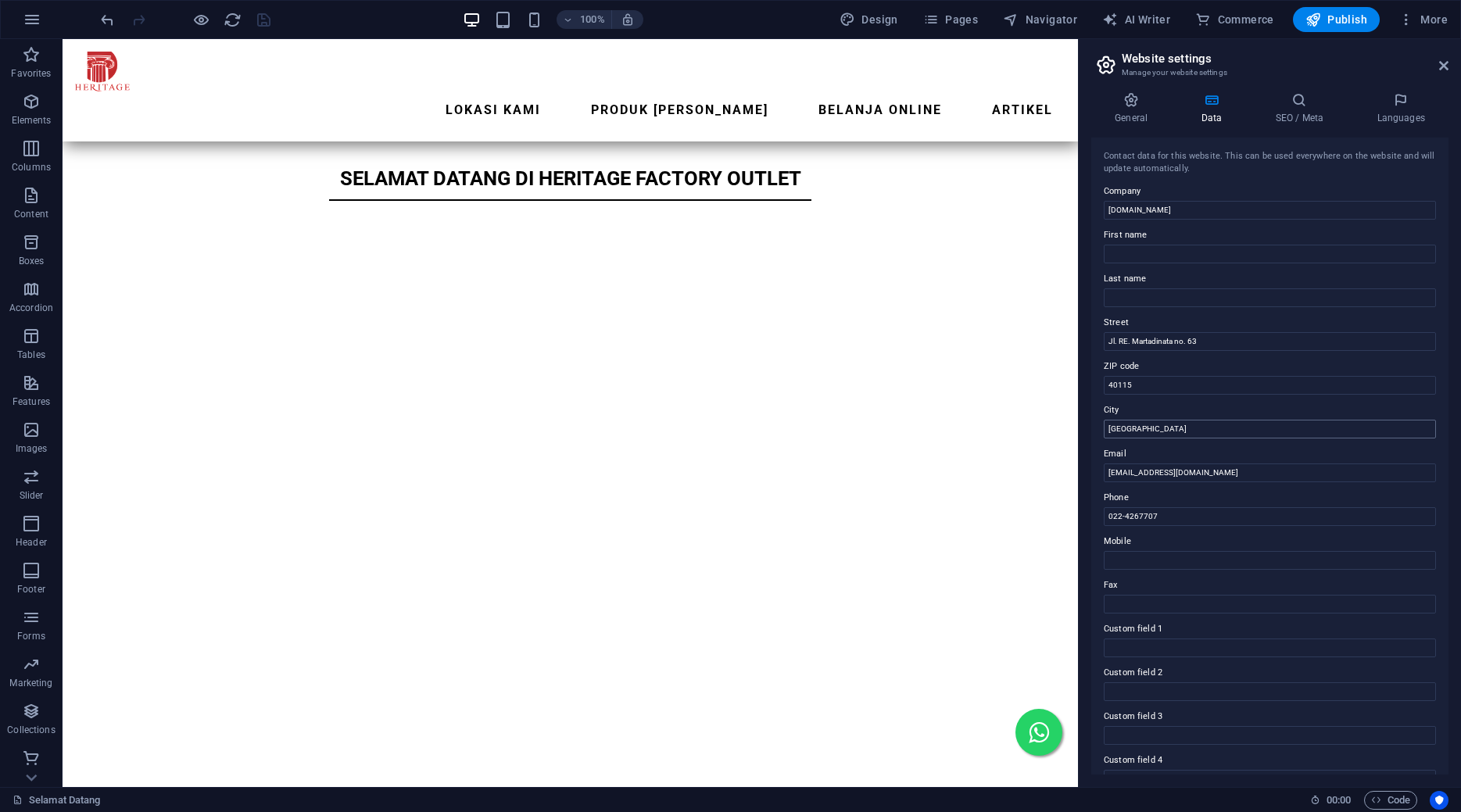
scroll to position [114, 0]
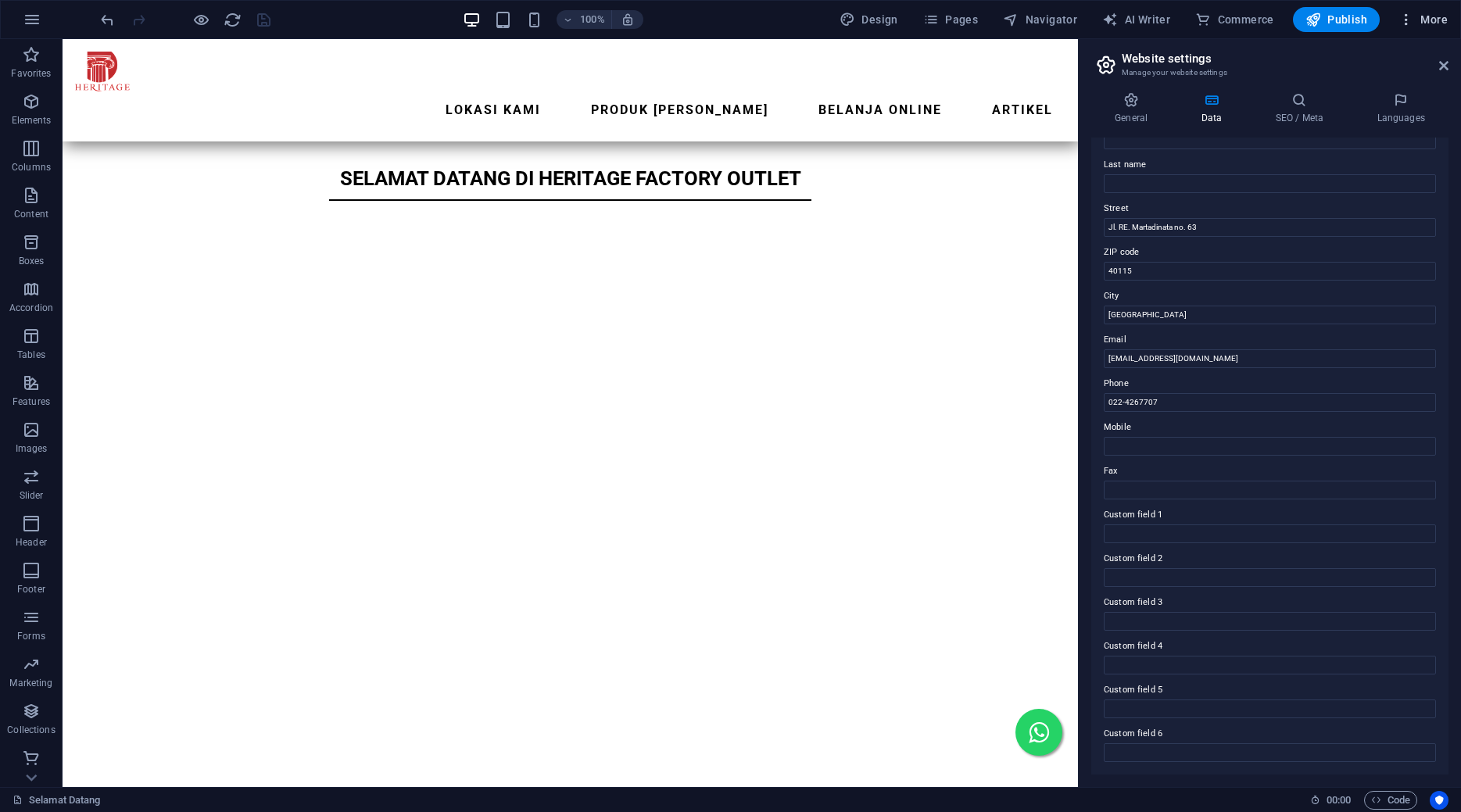
click at [1436, 24] on span "More" at bounding box center [1423, 19] width 49 height 16
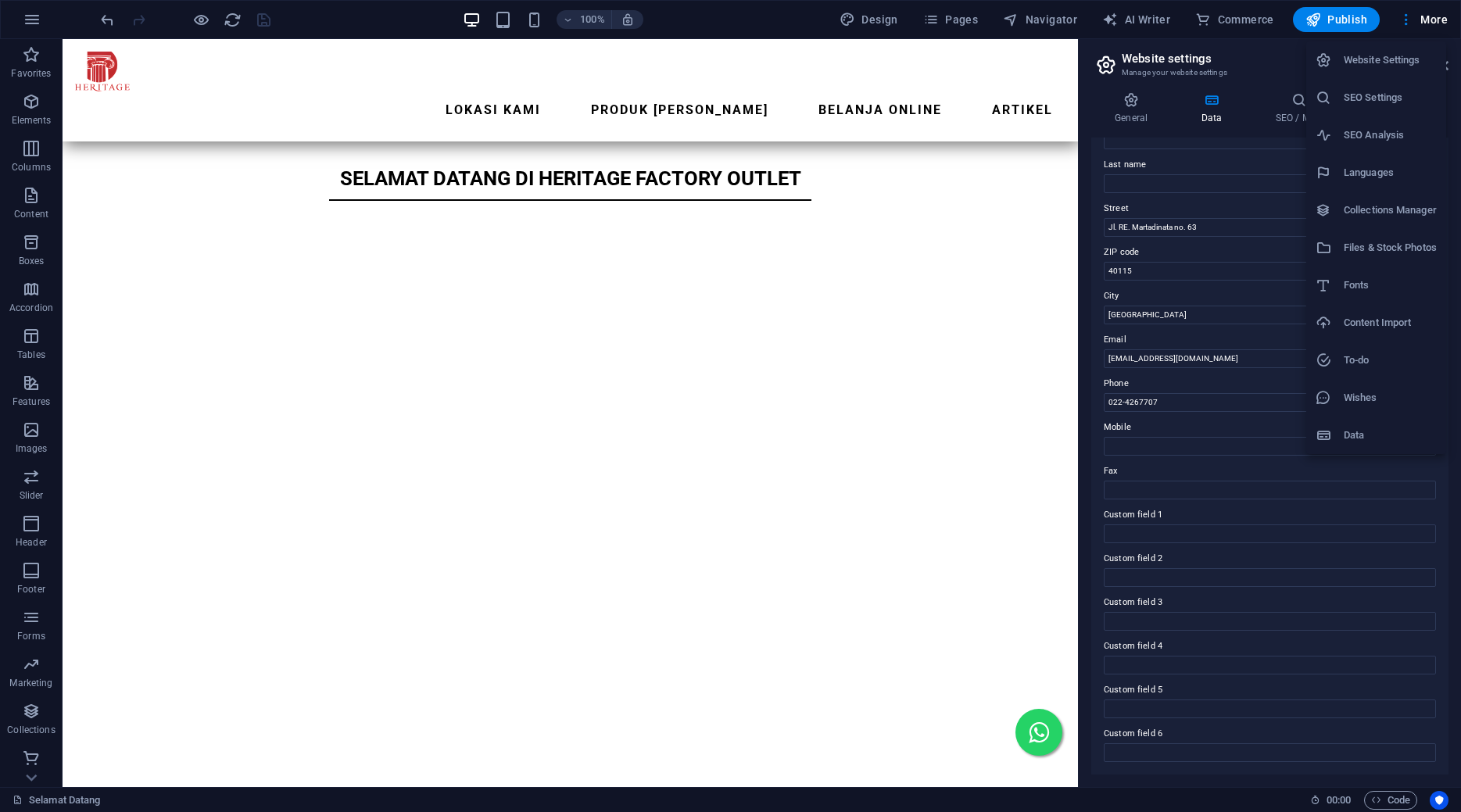
click at [1419, 12] on div at bounding box center [730, 406] width 1461 height 812
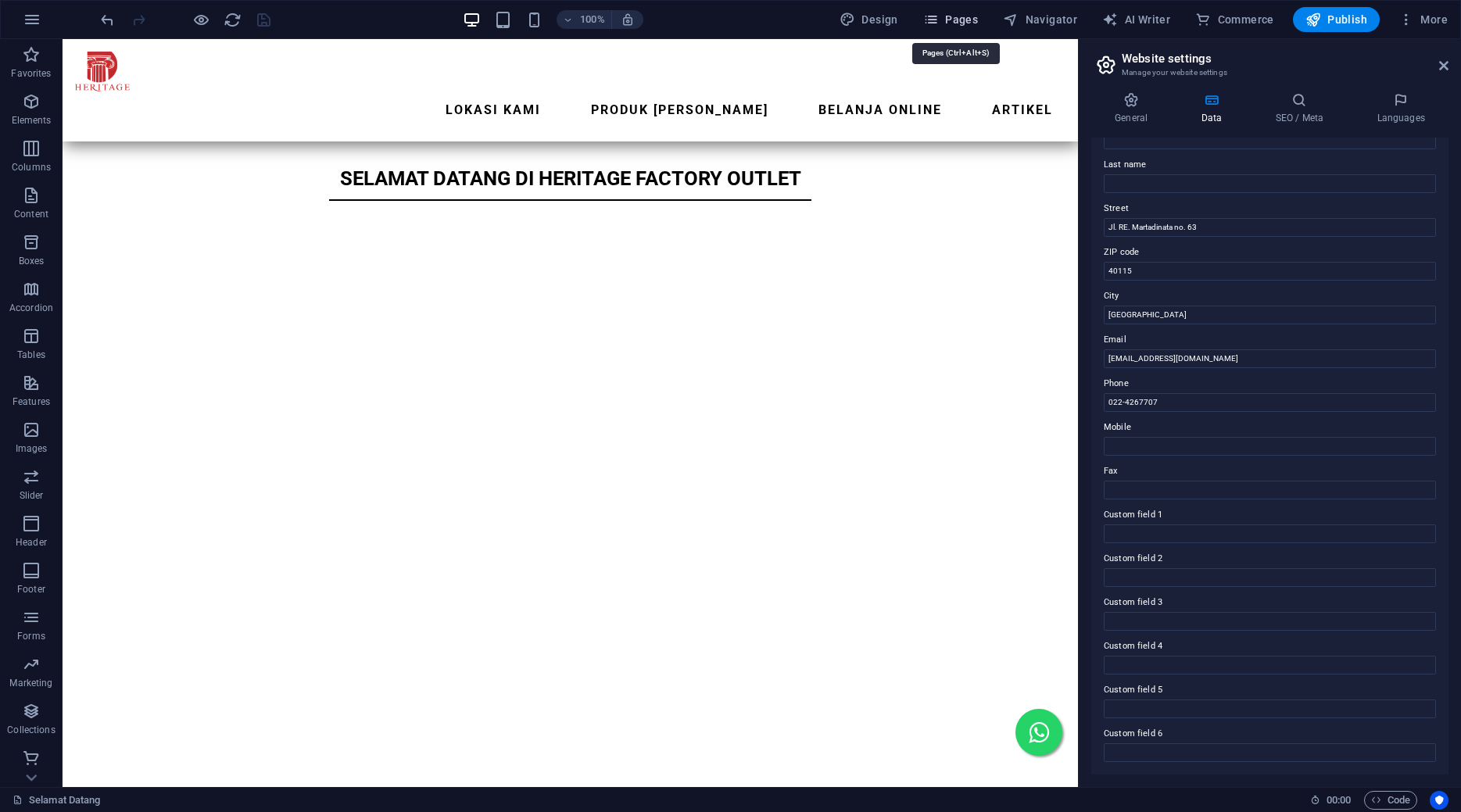
click at [978, 18] on span "Pages" at bounding box center [950, 19] width 54 height 16
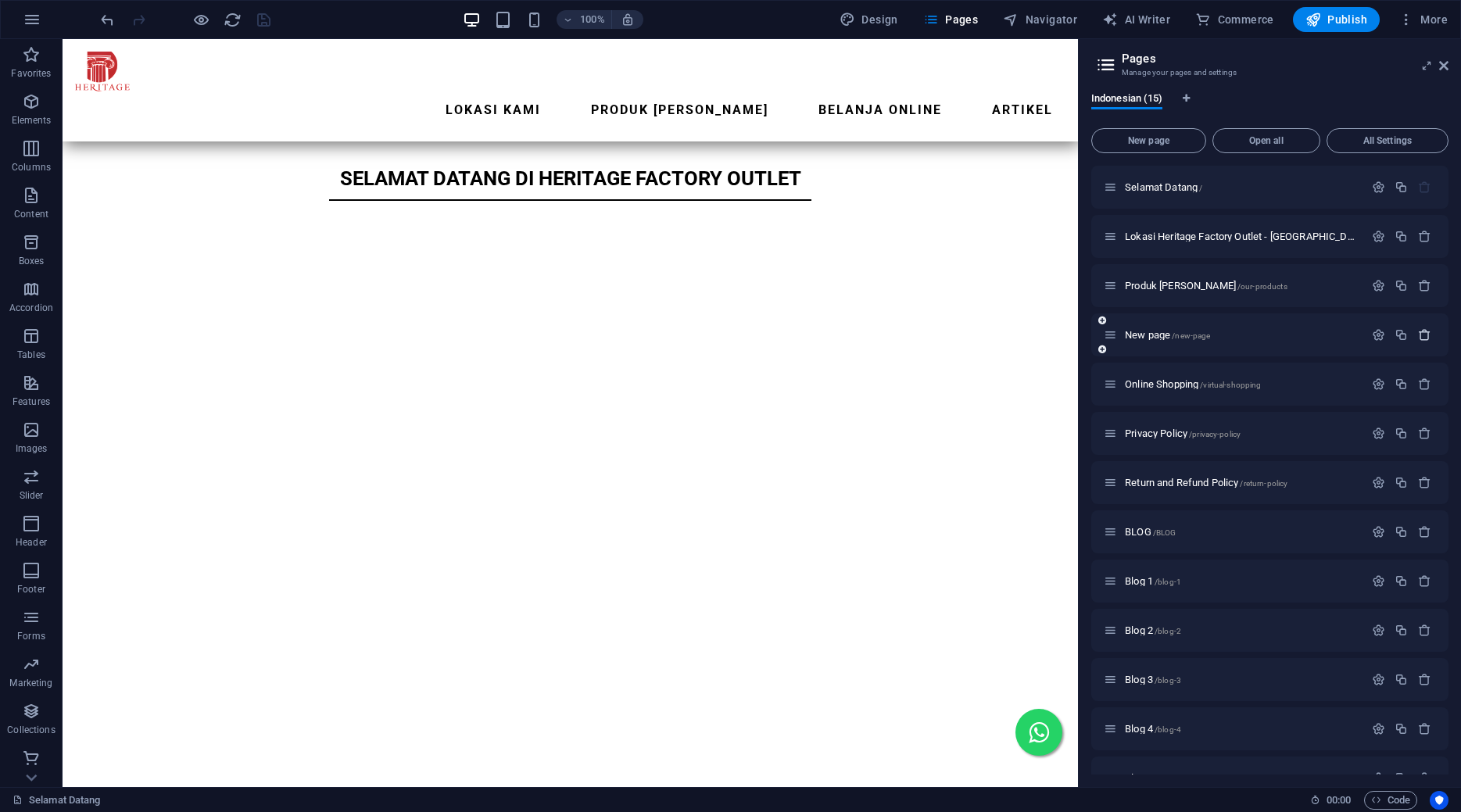
click at [1428, 330] on icon "button" at bounding box center [1425, 335] width 13 height 13
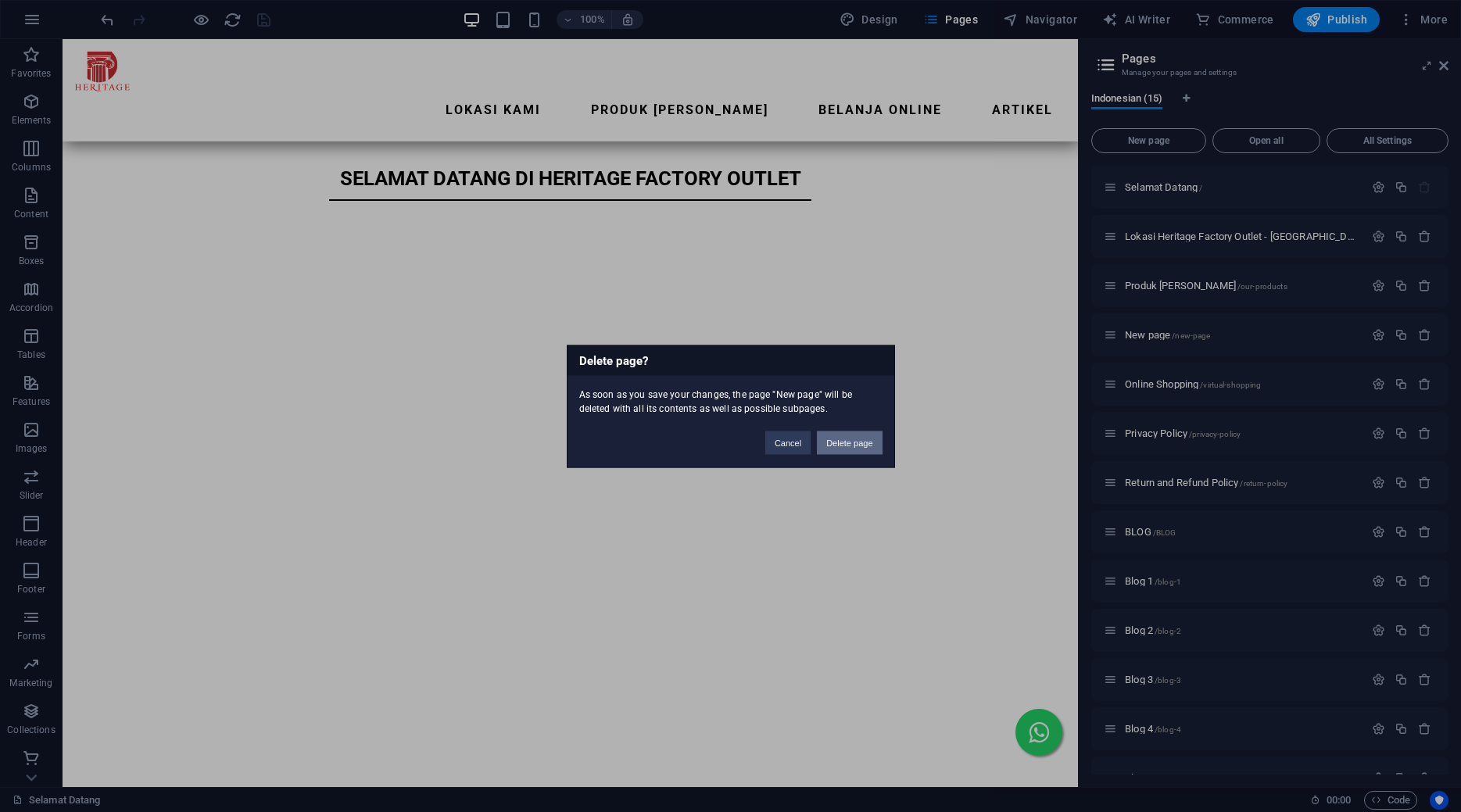
click at [875, 438] on button "Delete page" at bounding box center [850, 442] width 65 height 23
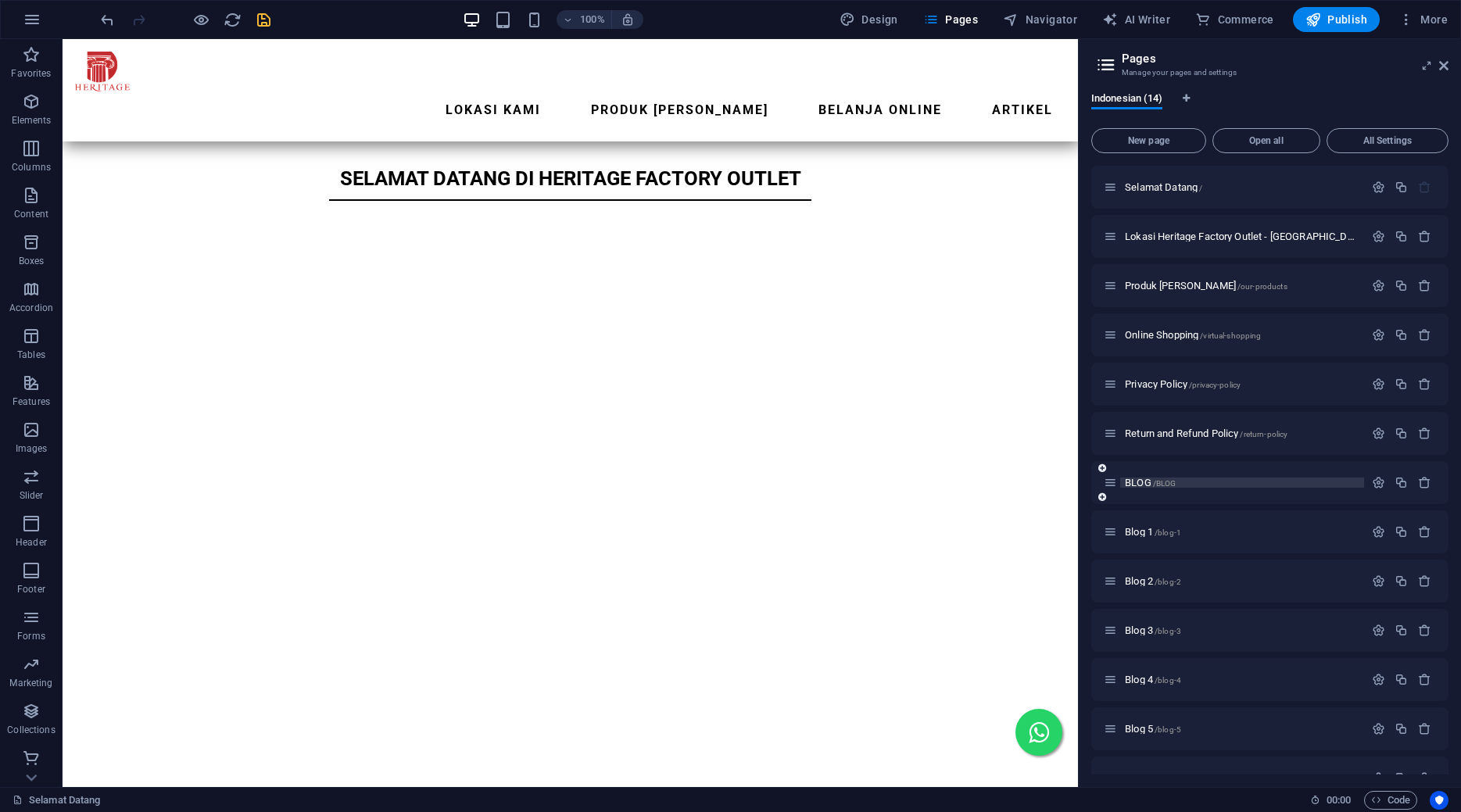
scroll to position [80, 0]
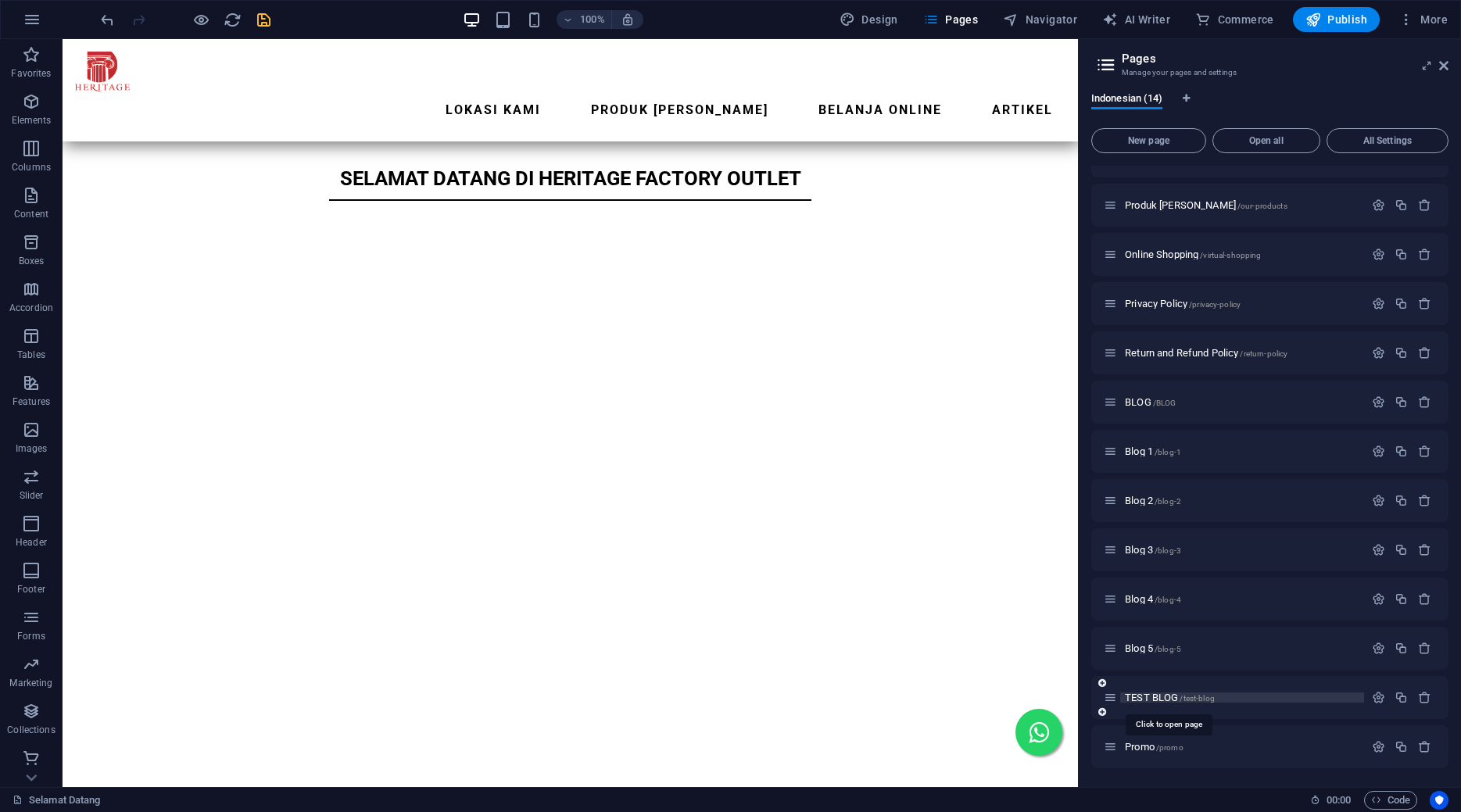
click at [1171, 697] on span "TEST BLOG /test-blog" at bounding box center [1170, 697] width 90 height 12
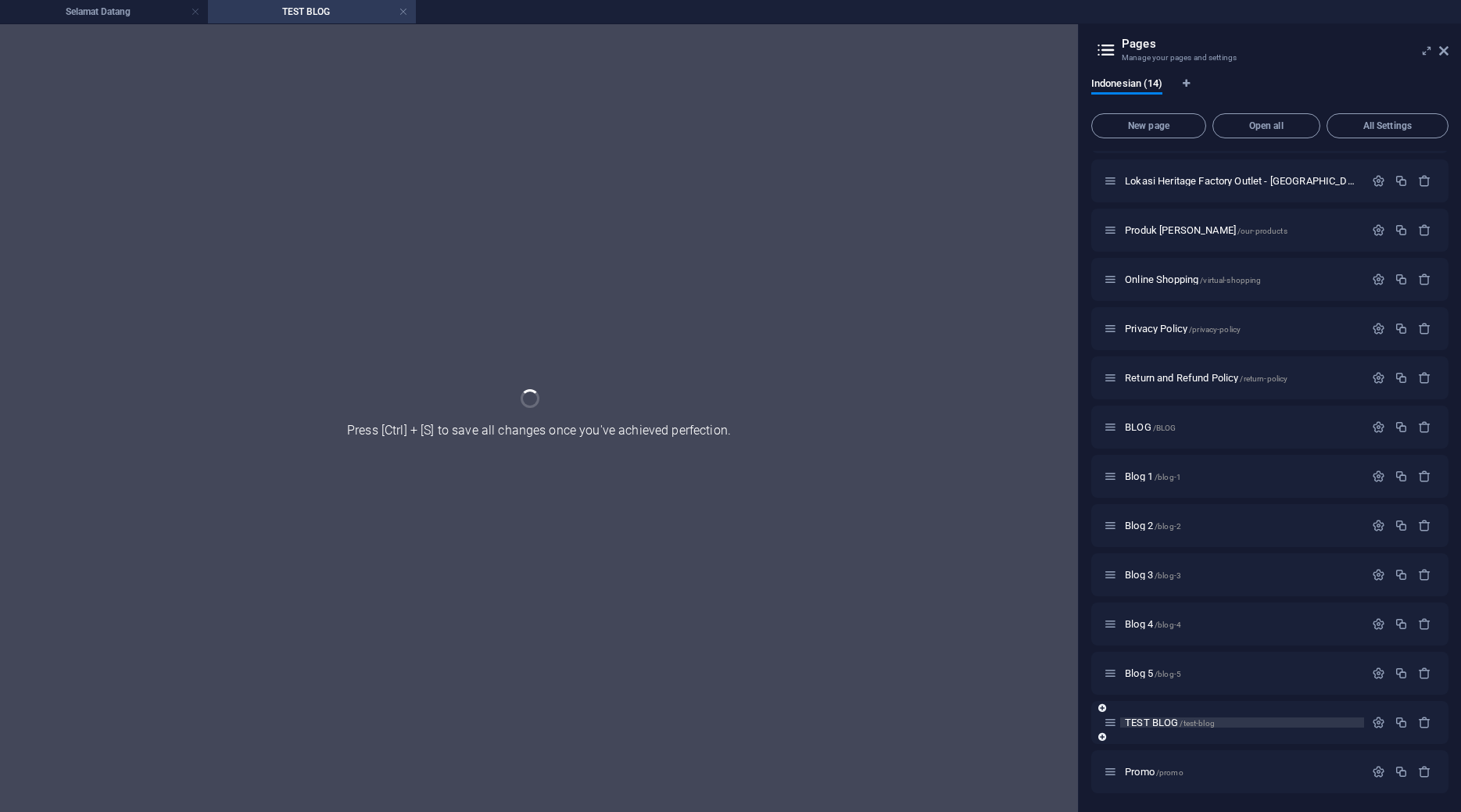
scroll to position [41, 0]
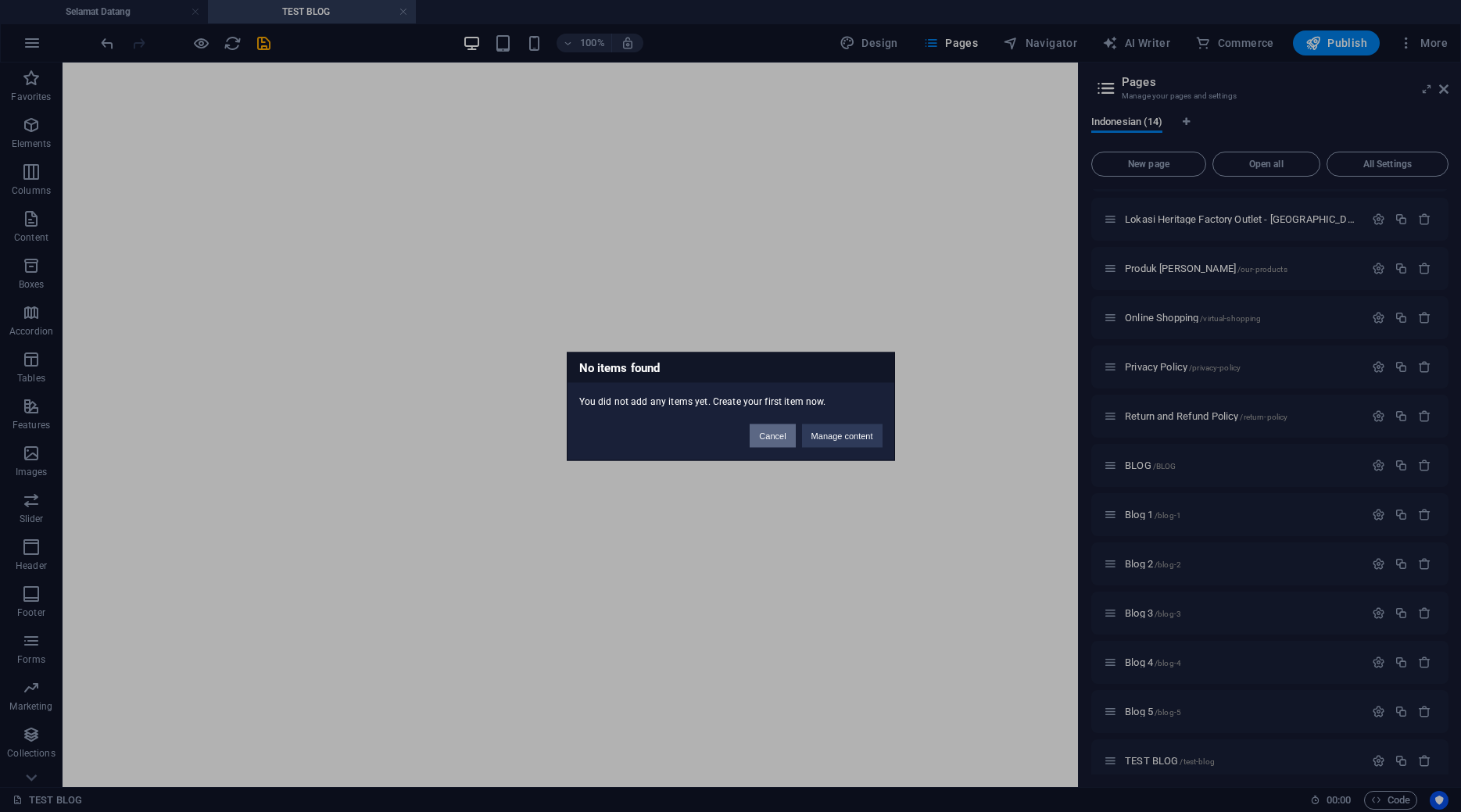
click at [778, 438] on button "Cancel" at bounding box center [773, 436] width 45 height 23
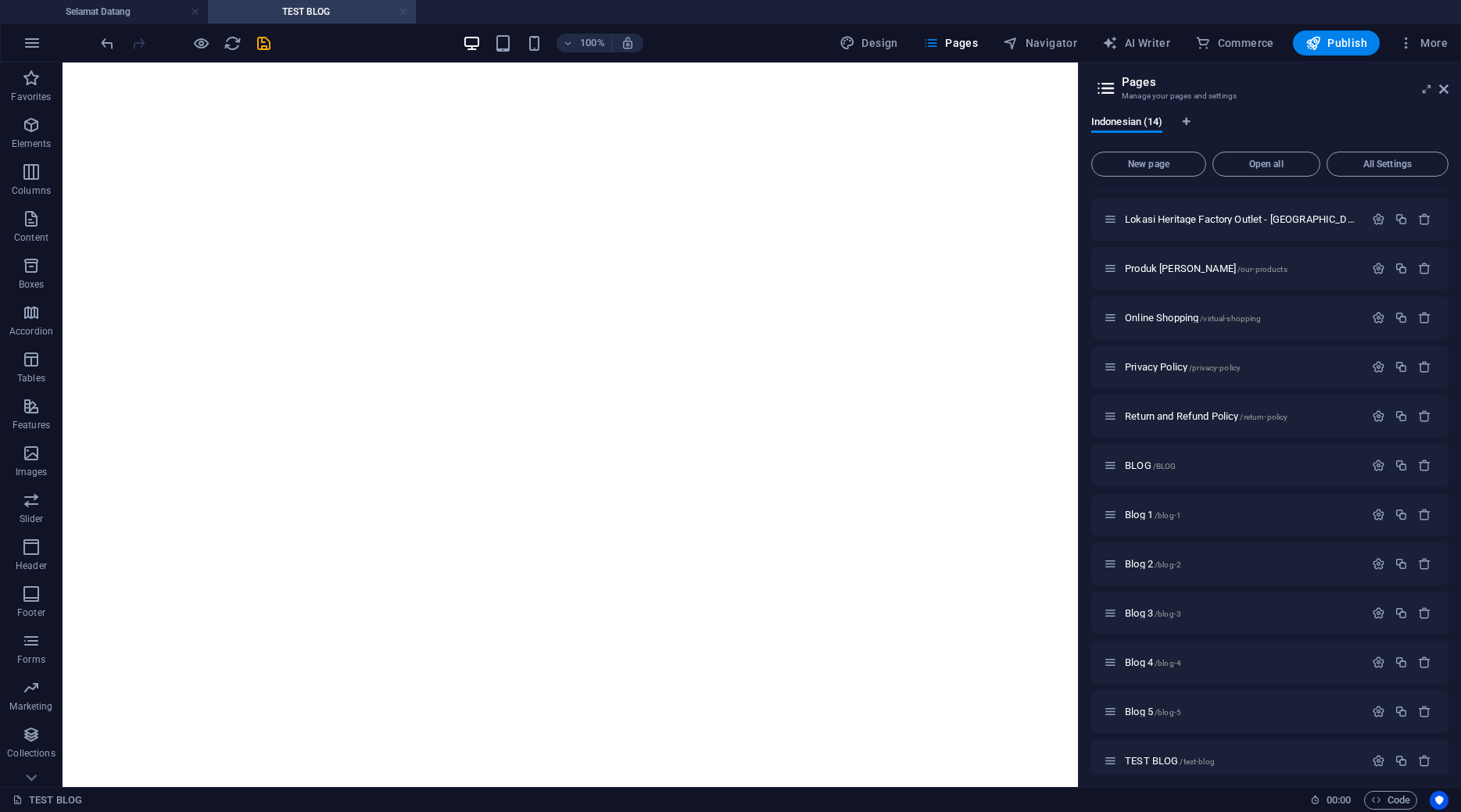
click at [401, 9] on link at bounding box center [403, 13] width 9 height 15
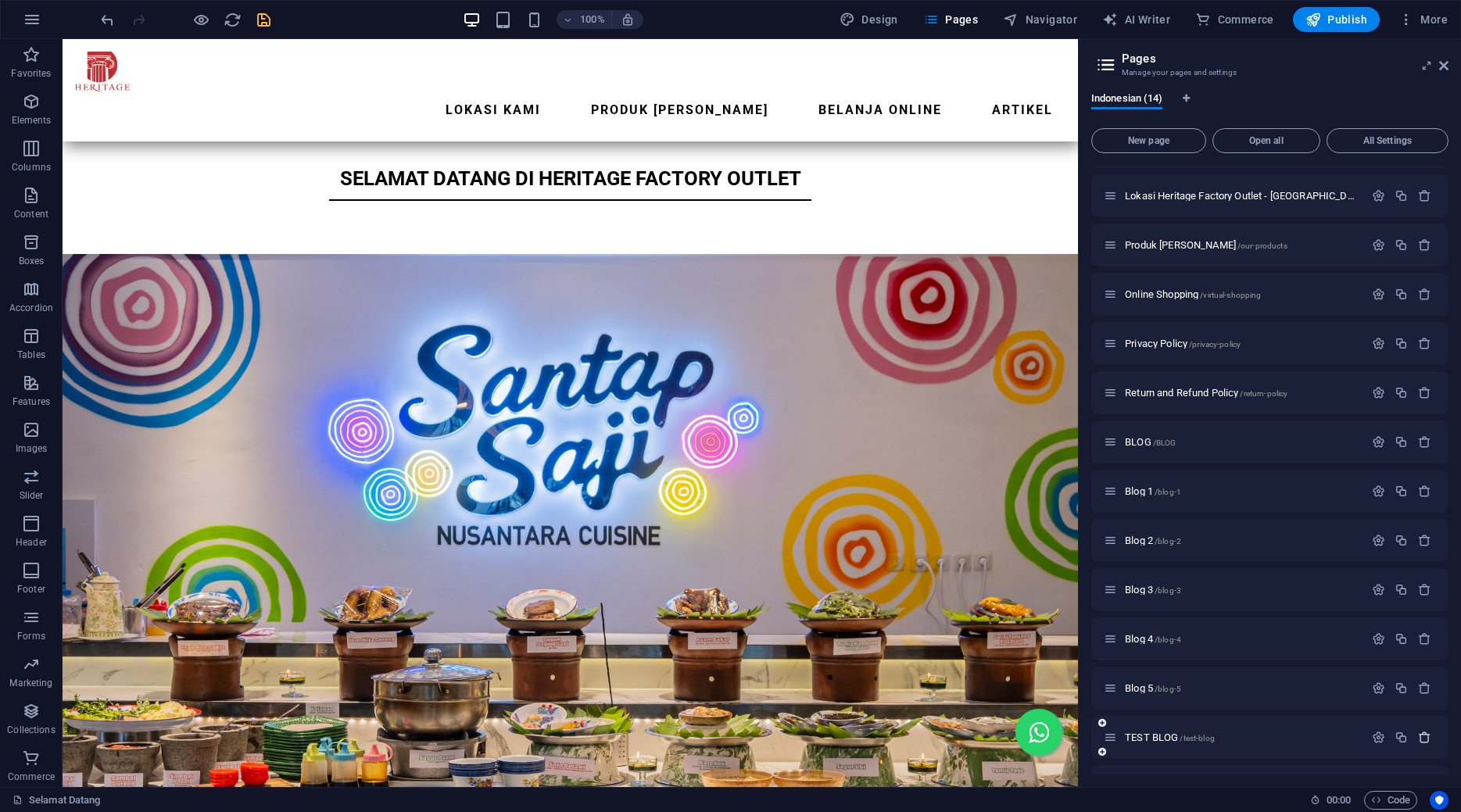
click at [1425, 738] on icon "button" at bounding box center [1425, 738] width 13 height 13
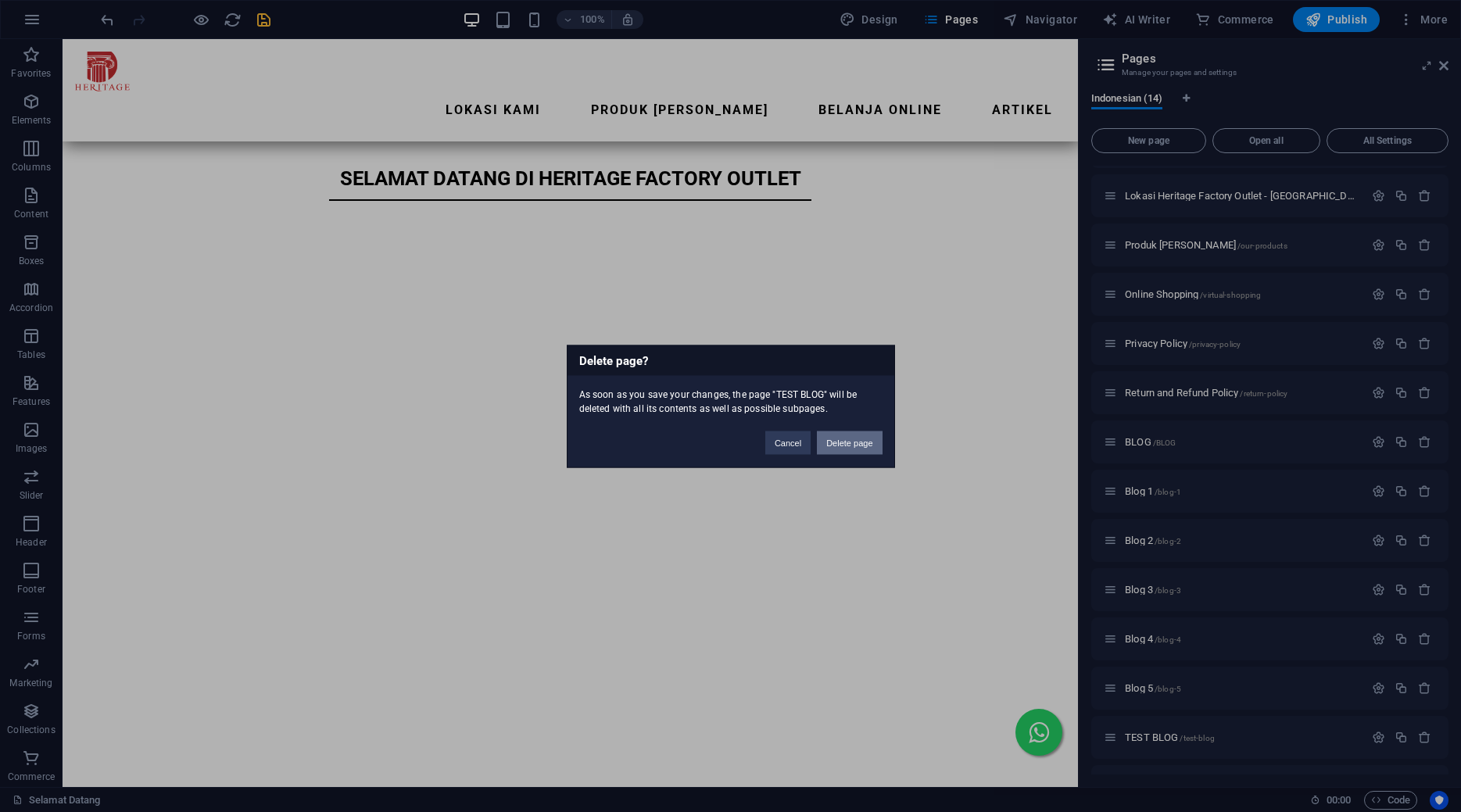
click at [849, 446] on button "Delete page" at bounding box center [850, 442] width 65 height 23
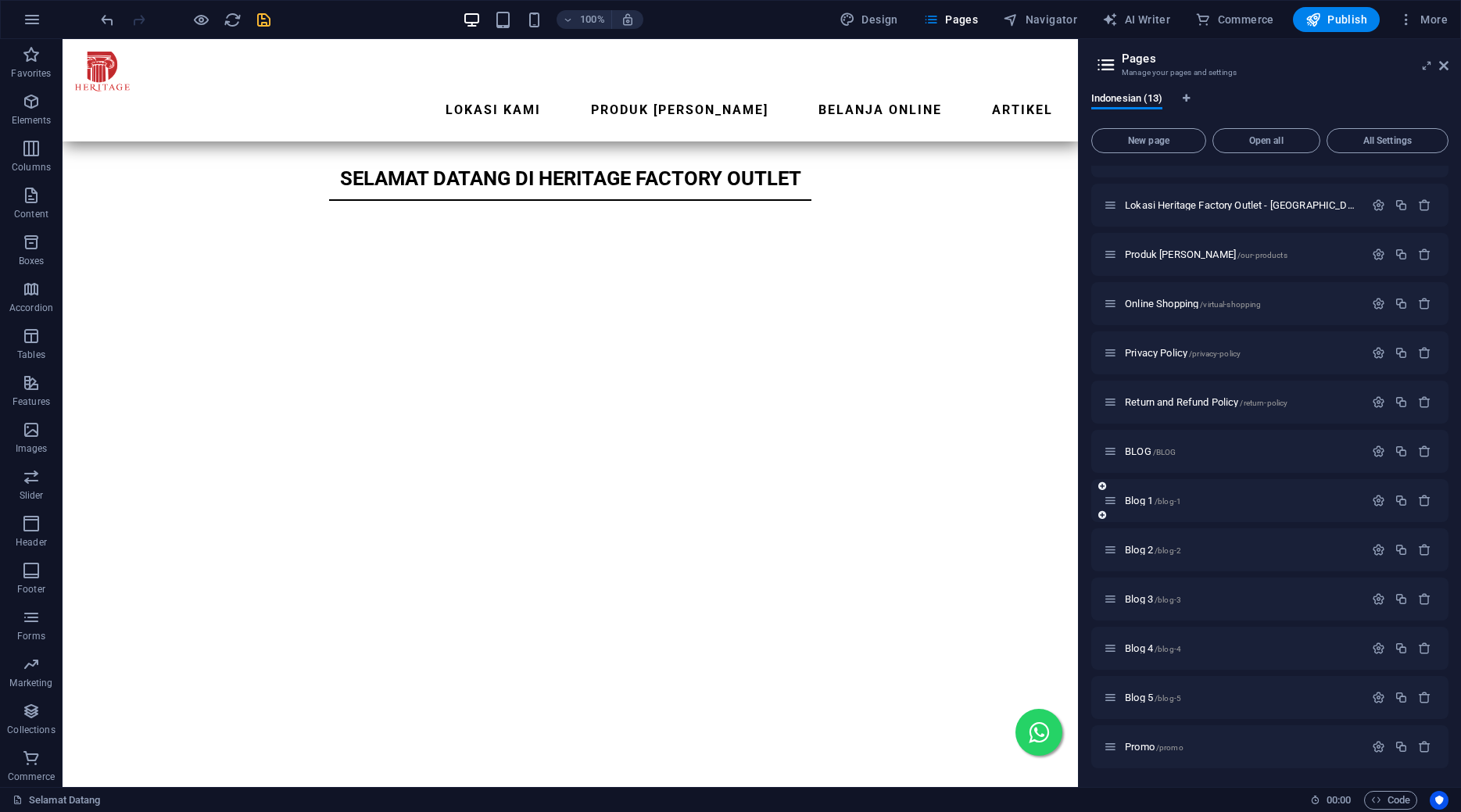
scroll to position [0, 0]
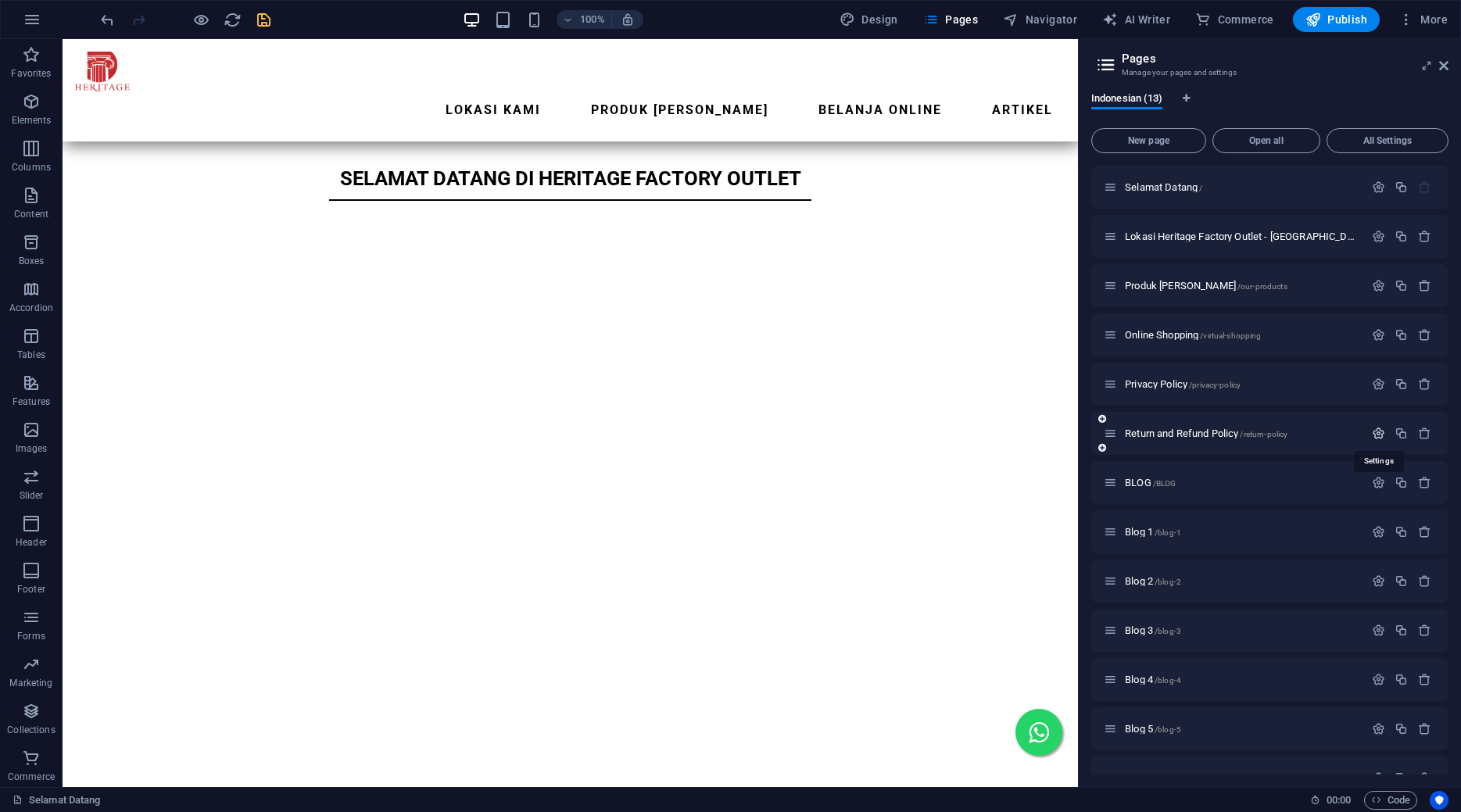
click at [1382, 432] on icon "button" at bounding box center [1379, 433] width 13 height 13
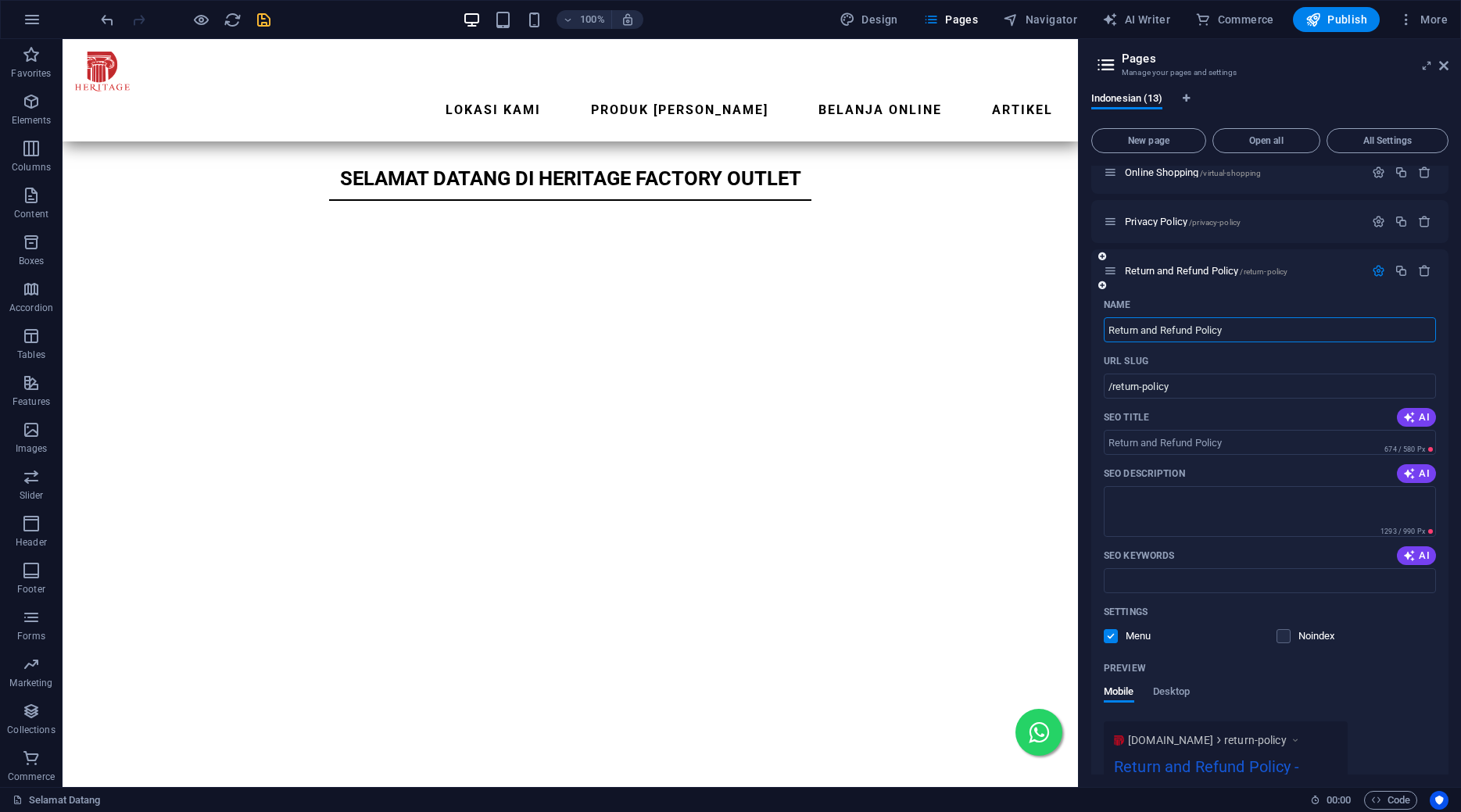
scroll to position [136, 0]
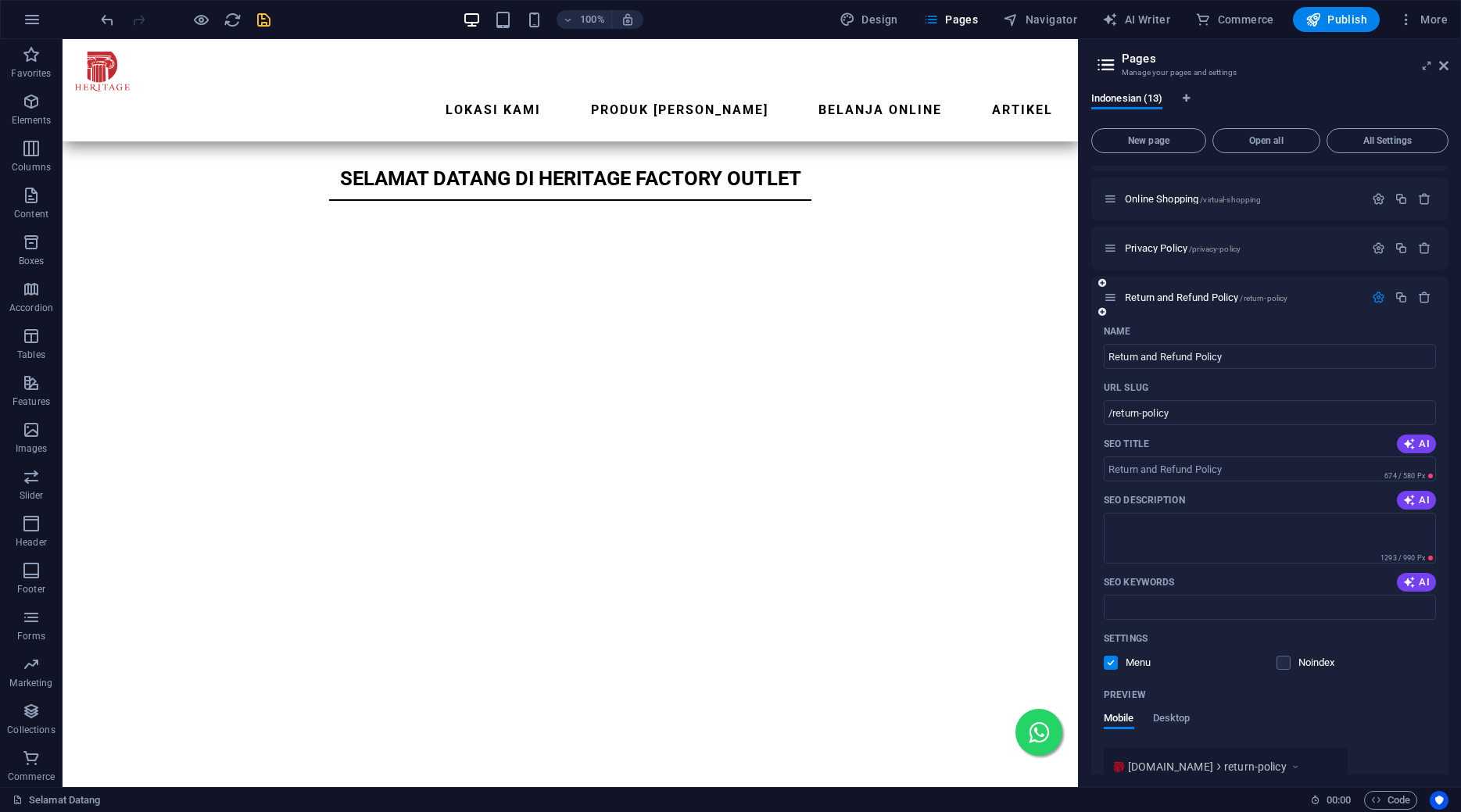
click at [1379, 299] on icon "button" at bounding box center [1379, 298] width 13 height 13
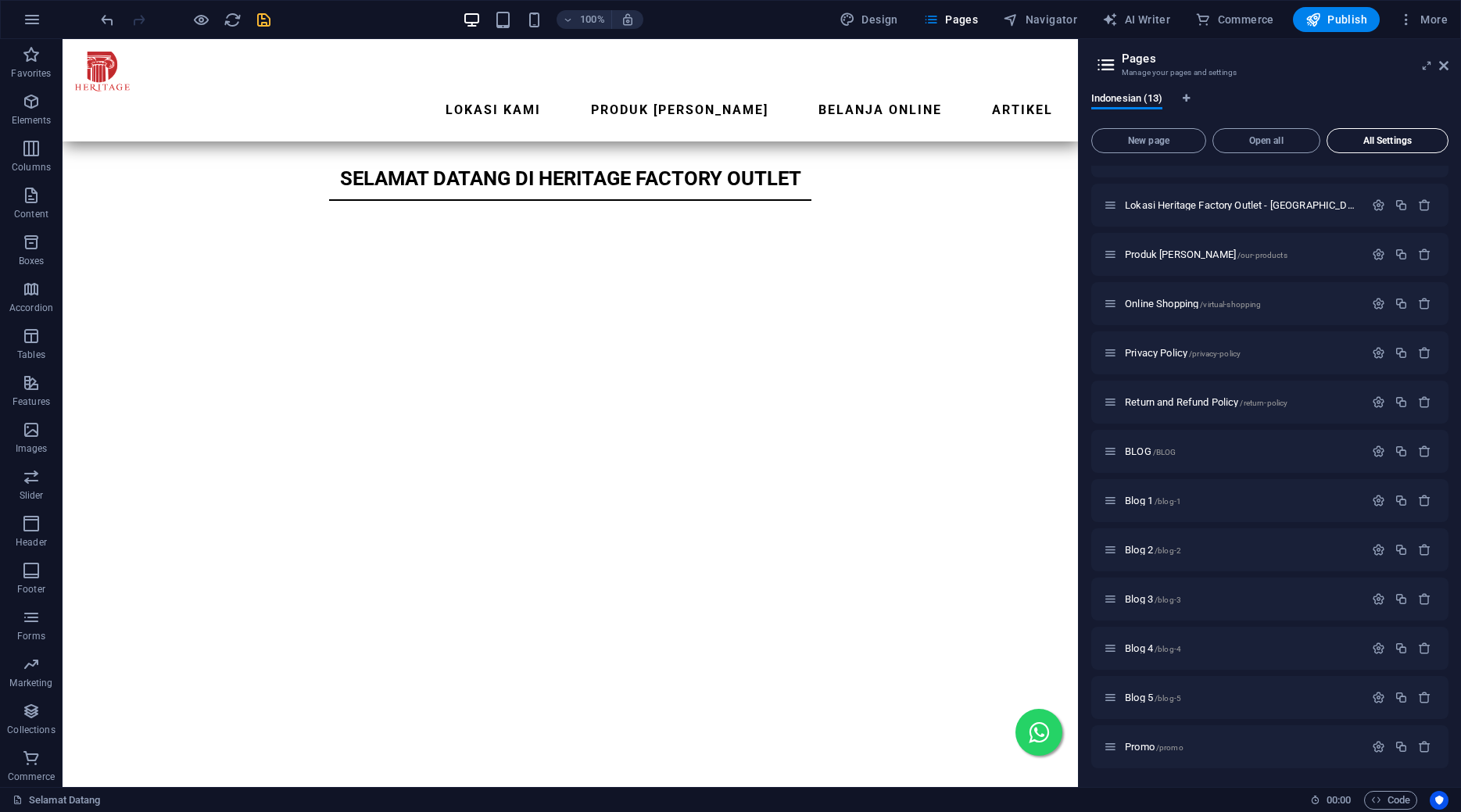
click at [1373, 150] on button "All Settings" at bounding box center [1388, 140] width 122 height 25
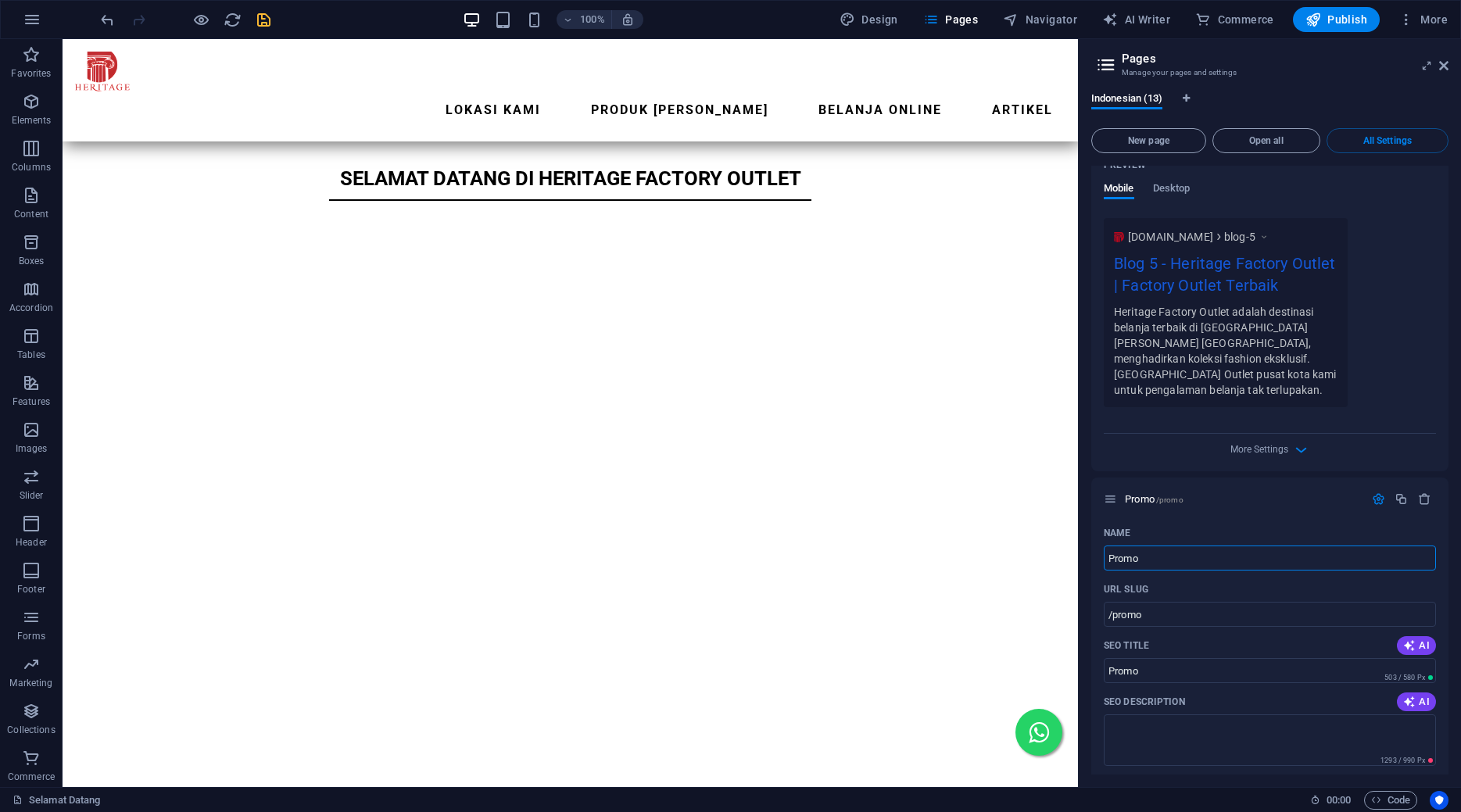
scroll to position [8824, 0]
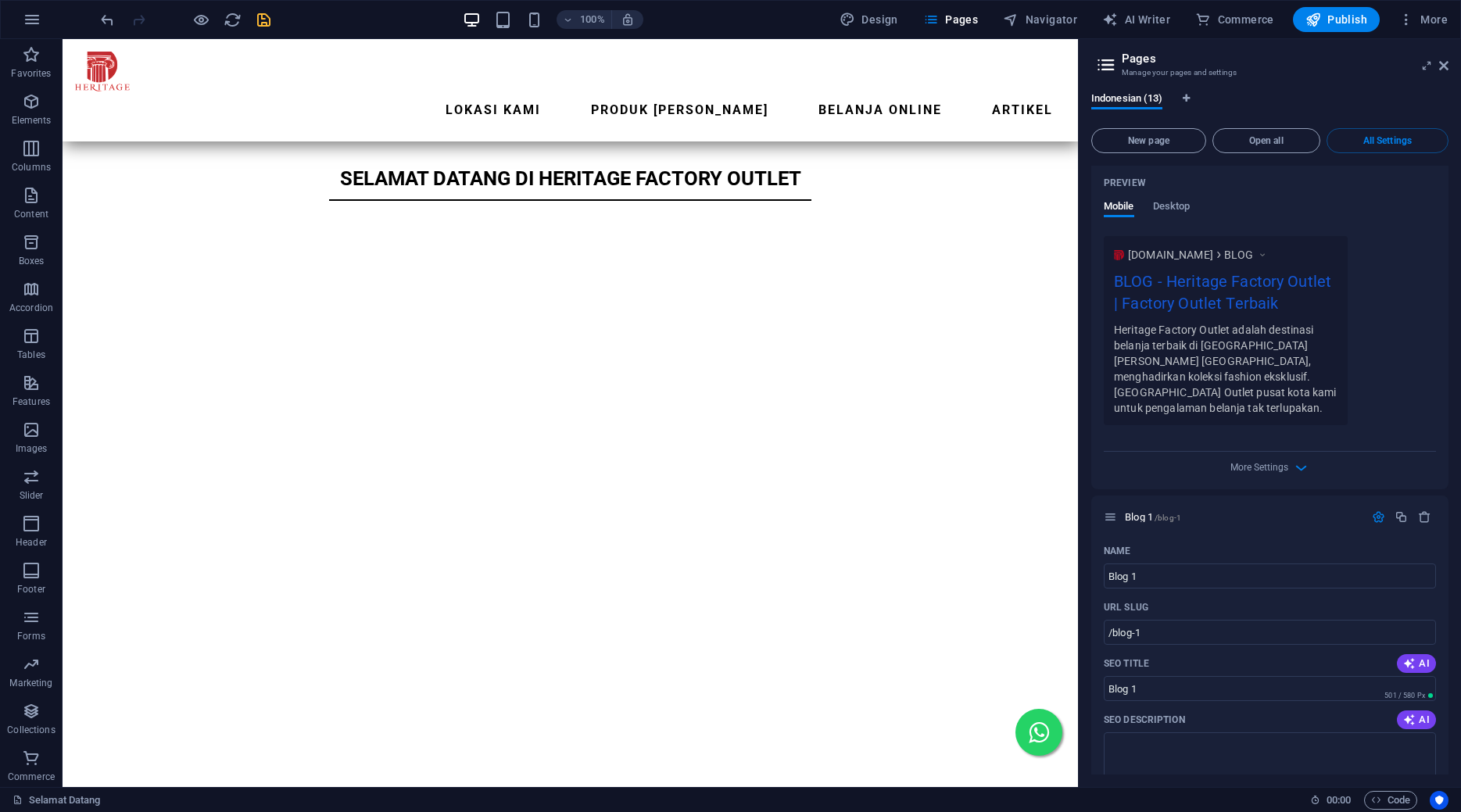
scroll to position [4937, 0]
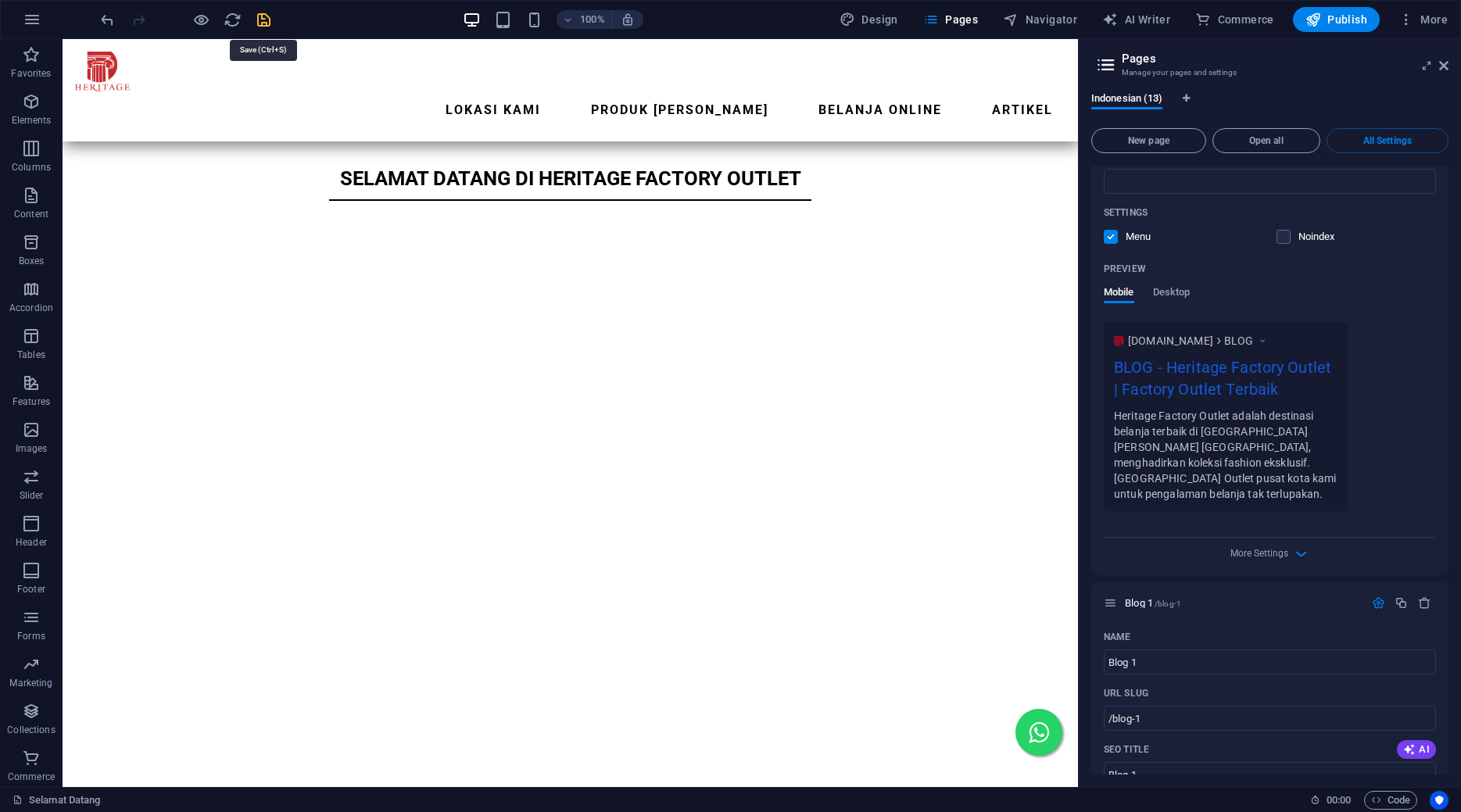
click at [262, 16] on icon "save" at bounding box center [264, 20] width 18 height 18
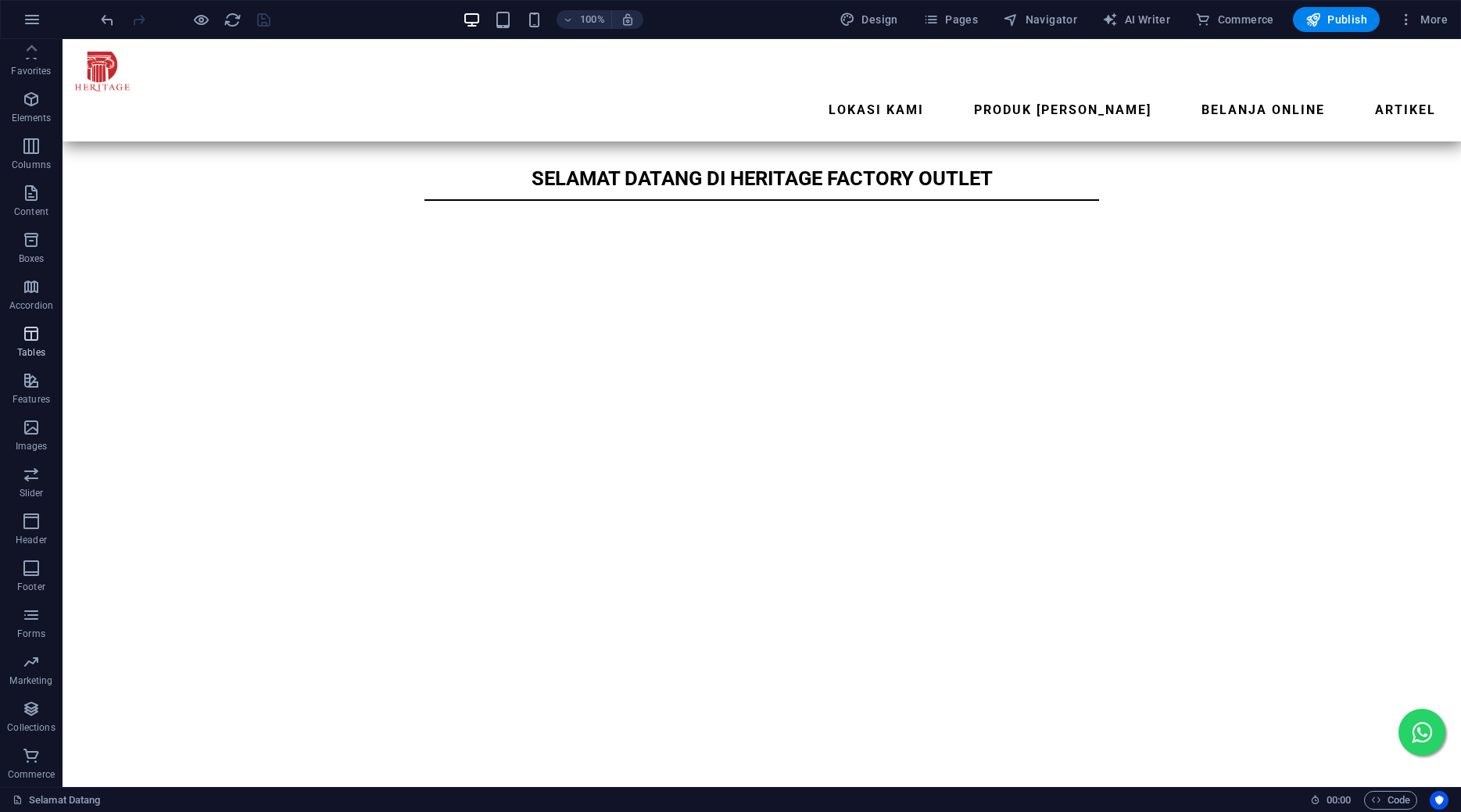
scroll to position [0, 0]
click at [30, 102] on icon "button" at bounding box center [31, 101] width 18 height 18
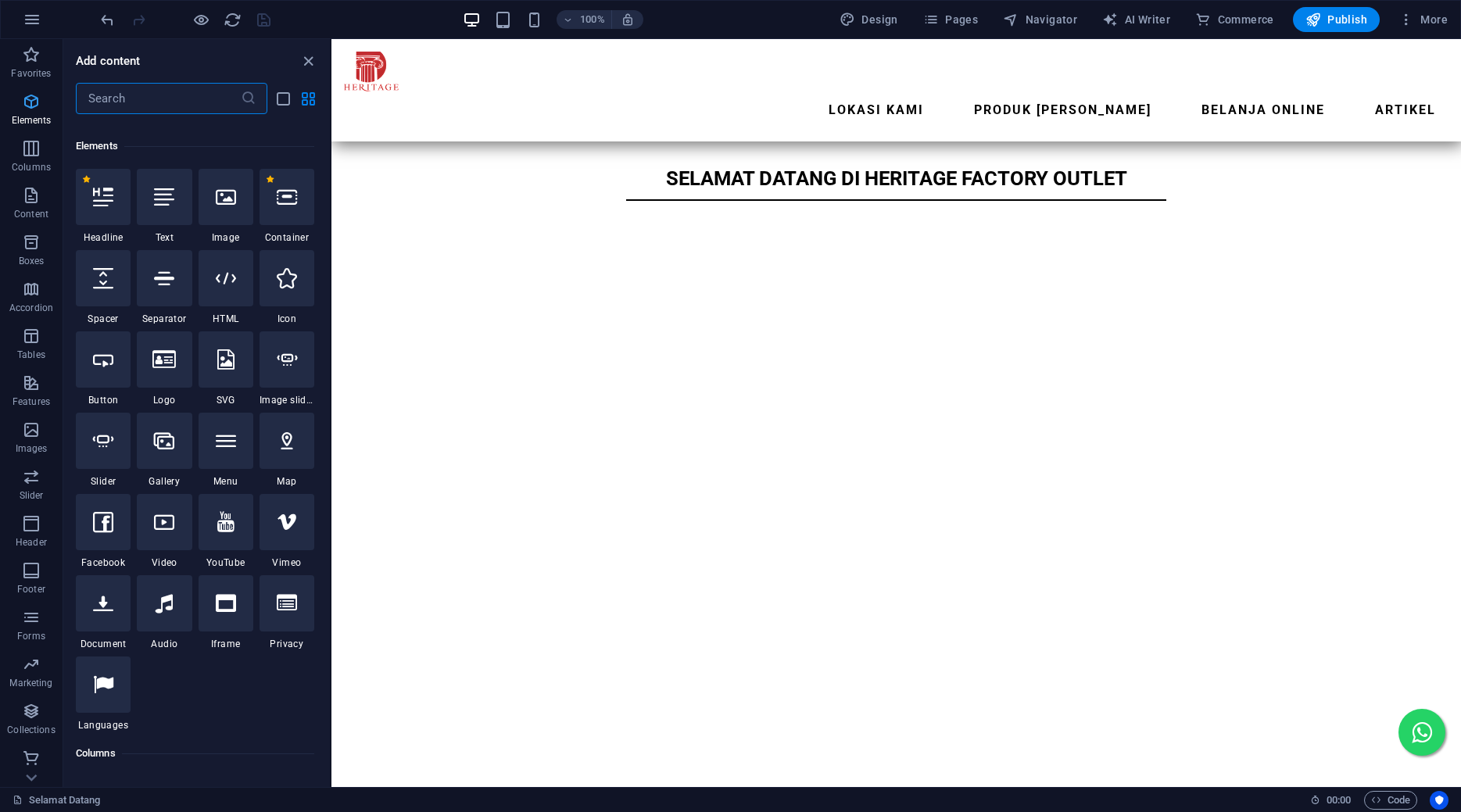
scroll to position [166, 0]
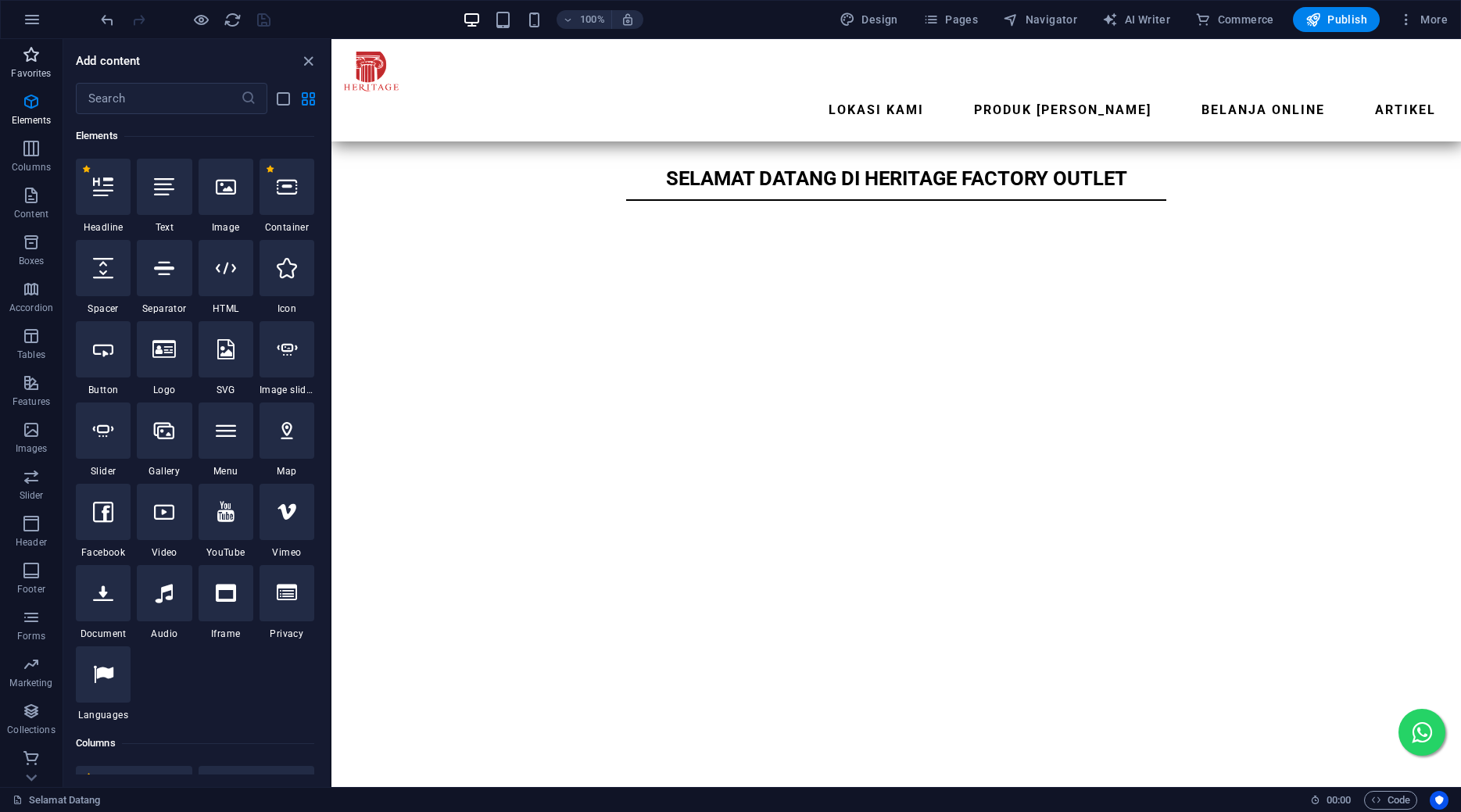
click at [33, 71] on p "Favorites" at bounding box center [31, 73] width 40 height 13
click at [29, 720] on icon "button" at bounding box center [31, 712] width 18 height 18
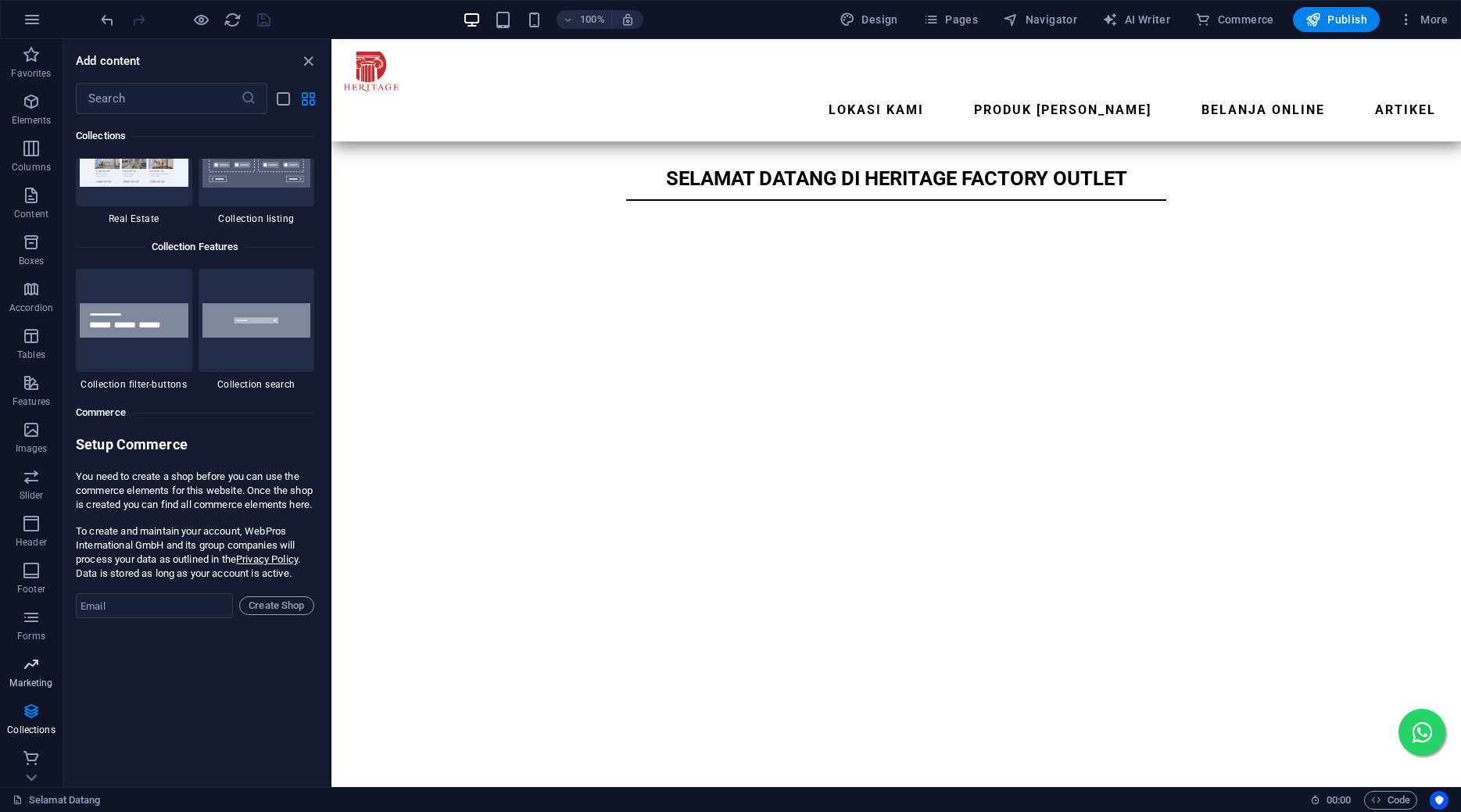
scroll to position [3, 0]
click at [29, 748] on icon "button" at bounding box center [31, 756] width 18 height 18
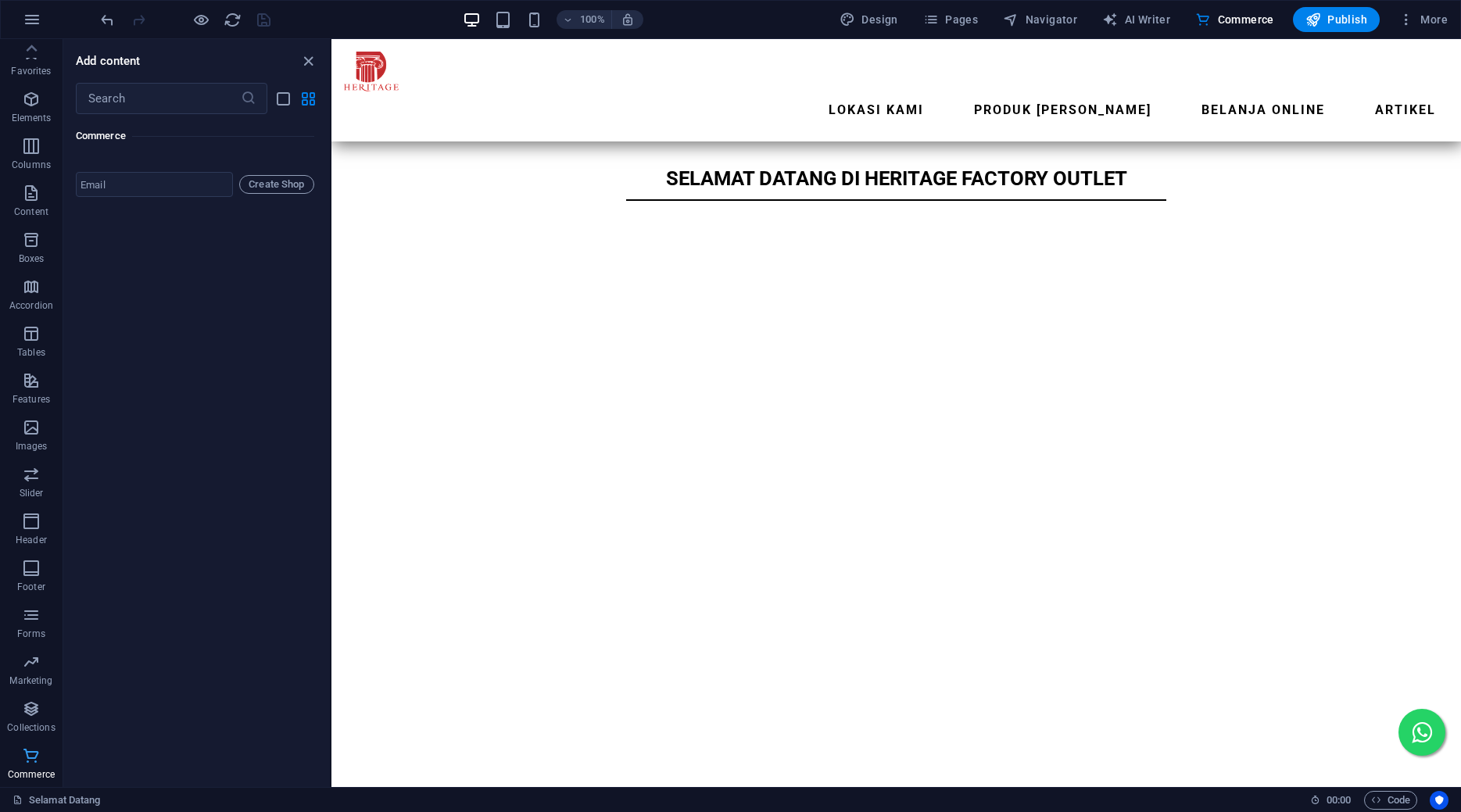
scroll to position [15573, 0]
click at [33, 336] on icon "button" at bounding box center [31, 334] width 18 height 18
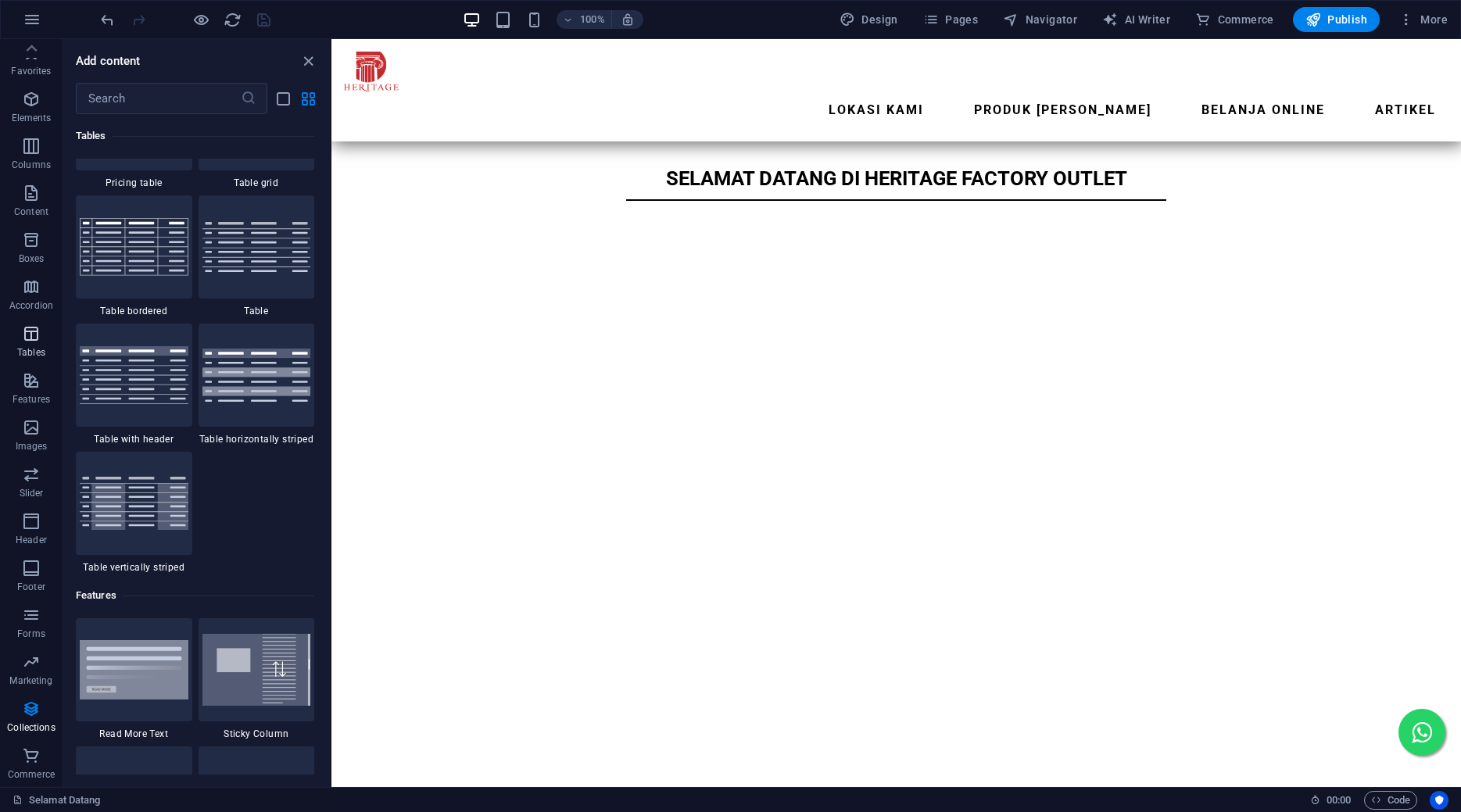
scroll to position [5632, 0]
click at [36, 99] on icon "button" at bounding box center [31, 100] width 18 height 18
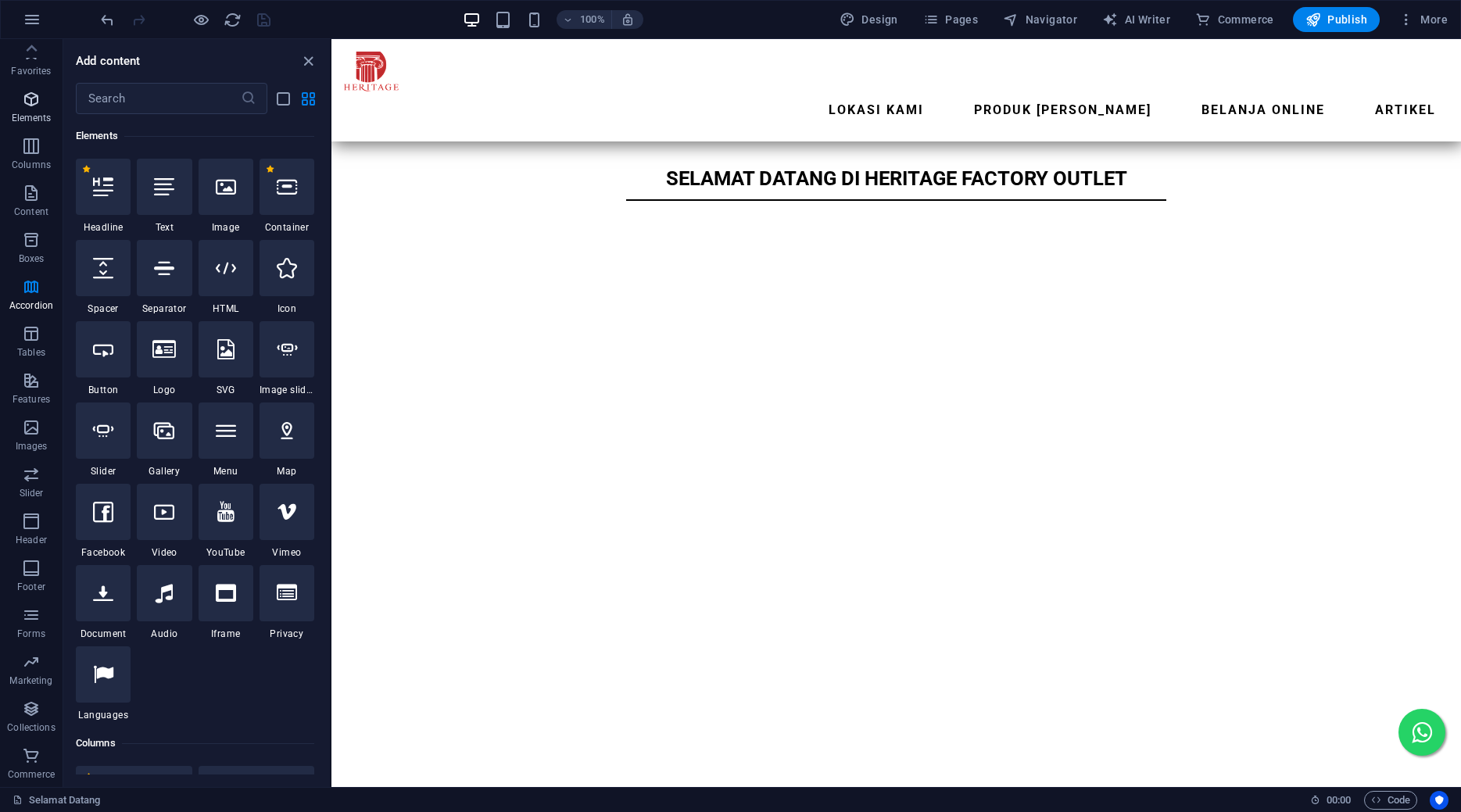
scroll to position [166, 0]
click at [178, 94] on input "text" at bounding box center [158, 98] width 165 height 31
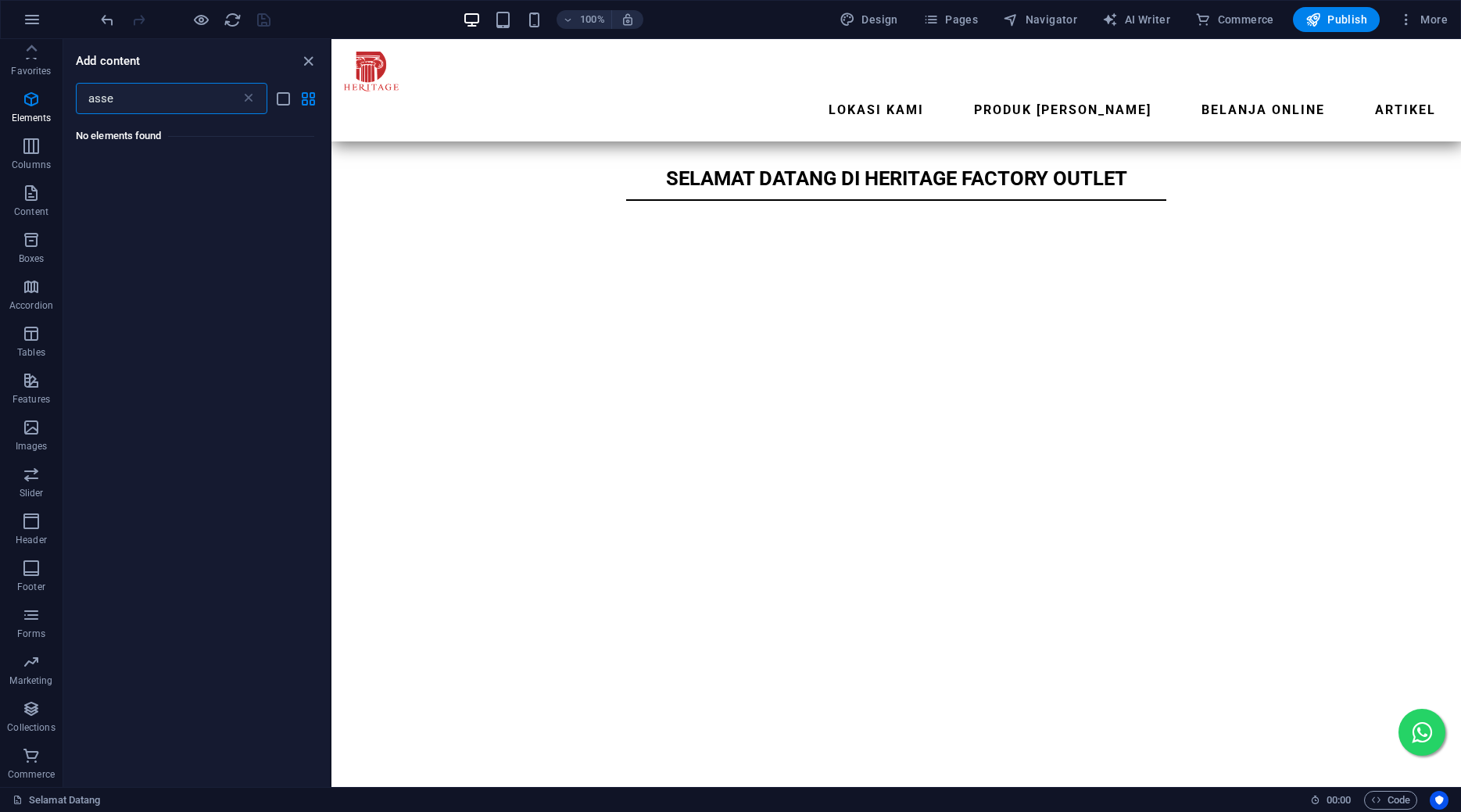
scroll to position [0, 0]
type input "asset"
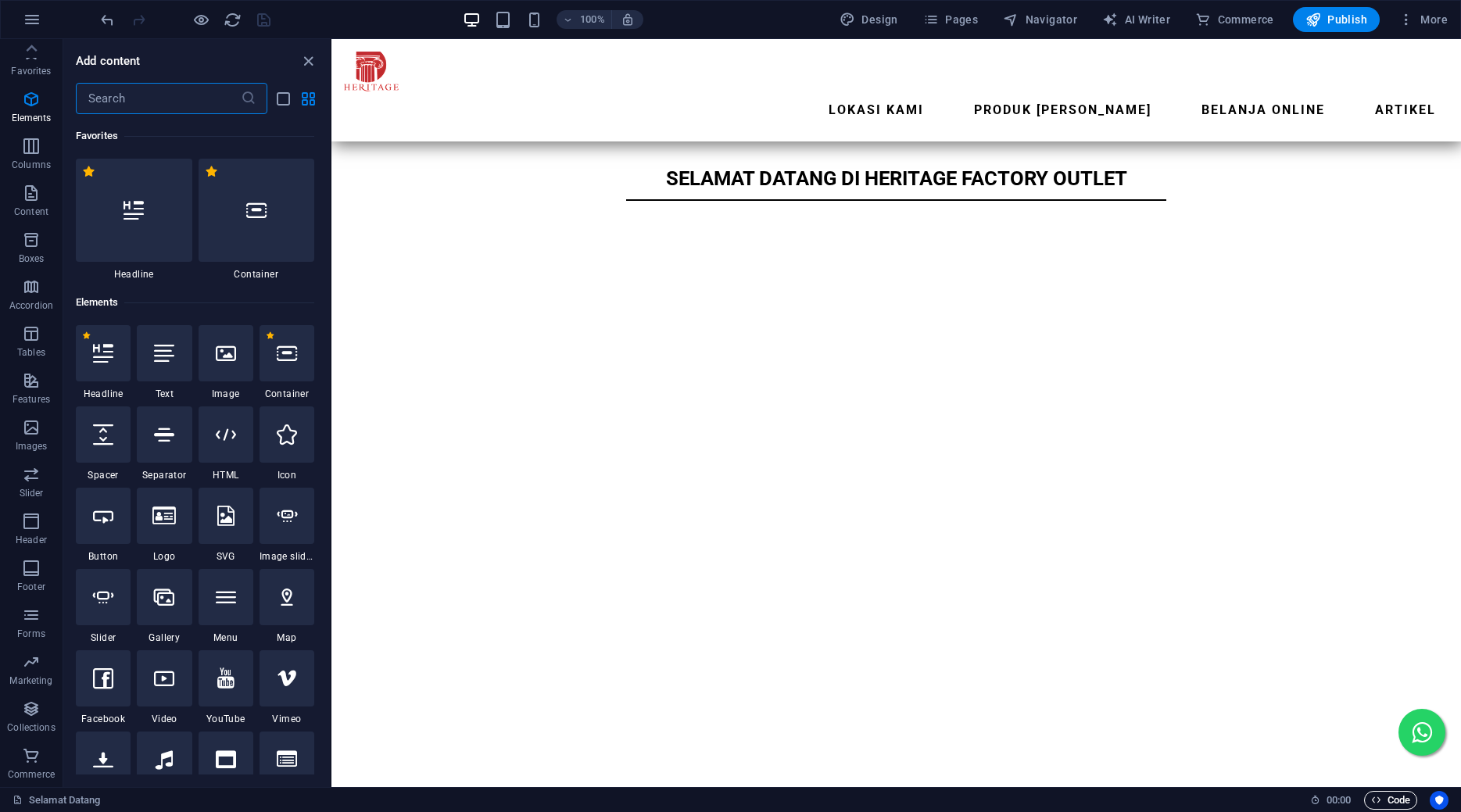
click at [1377, 799] on icon "button" at bounding box center [1377, 800] width 10 height 10
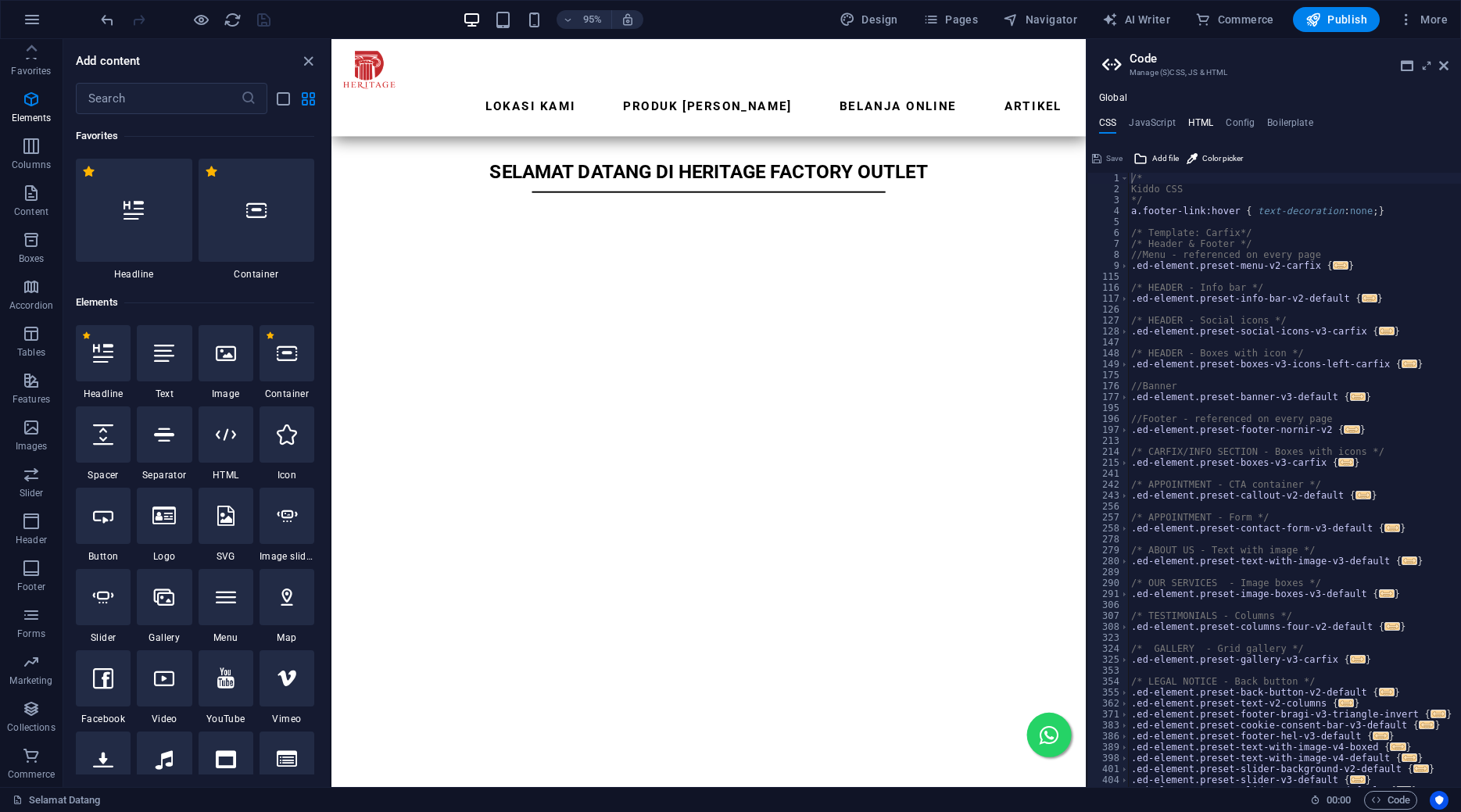
click at [1205, 117] on h4 "HTML" at bounding box center [1201, 125] width 26 height 18
type textarea "{{content}}"
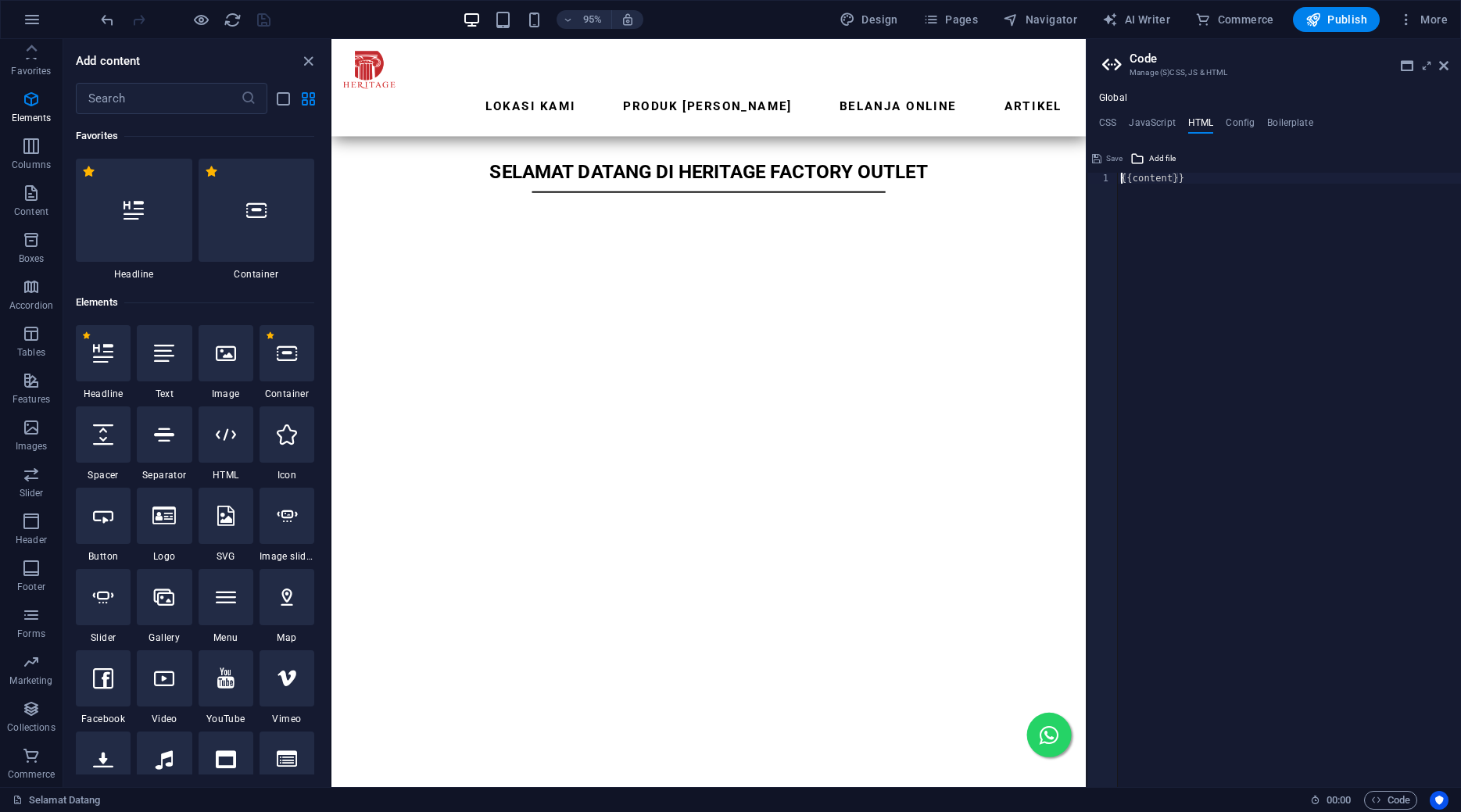
click at [1213, 196] on div "{{content}}" at bounding box center [1290, 491] width 343 height 636
paste textarea "<!-- End Google Tag Manager (noscript) -->"
type textarea "<!-- End Google Tag Manager (noscript) -->"
click at [1236, 121] on h4 "Config" at bounding box center [1240, 125] width 29 height 18
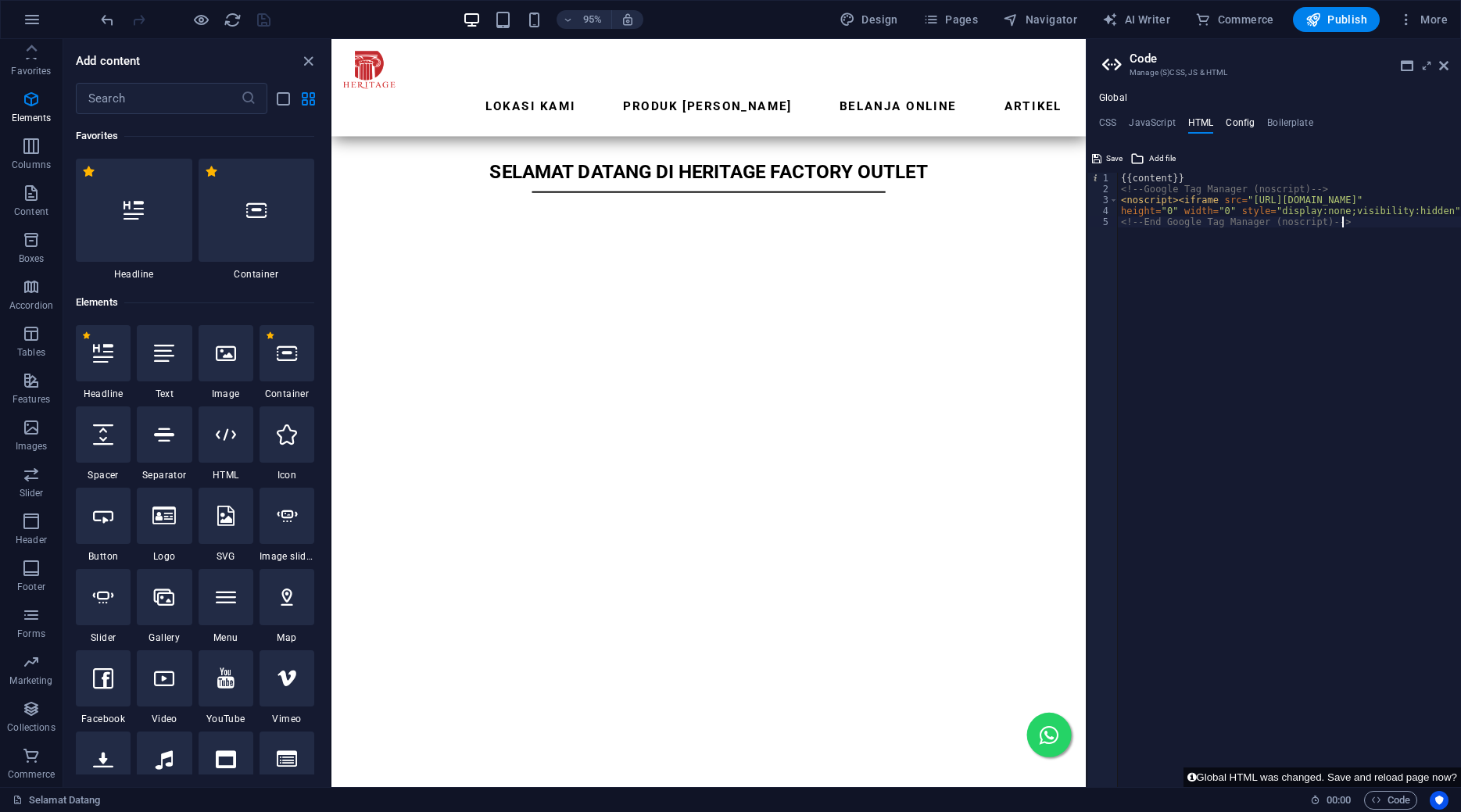
type textarea "$color-background: #ffffff;"
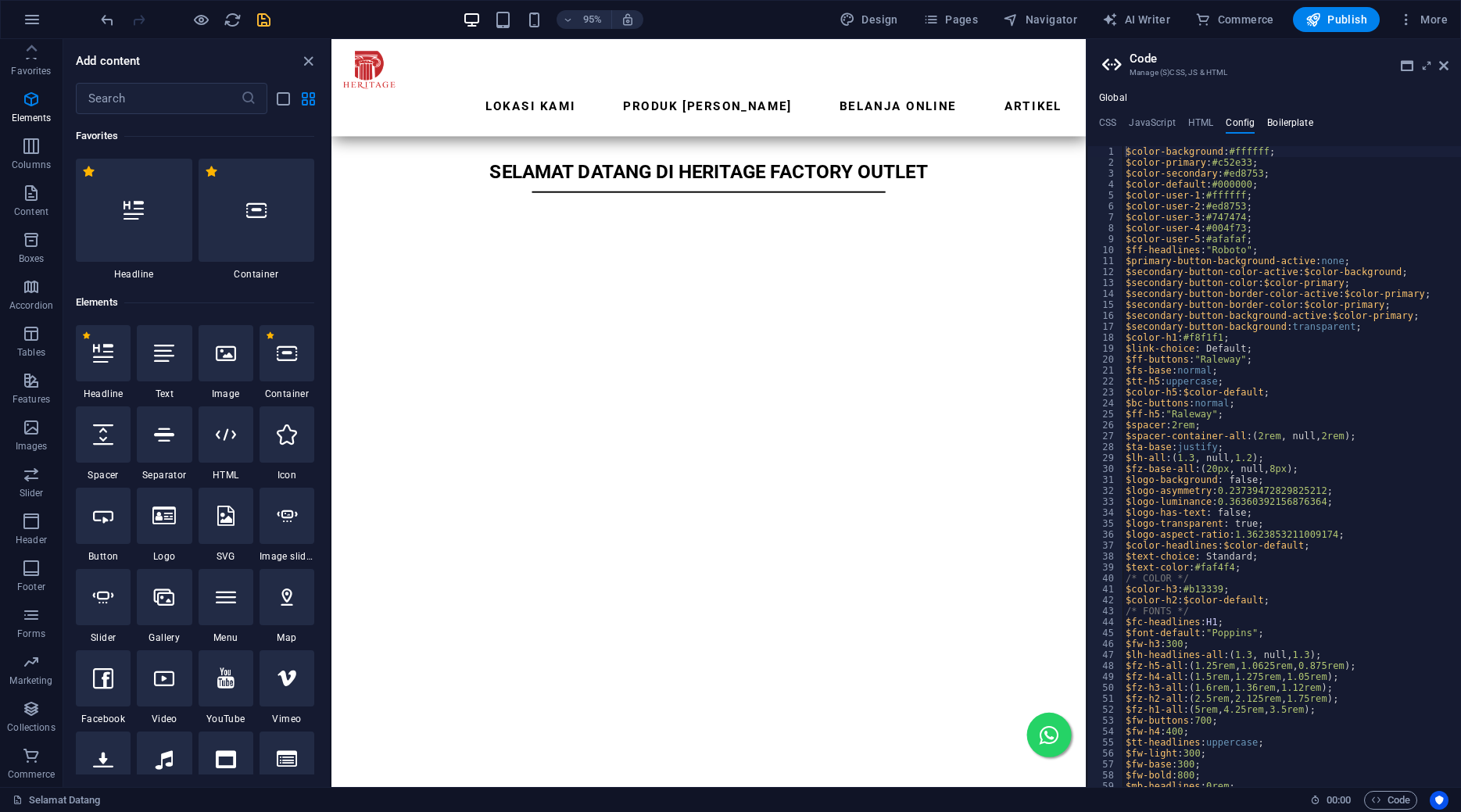
click at [1285, 120] on h4 "Boilerplate" at bounding box center [1290, 125] width 46 height 18
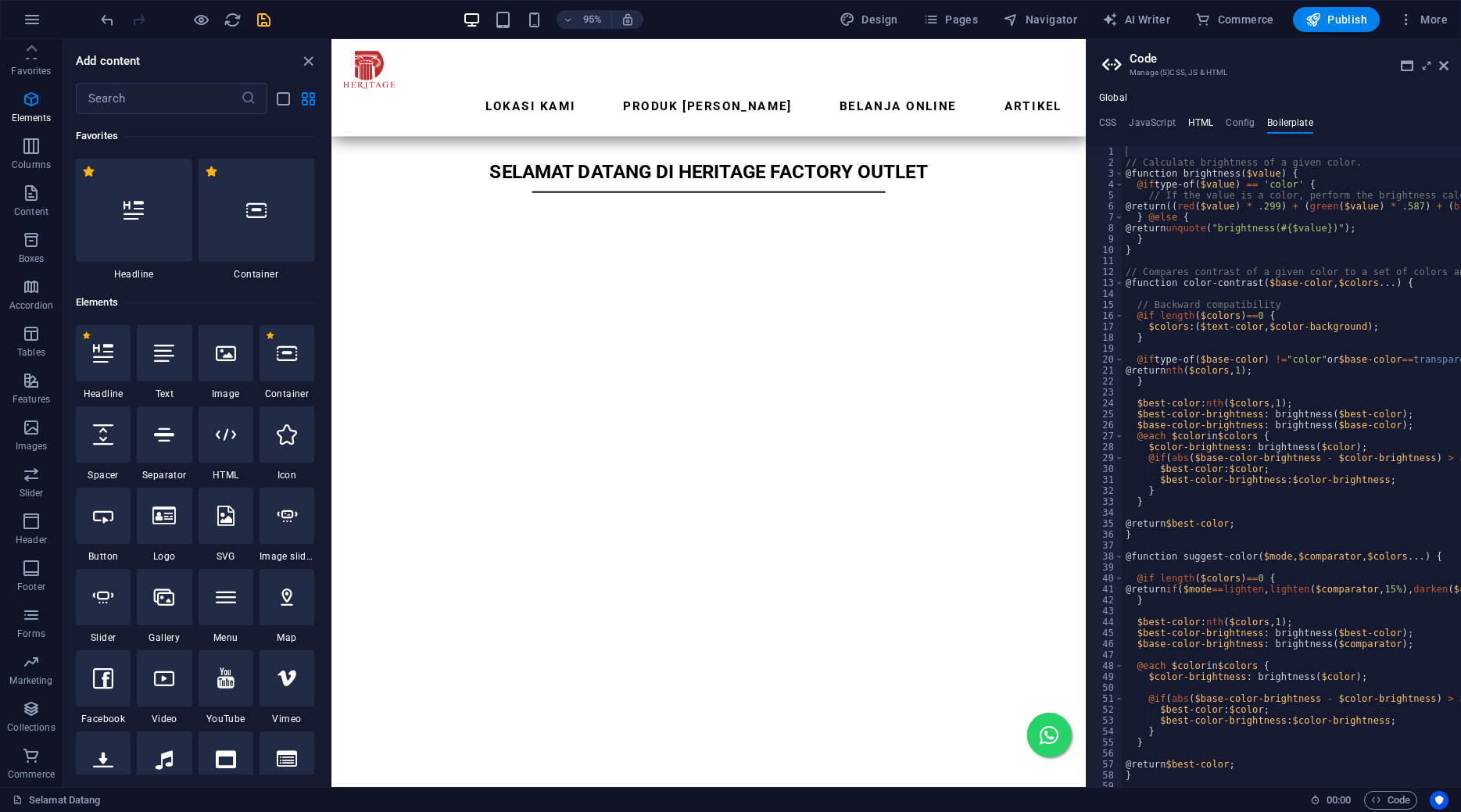
click at [1193, 120] on h4 "HTML" at bounding box center [1201, 125] width 26 height 18
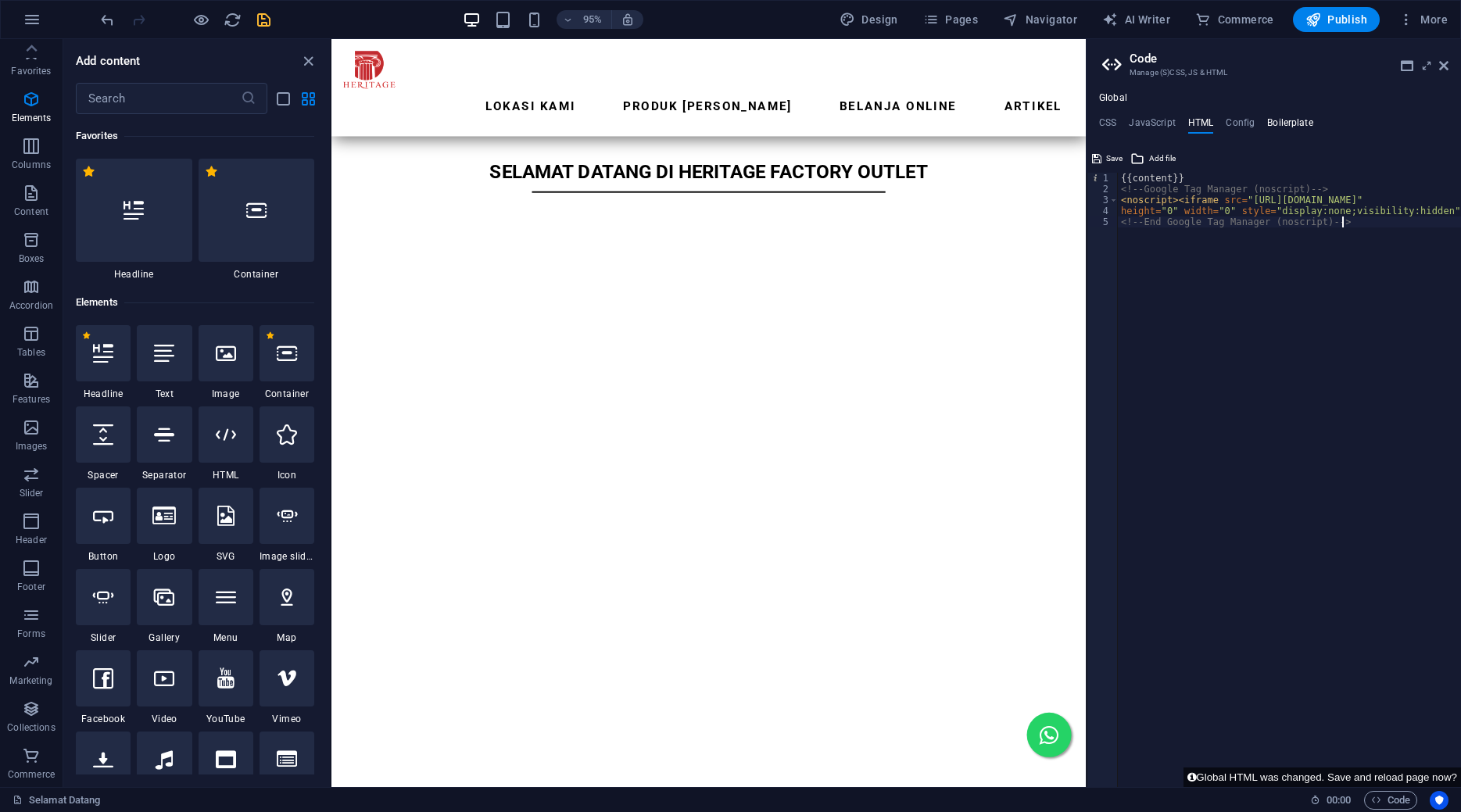
click at [1282, 121] on h4 "Boilerplate" at bounding box center [1290, 125] width 46 height 18
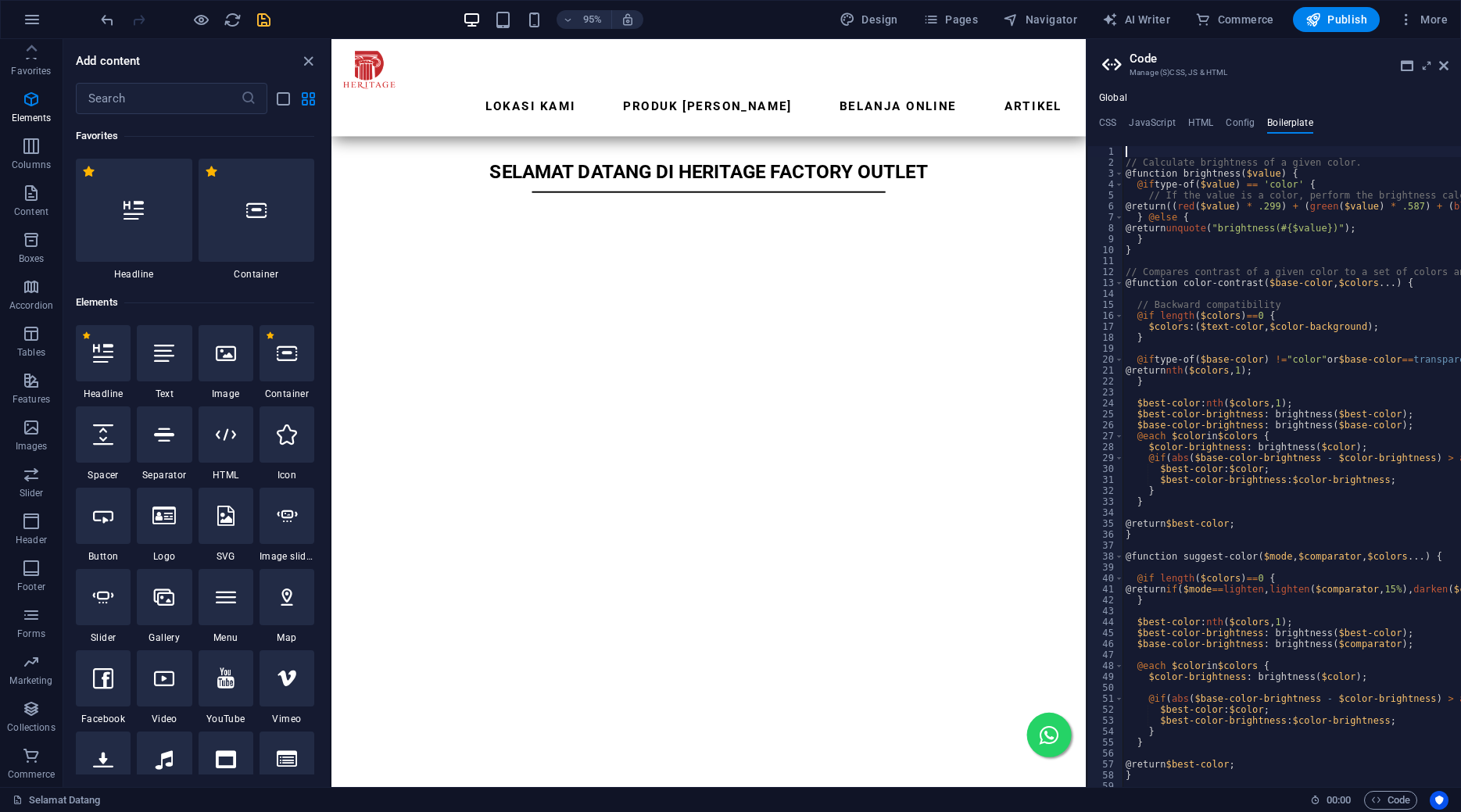
click at [1186, 120] on ul "CSS JavaScript HTML Config Boilerplate" at bounding box center [1275, 125] width 375 height 18
click at [1150, 118] on h4 "JavaScript" at bounding box center [1152, 125] width 46 height 18
type textarea "/* JS for preset "Menu V2" */"
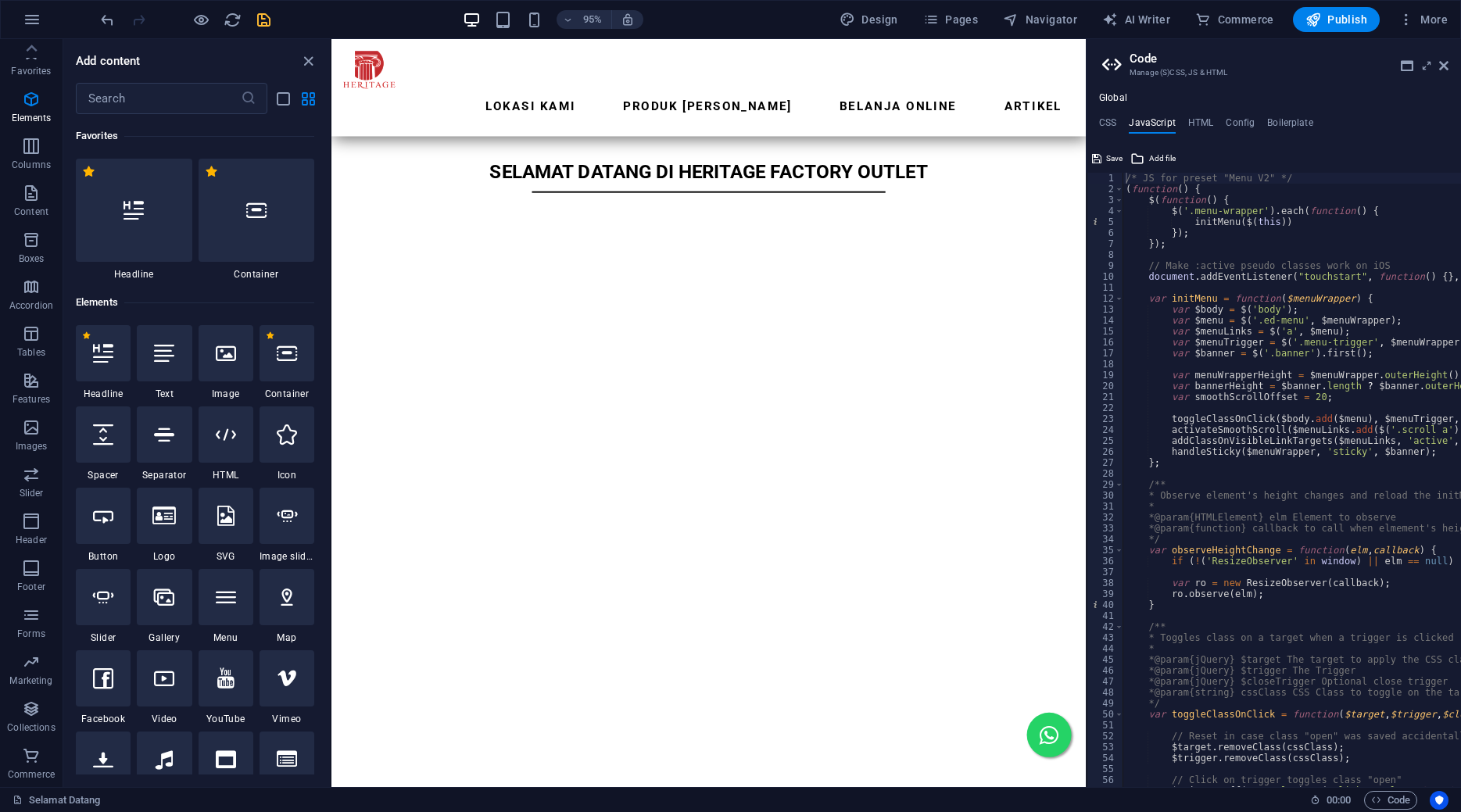
click at [1127, 119] on ul "CSS JavaScript HTML Config Boilerplate" at bounding box center [1275, 125] width 375 height 18
click at [1125, 119] on ul "CSS JavaScript HTML Config Boilerplate" at bounding box center [1275, 125] width 375 height 18
click at [1450, 63] on aside "Code Manage (S)CSS, JS & HTML Global CSS JavaScript HTML Config Boilerplate /* …" at bounding box center [1274, 413] width 375 height 748
click at [1447, 65] on icon at bounding box center [1443, 65] width 9 height 13
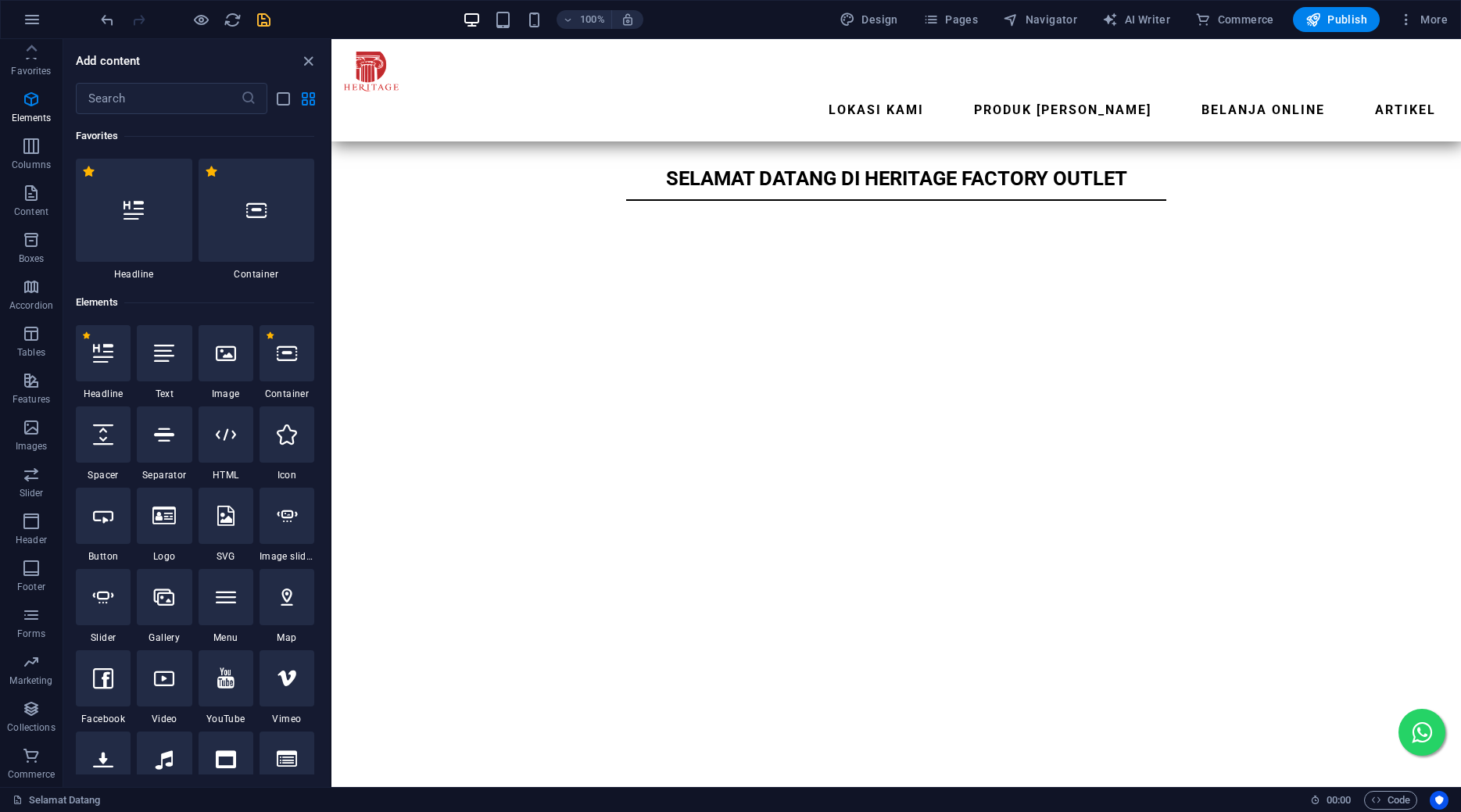
click at [268, 18] on icon "save" at bounding box center [264, 20] width 18 height 18
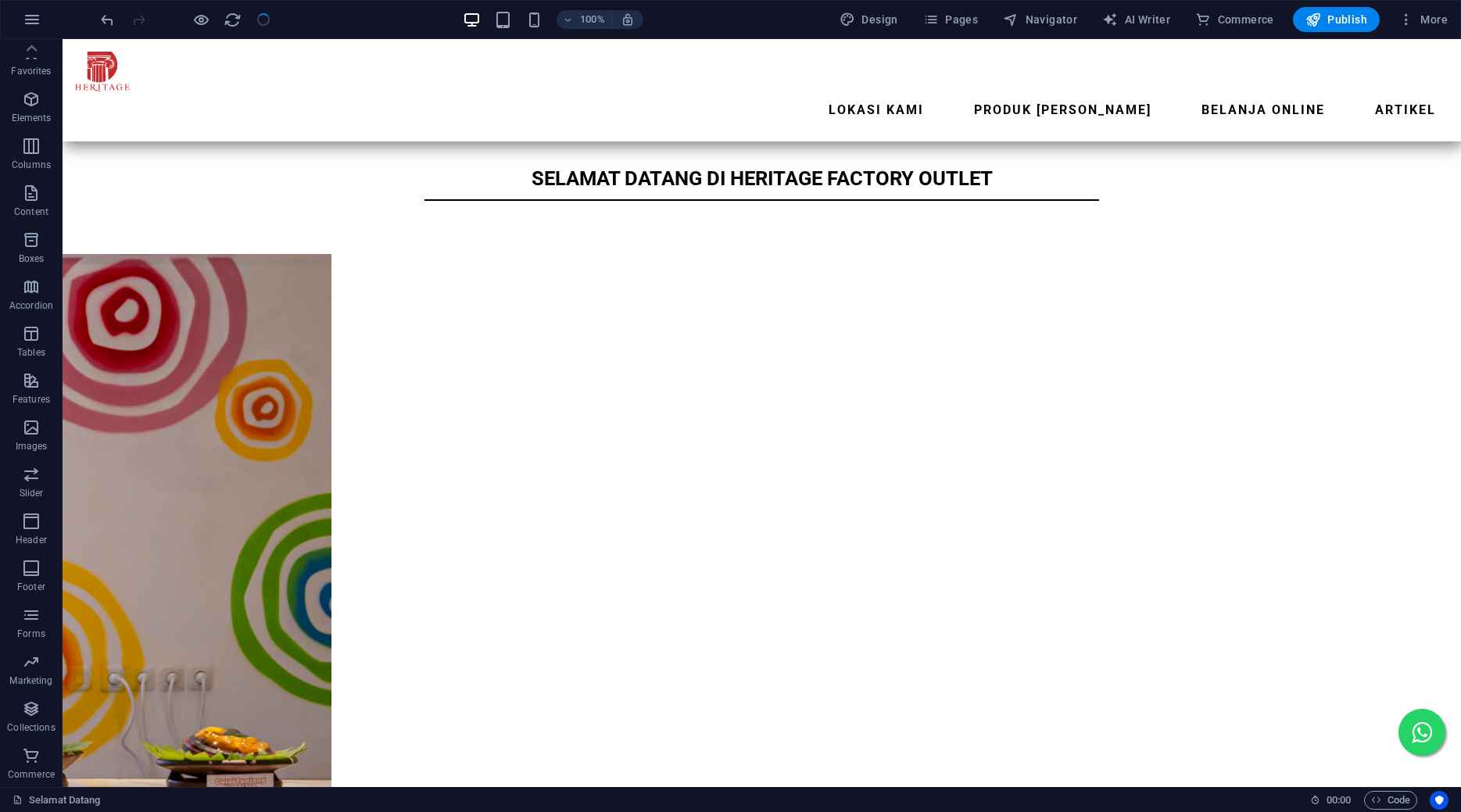
scroll to position [3, 0]
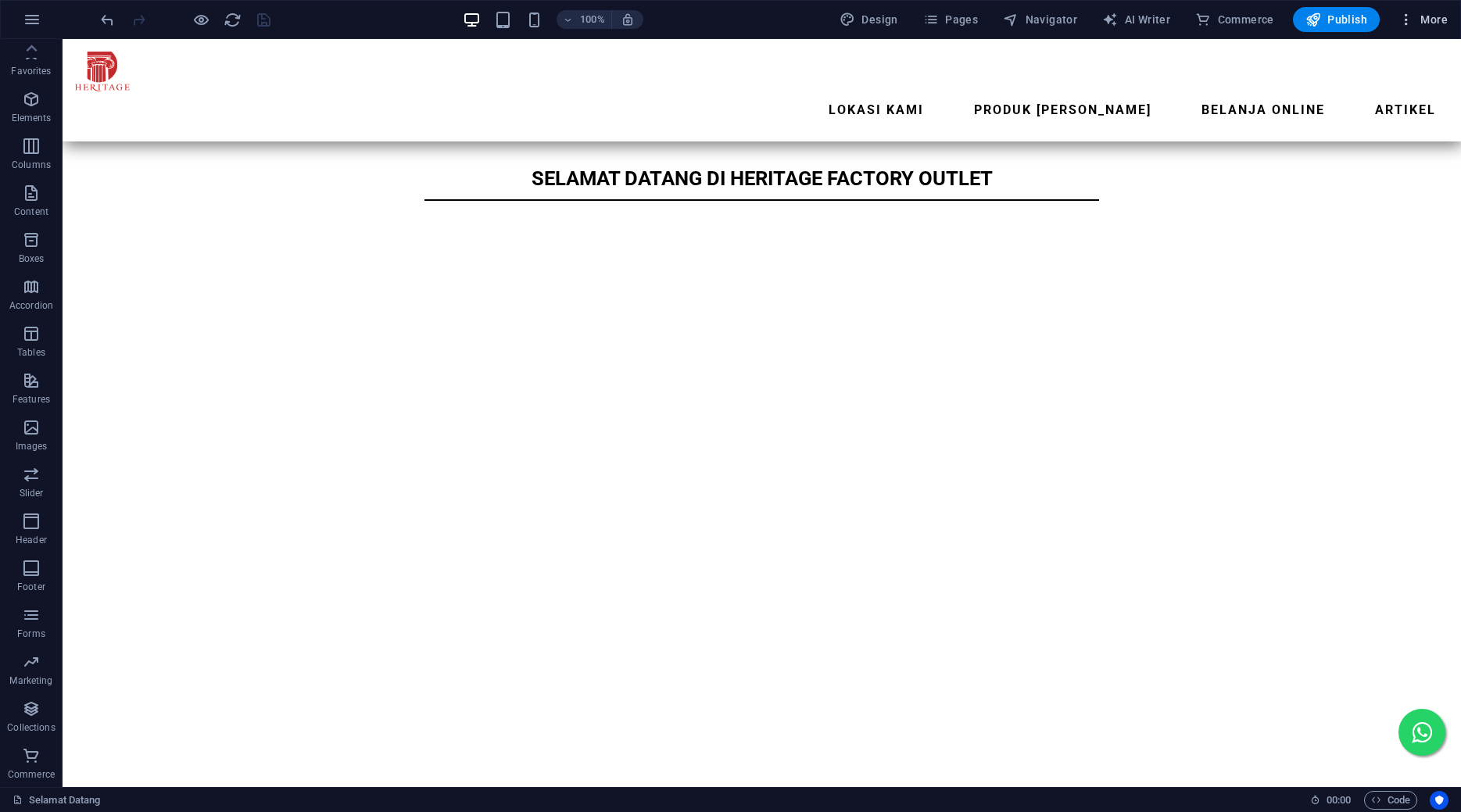
click at [1430, 25] on span "More" at bounding box center [1423, 19] width 49 height 16
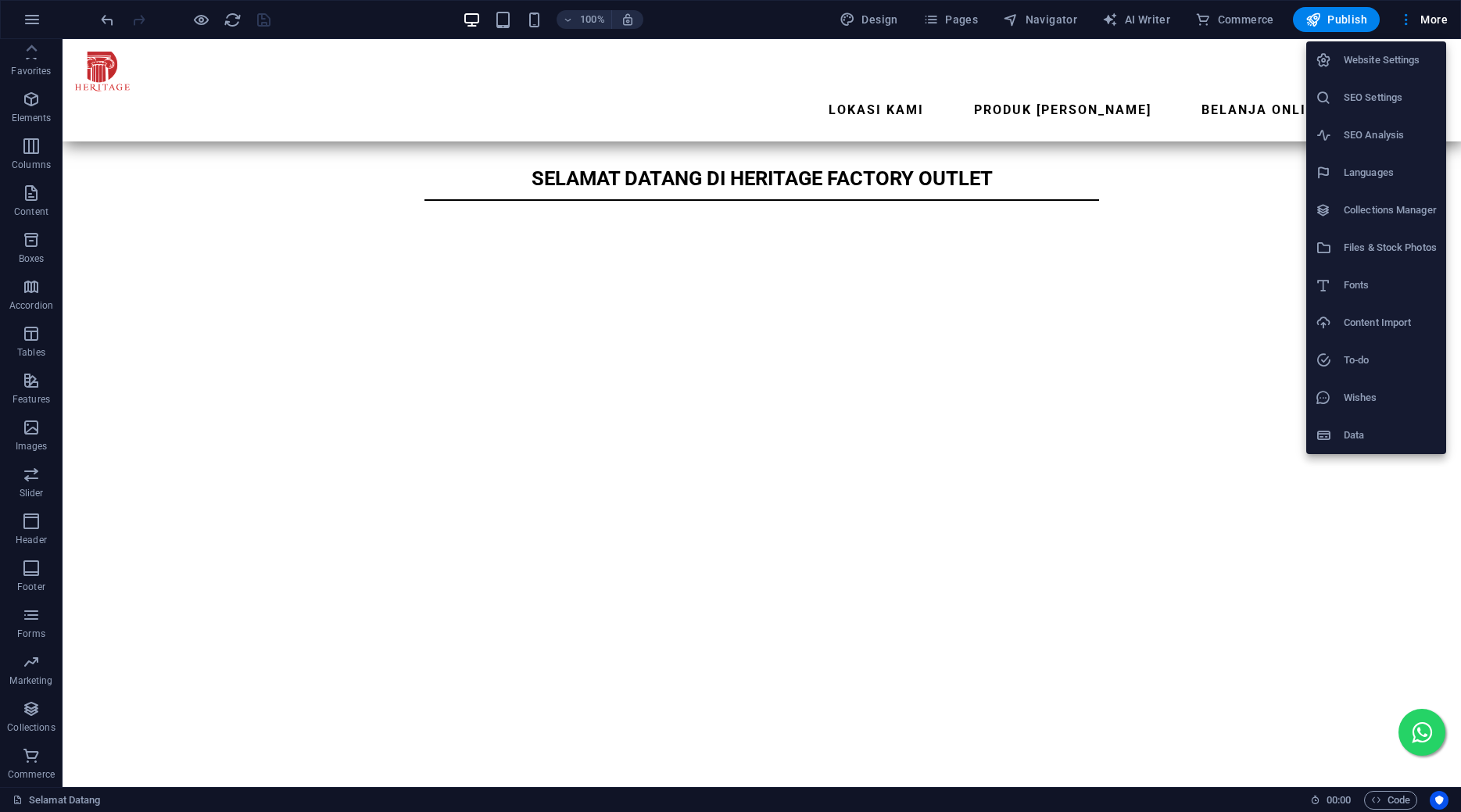
click at [1368, 283] on h6 "Fonts" at bounding box center [1390, 285] width 93 height 18
select select "popularity"
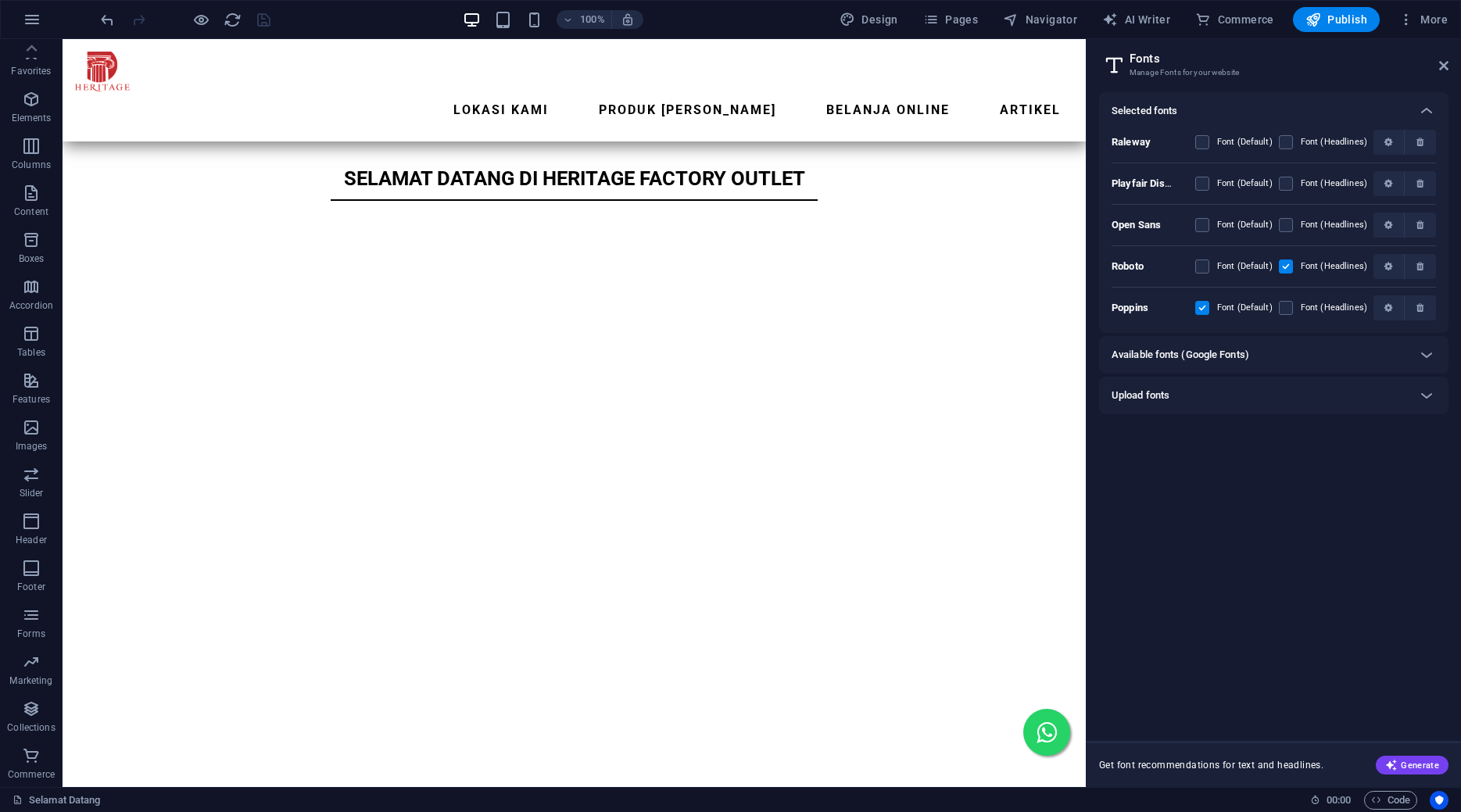
click at [1291, 265] on label at bounding box center [1285, 266] width 14 height 14
click at [0, 0] on input "checkbox" at bounding box center [0, 0] width 0 height 0
click at [1291, 265] on label at bounding box center [1285, 266] width 14 height 14
click at [0, 0] on input "checkbox" at bounding box center [0, 0] width 0 height 0
click at [1397, 268] on span "button" at bounding box center [1389, 266] width 18 height 9
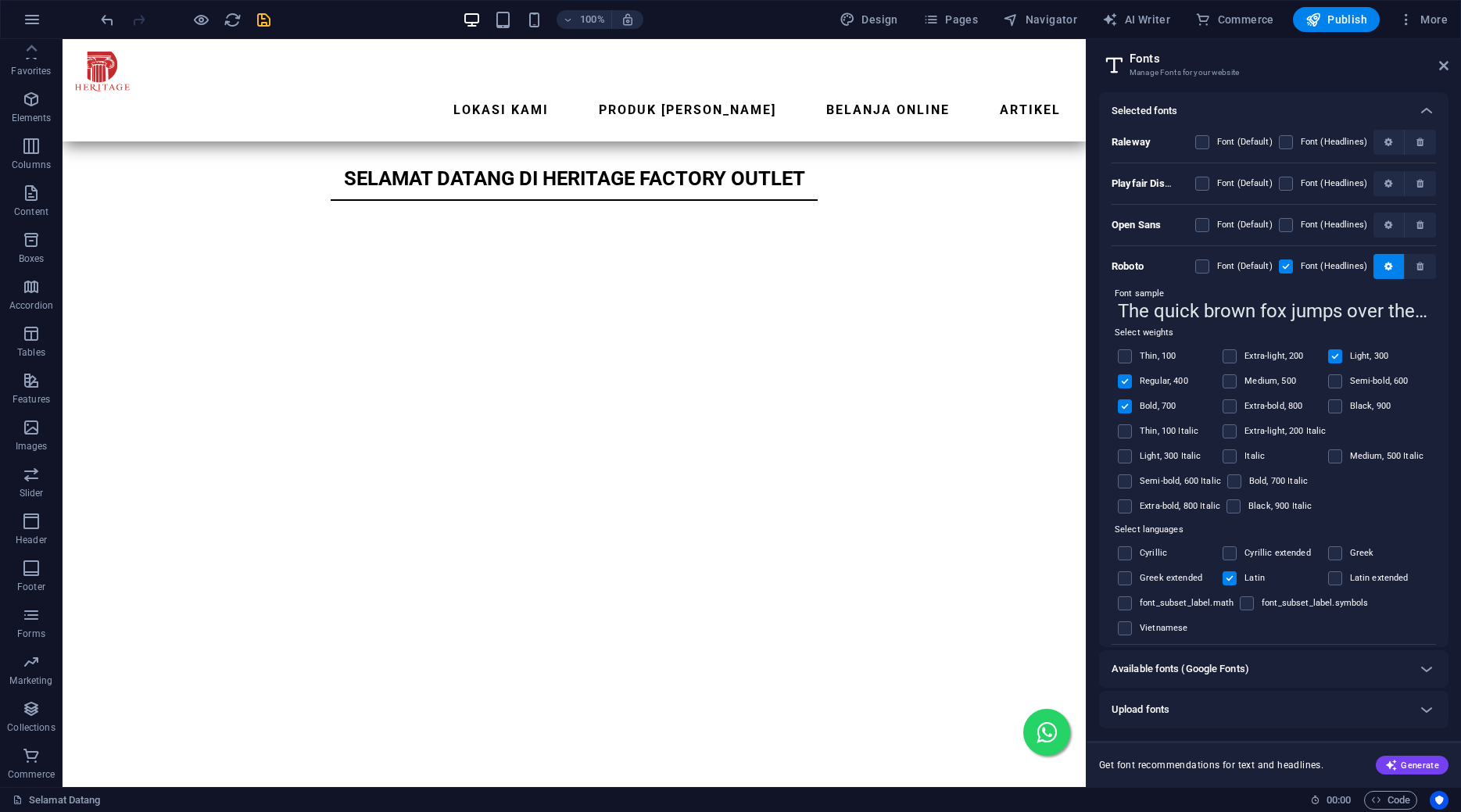
click at [1260, 379] on label "Medium, 500" at bounding box center [1270, 381] width 52 height 18
click at [0, 0] on input "checkbox" at bounding box center [0, 0] width 0 height 0
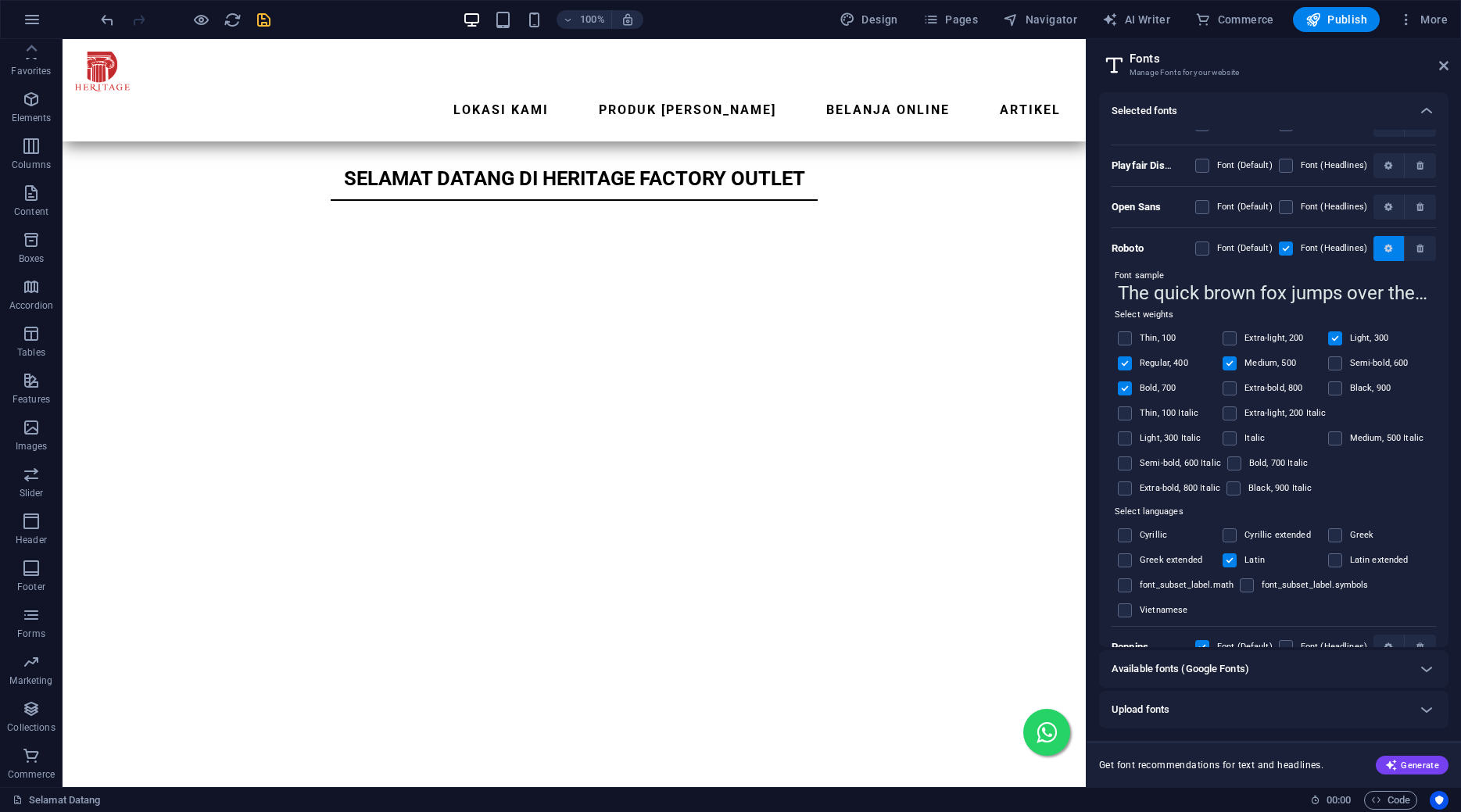
click at [1385, 248] on span "button" at bounding box center [1389, 248] width 9 height 9
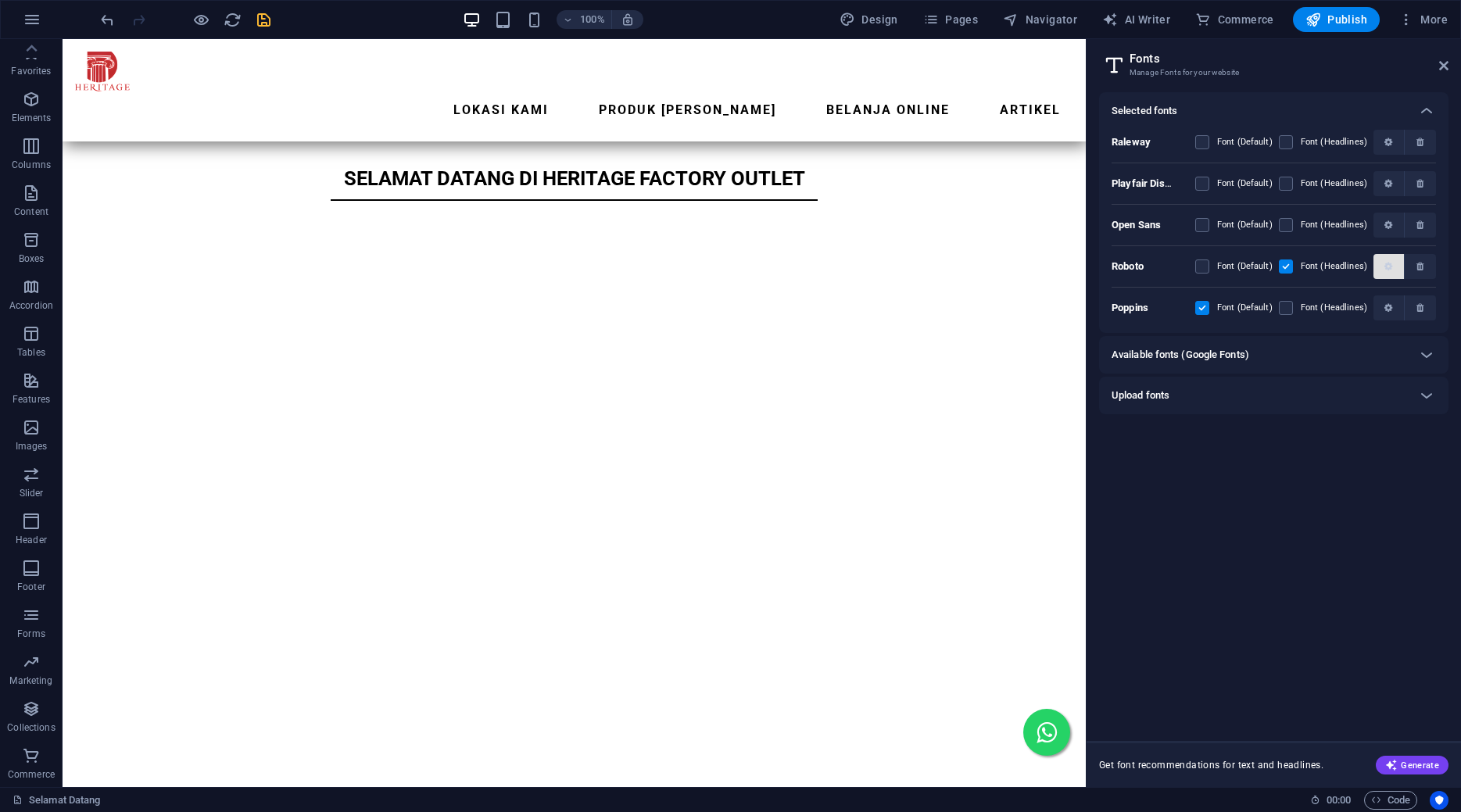
scroll to position [0, 0]
click at [1388, 310] on icon "button" at bounding box center [1388, 308] width 8 height 9
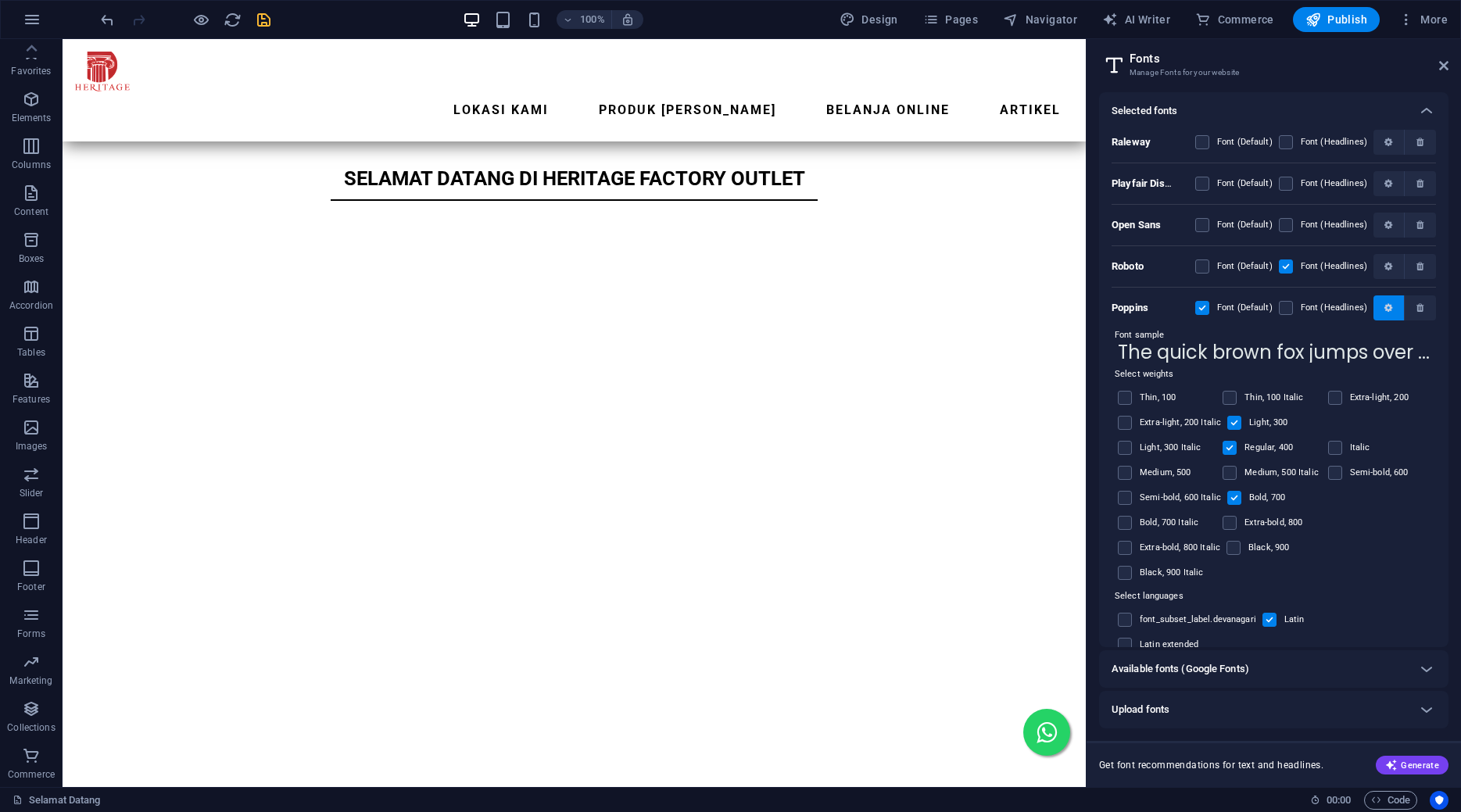
click at [1388, 310] on icon "button" at bounding box center [1388, 308] width 8 height 9
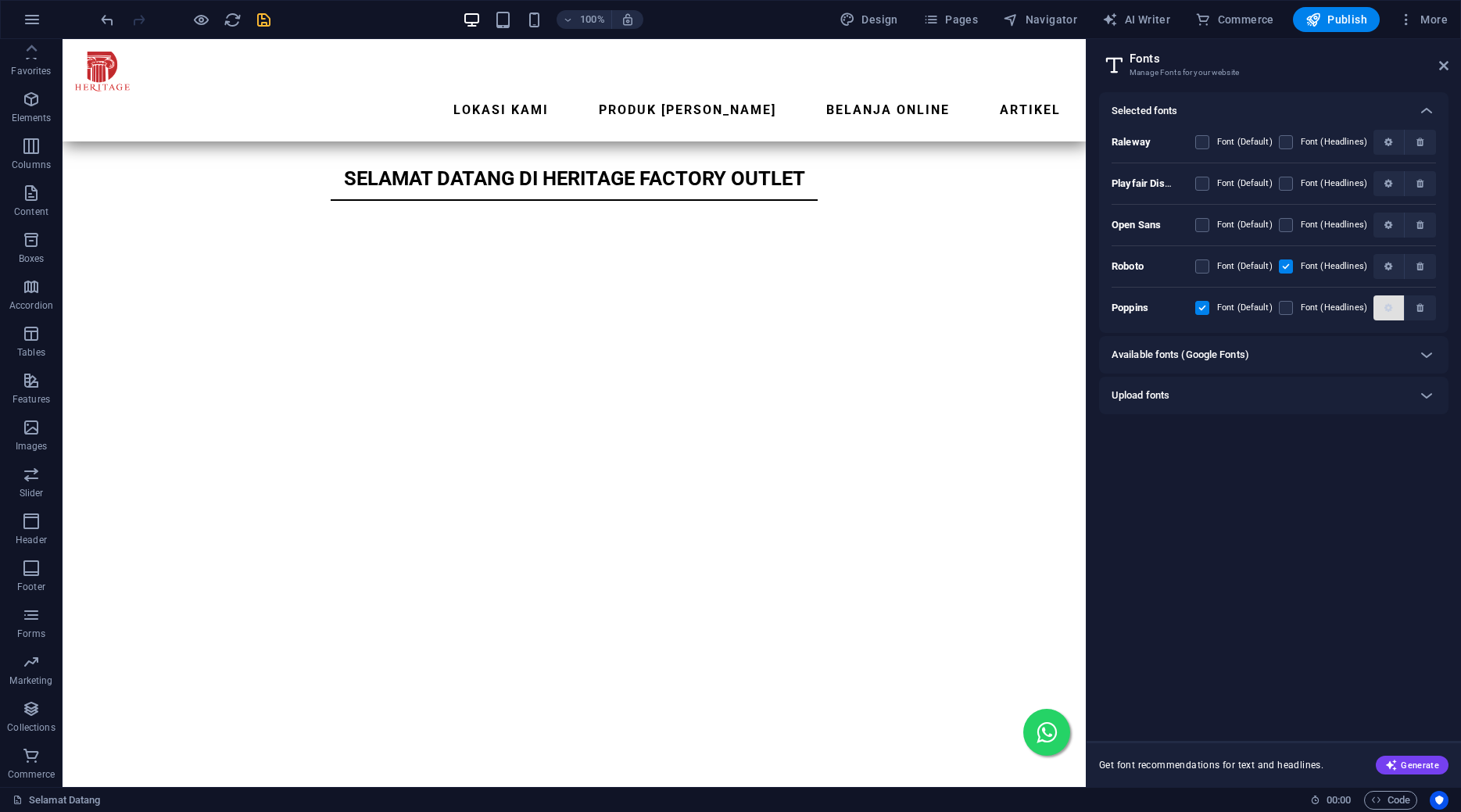
click at [1385, 304] on span "button" at bounding box center [1389, 308] width 9 height 9
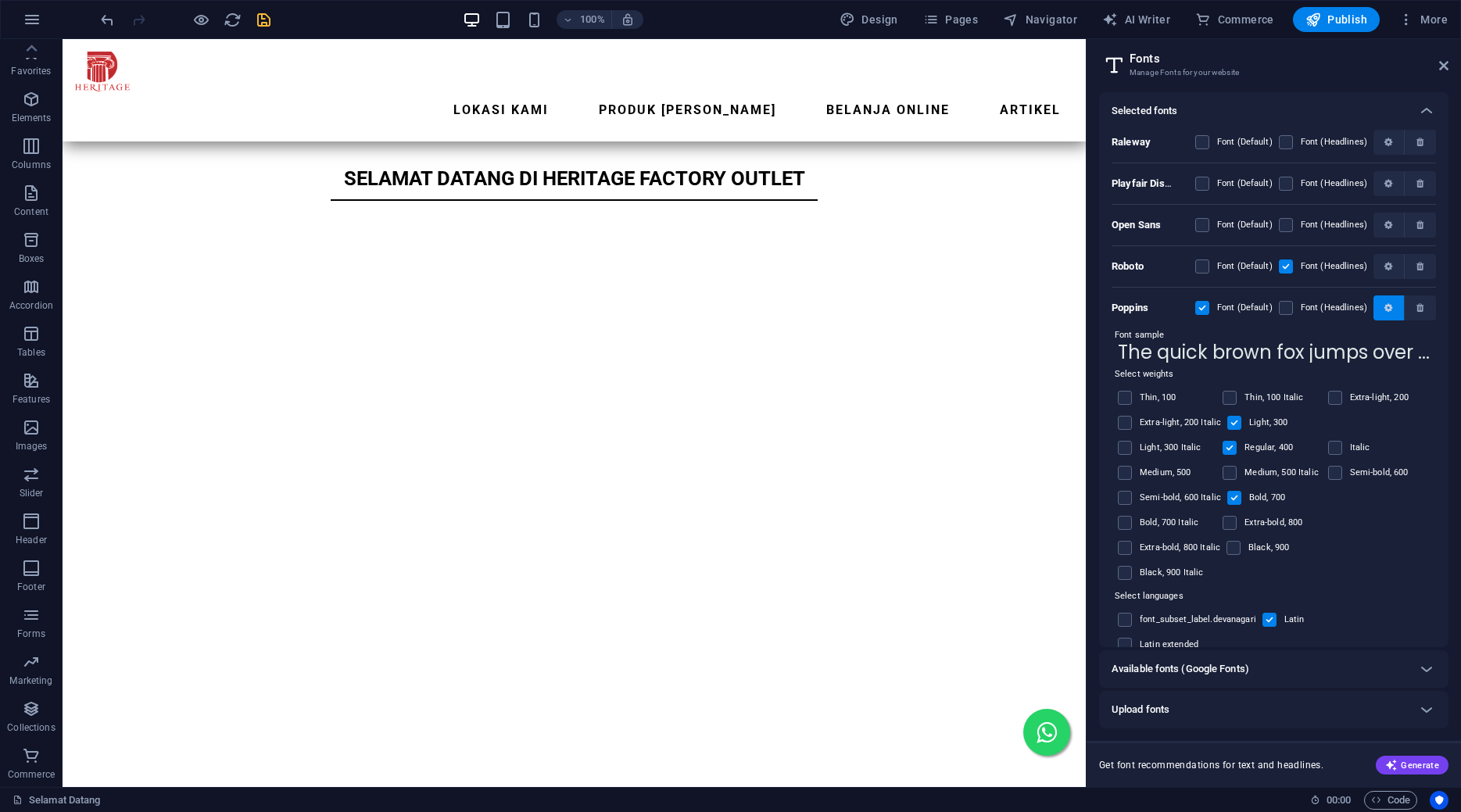
click at [1385, 304] on span "button" at bounding box center [1389, 308] width 9 height 9
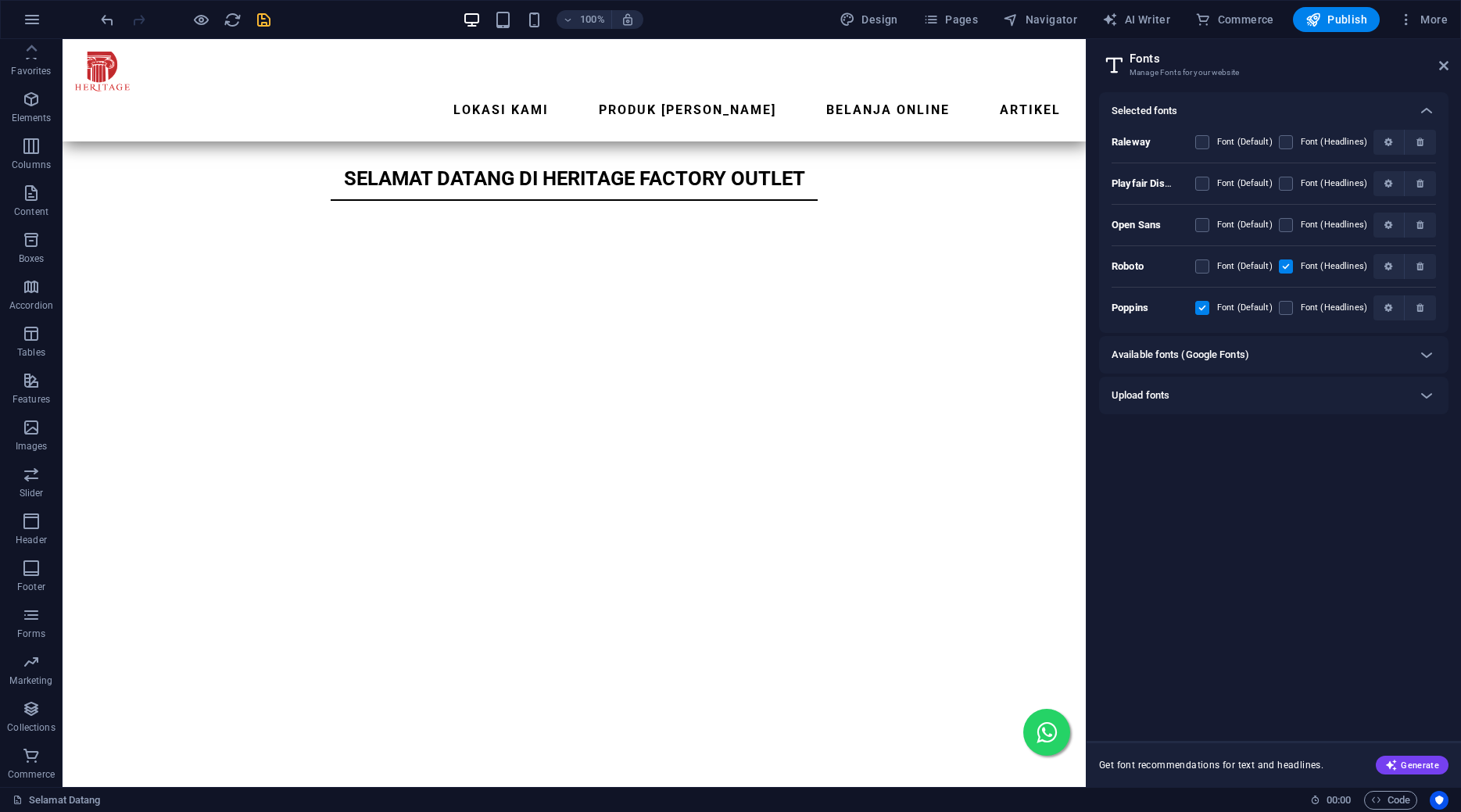
click at [1386, 355] on div "Available fonts (Google Fonts)" at bounding box center [1259, 355] width 296 height 18
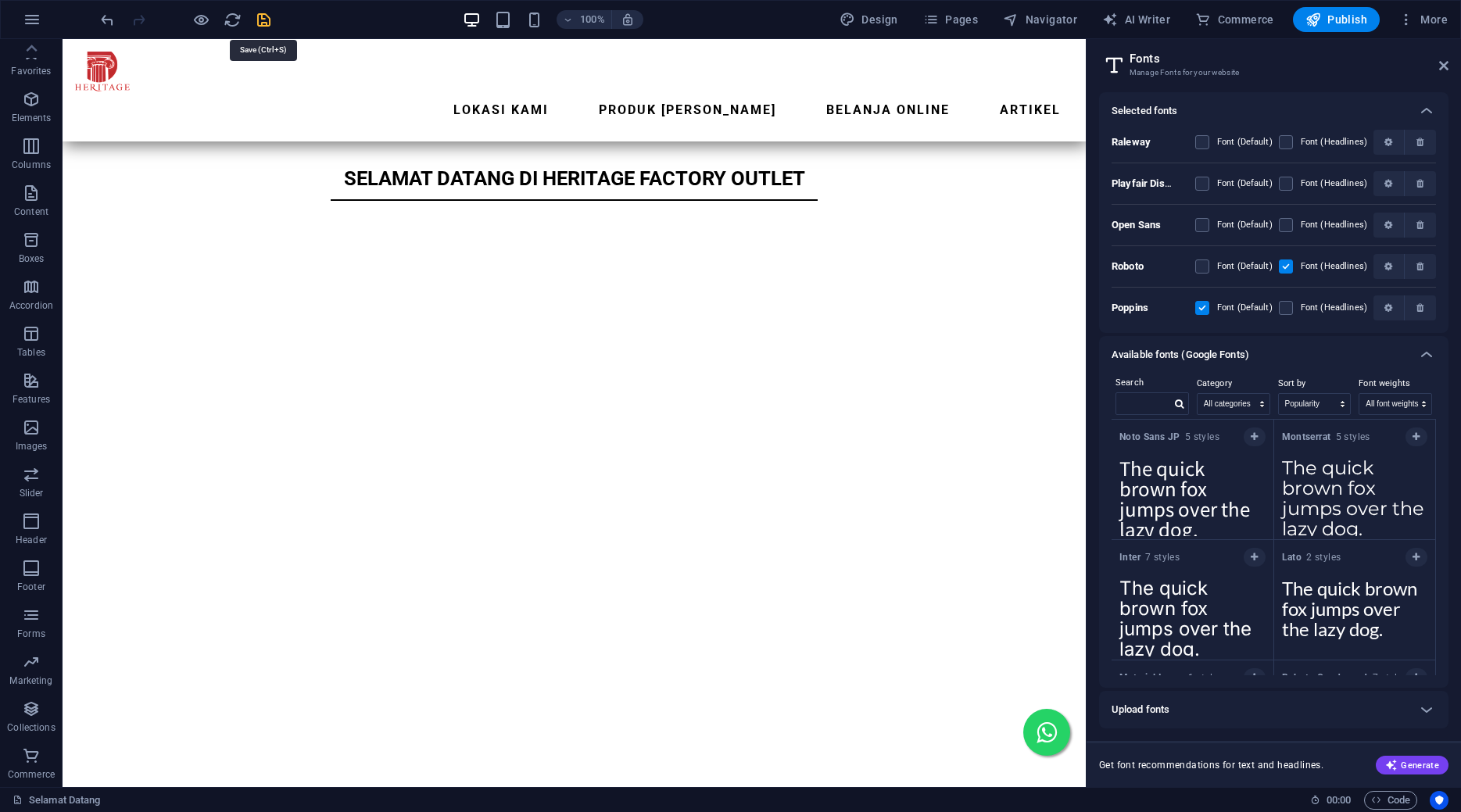
click at [263, 12] on icon "save" at bounding box center [264, 20] width 18 height 18
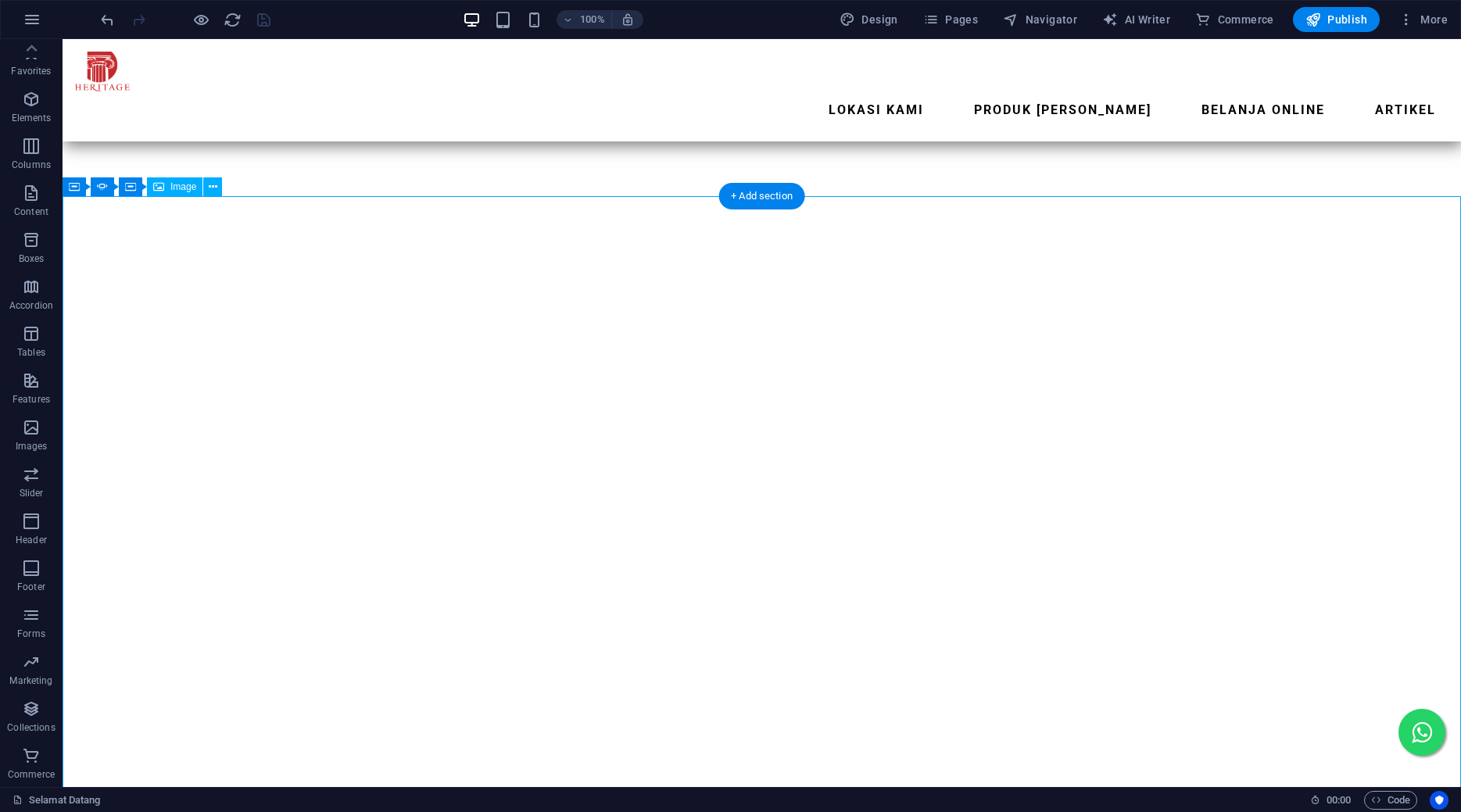
scroll to position [270, 0]
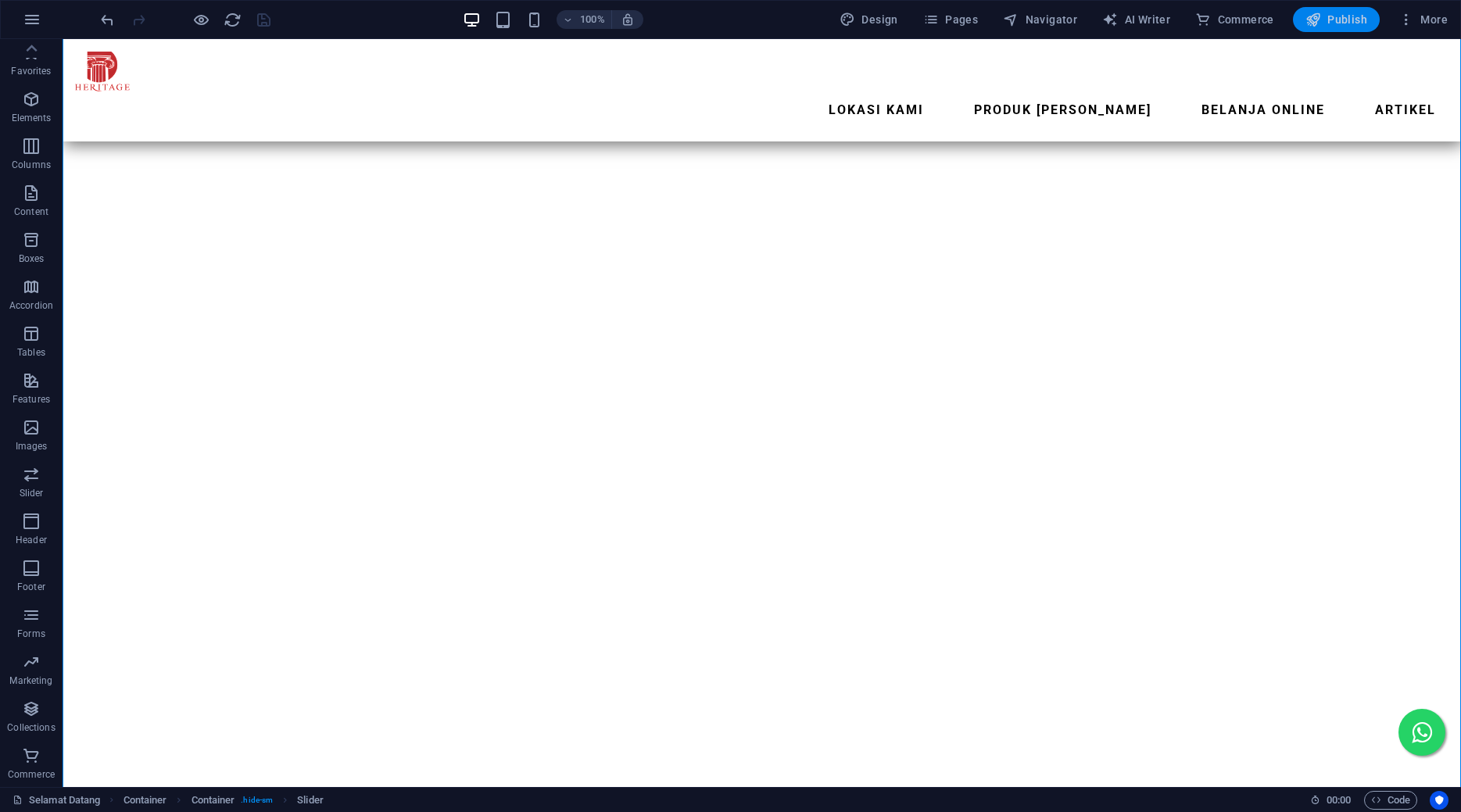
click at [1329, 18] on span "Publish" at bounding box center [1336, 19] width 62 height 16
